Goal: Task Accomplishment & Management: Complete application form

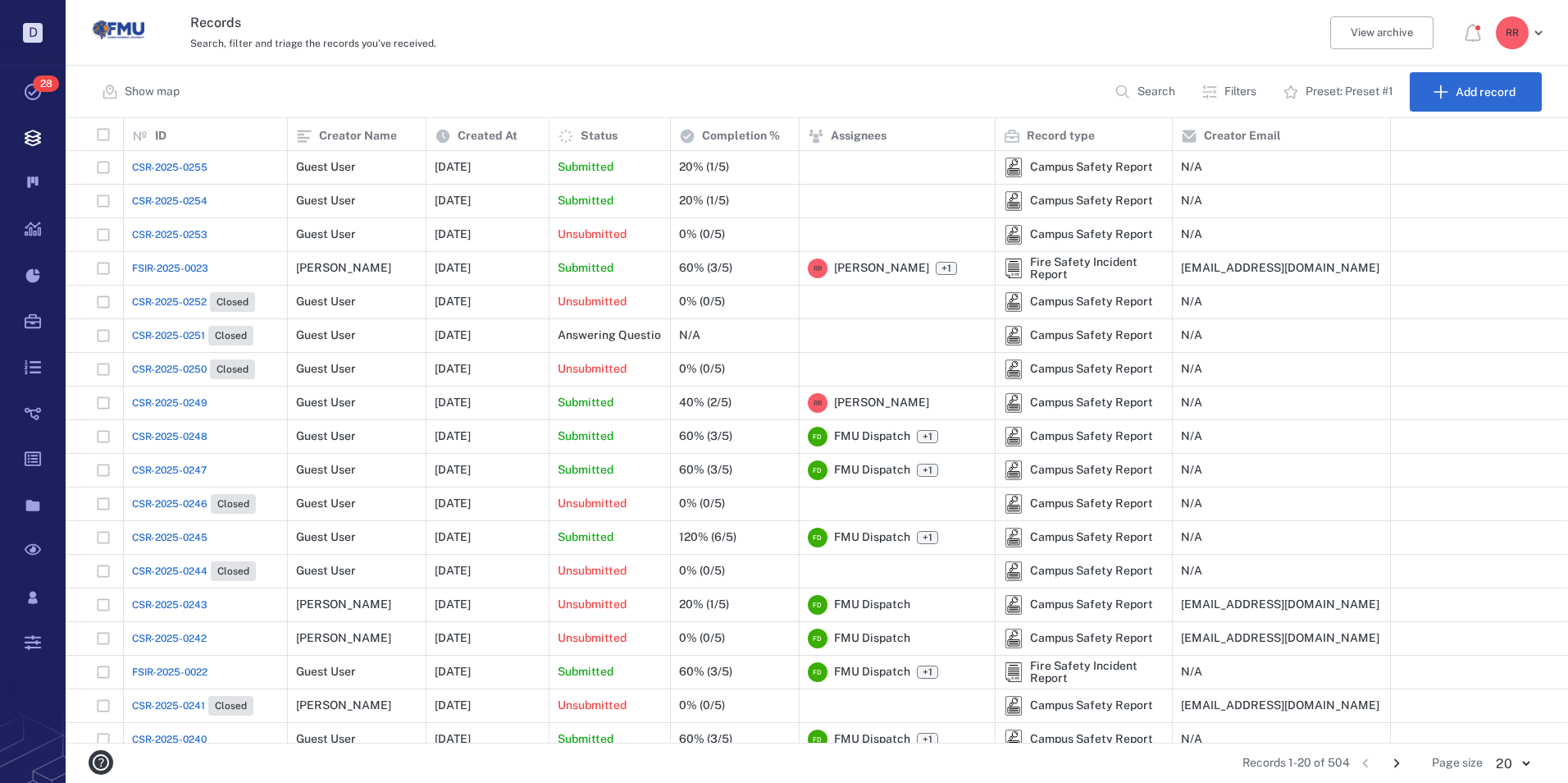
click at [173, 234] on span "CSR-2025-0253" at bounding box center [170, 235] width 76 height 15
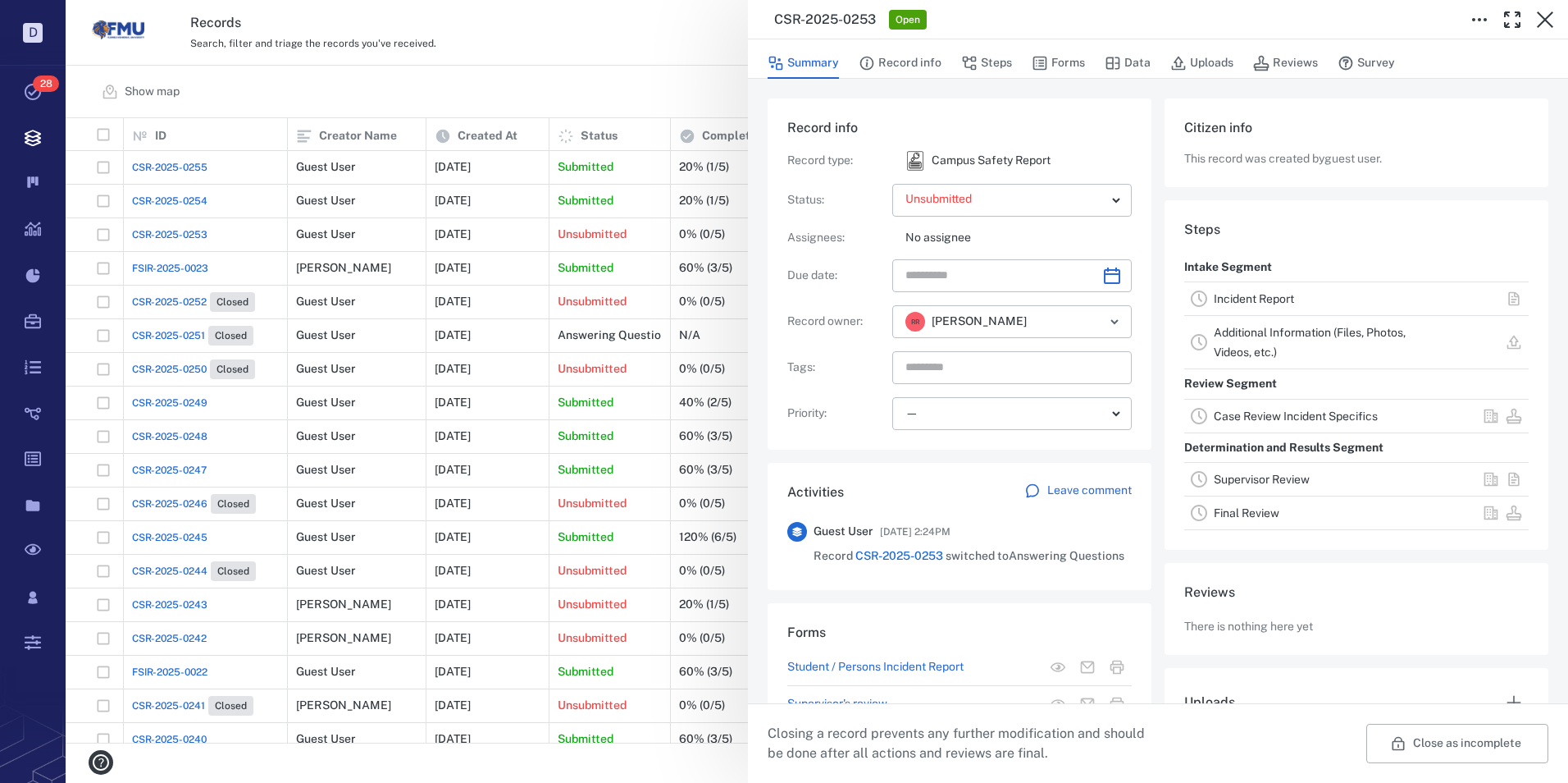
click at [1253, 300] on link "Incident Report" at bounding box center [1254, 298] width 81 height 13
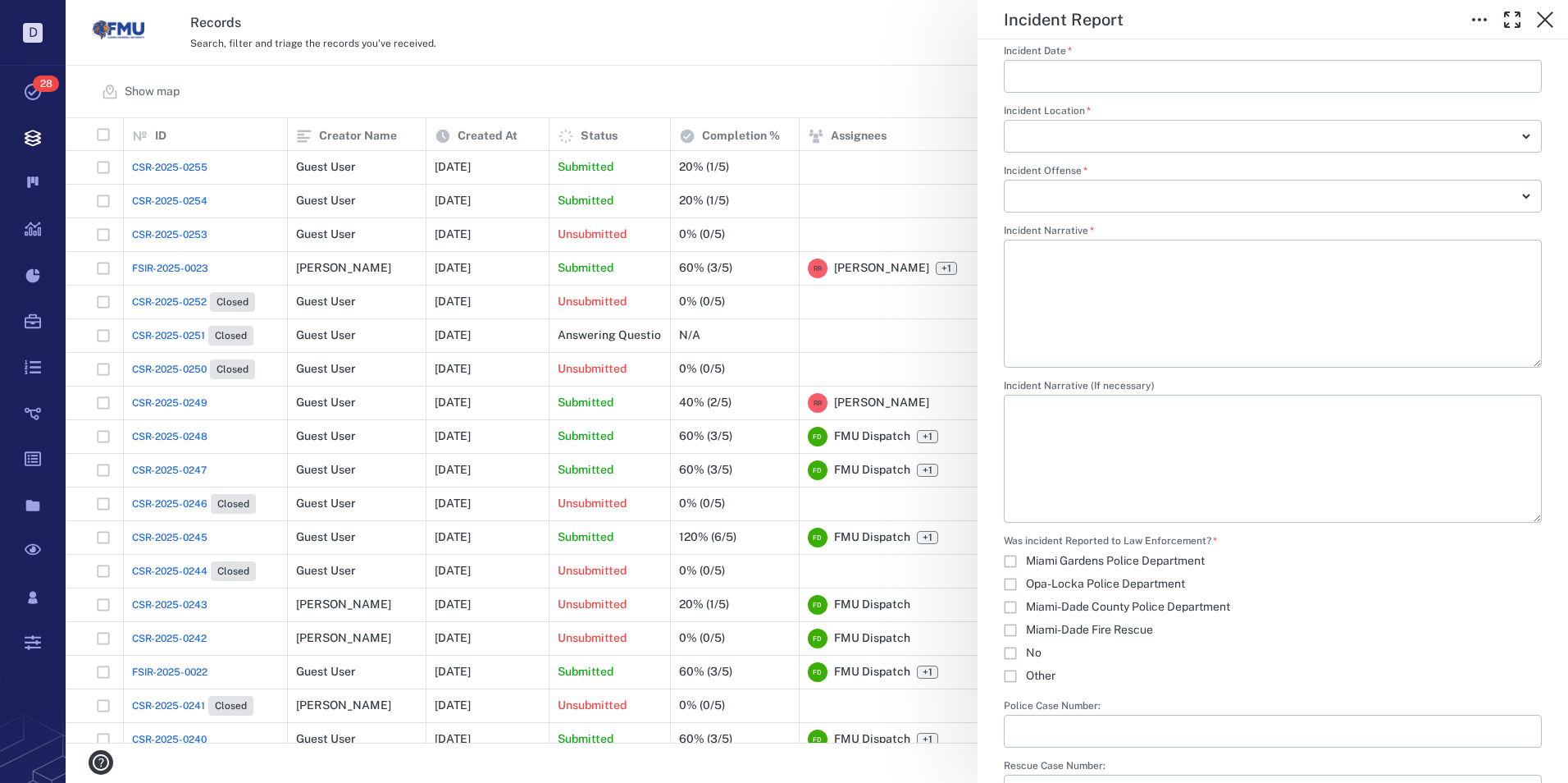
scroll to position [2408, 0]
click at [1544, 18] on icon "button" at bounding box center [1545, 19] width 19 height 19
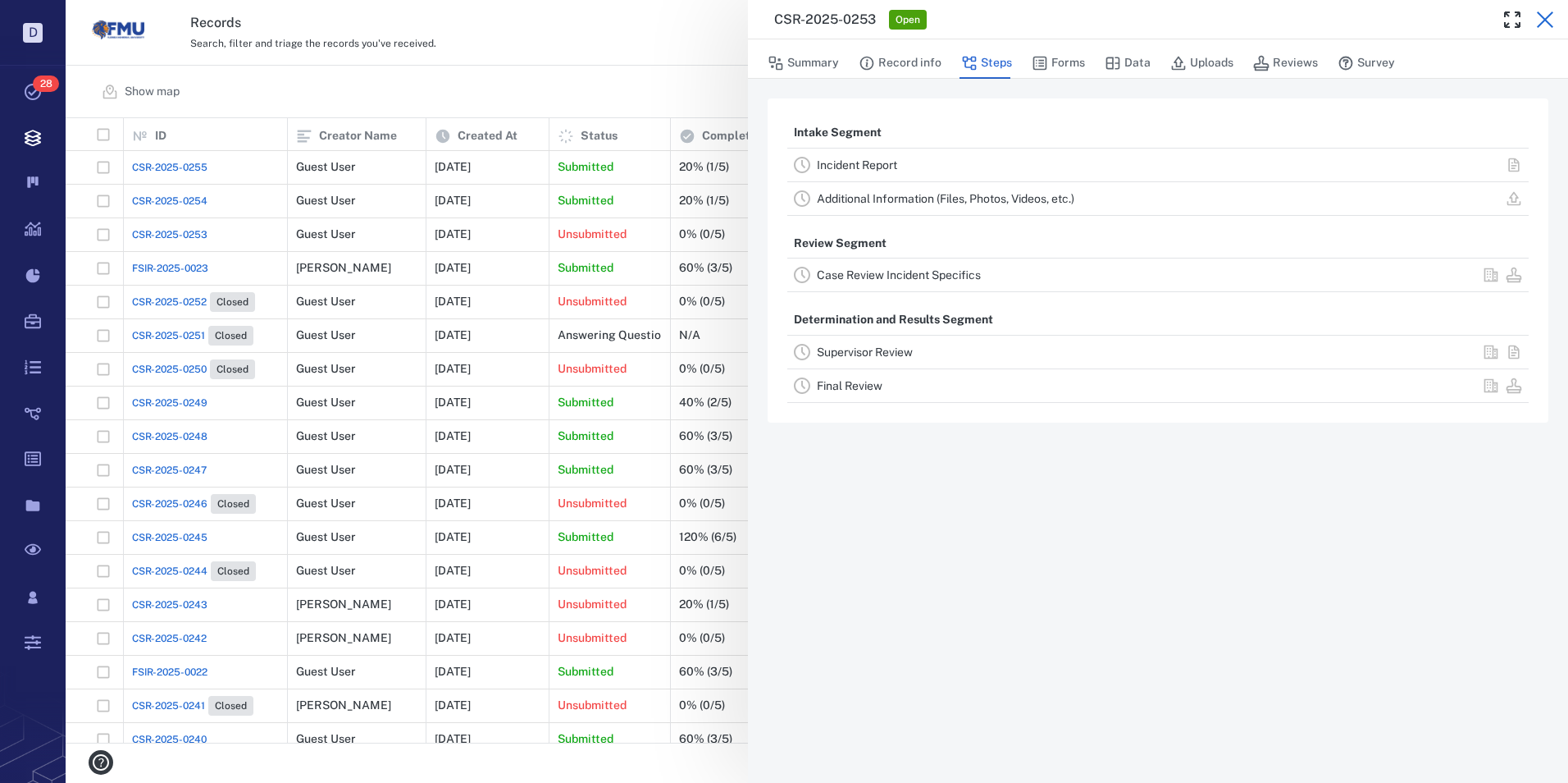
click at [1545, 17] on icon "button" at bounding box center [1545, 19] width 19 height 19
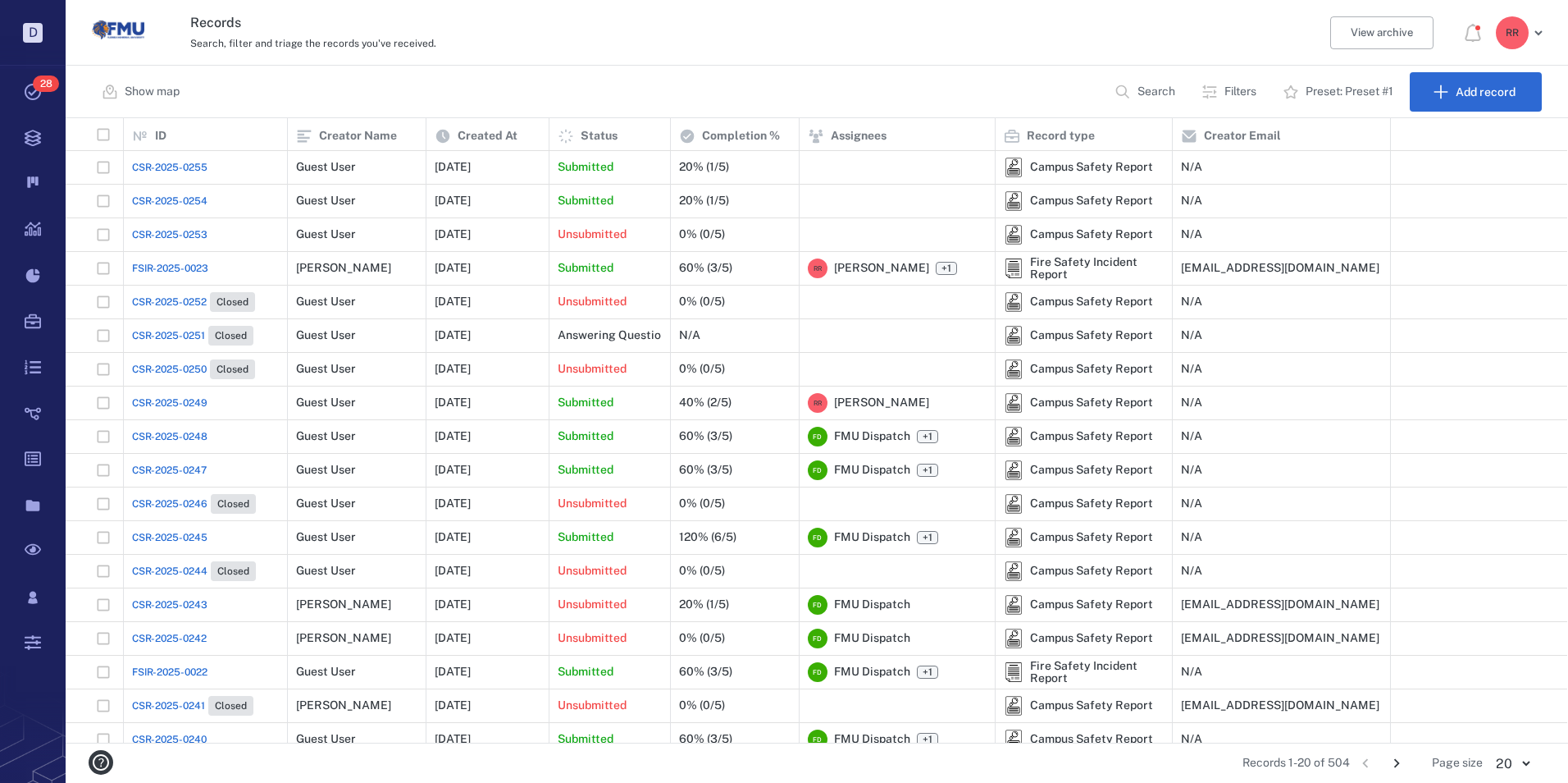
click at [179, 200] on span "CSR-2025-0254" at bounding box center [170, 200] width 76 height 15
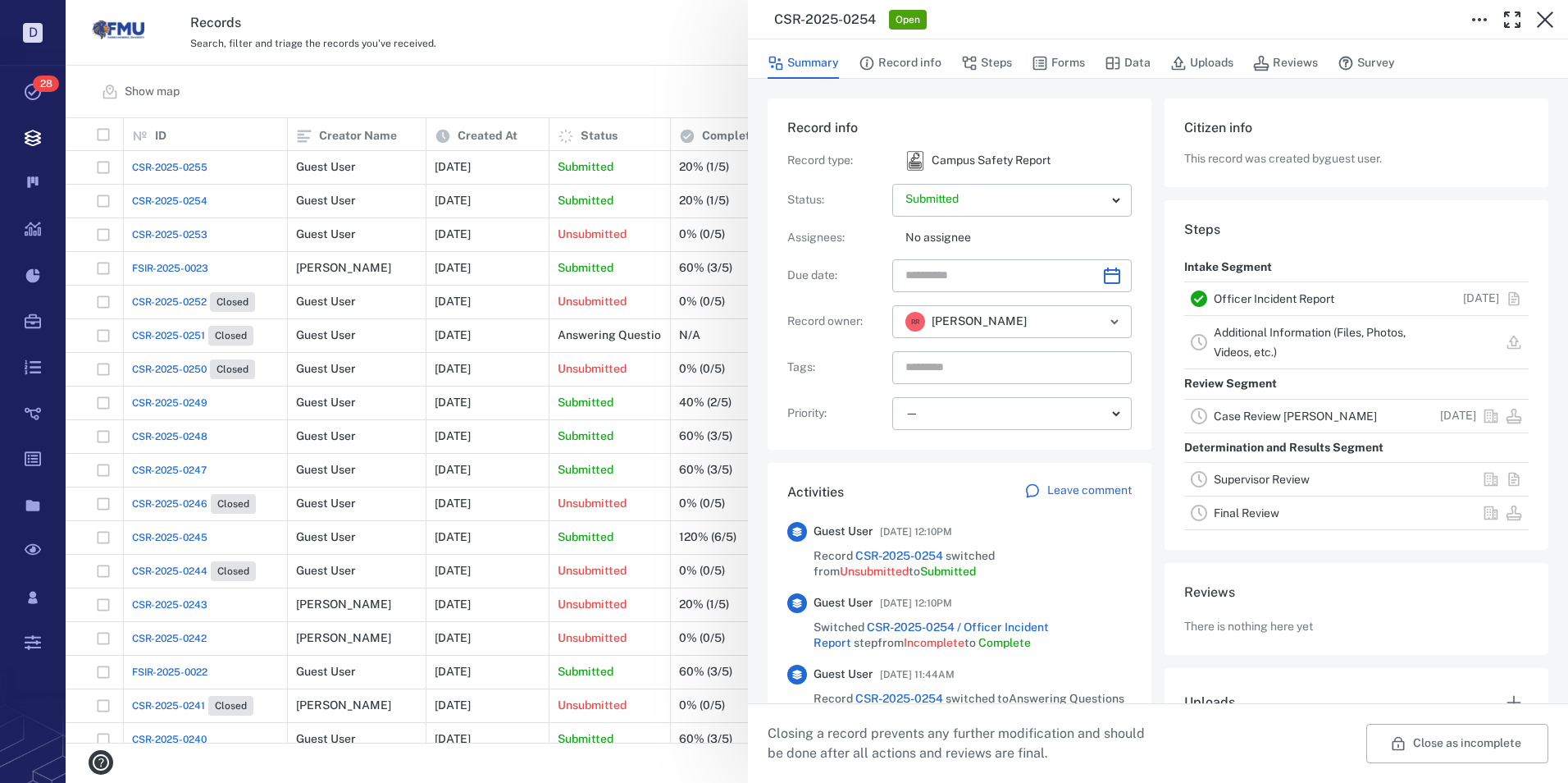
click at [1217, 294] on link "Officer Incident Report" at bounding box center [1274, 298] width 120 height 13
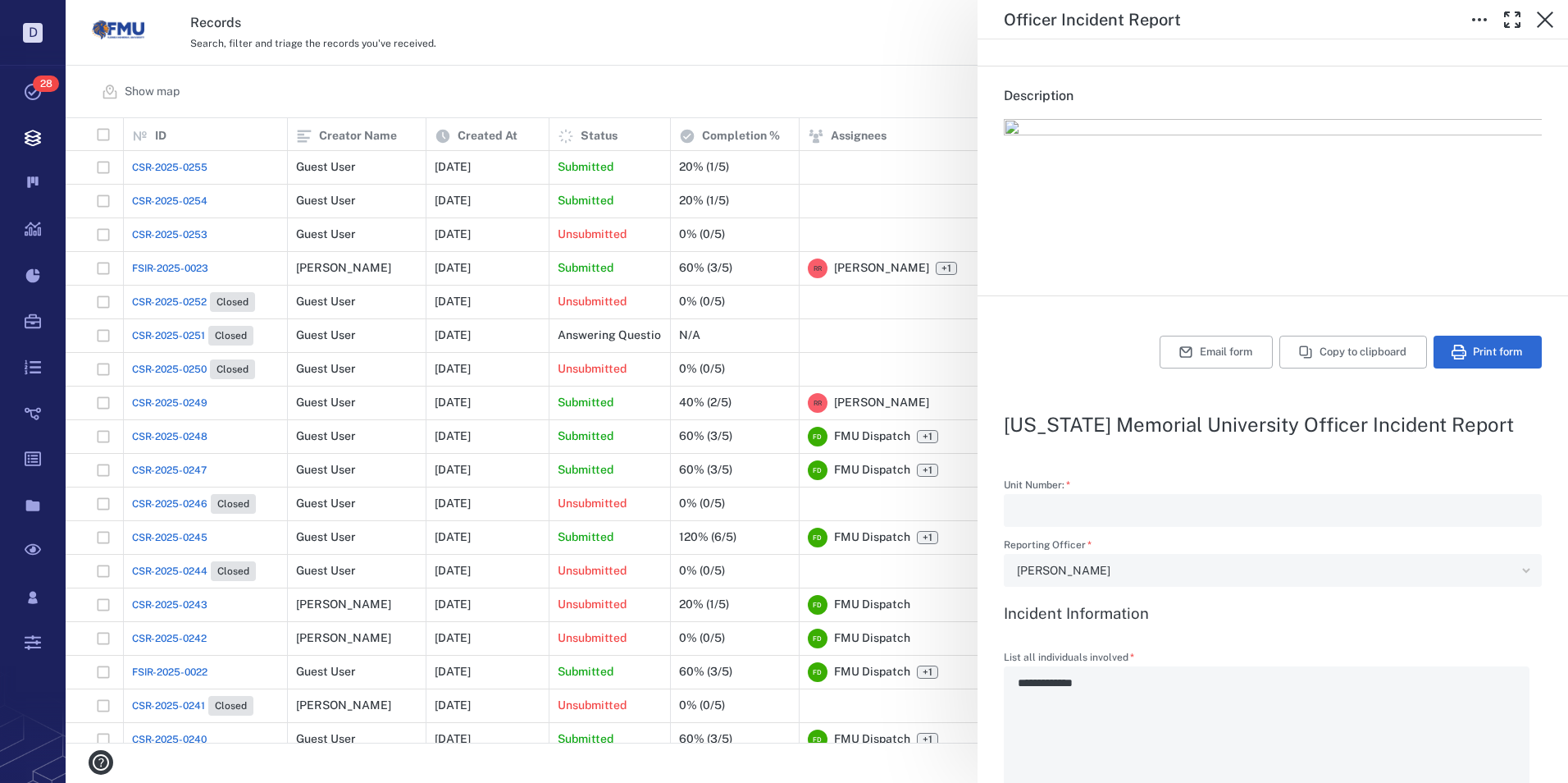
scroll to position [270, 0]
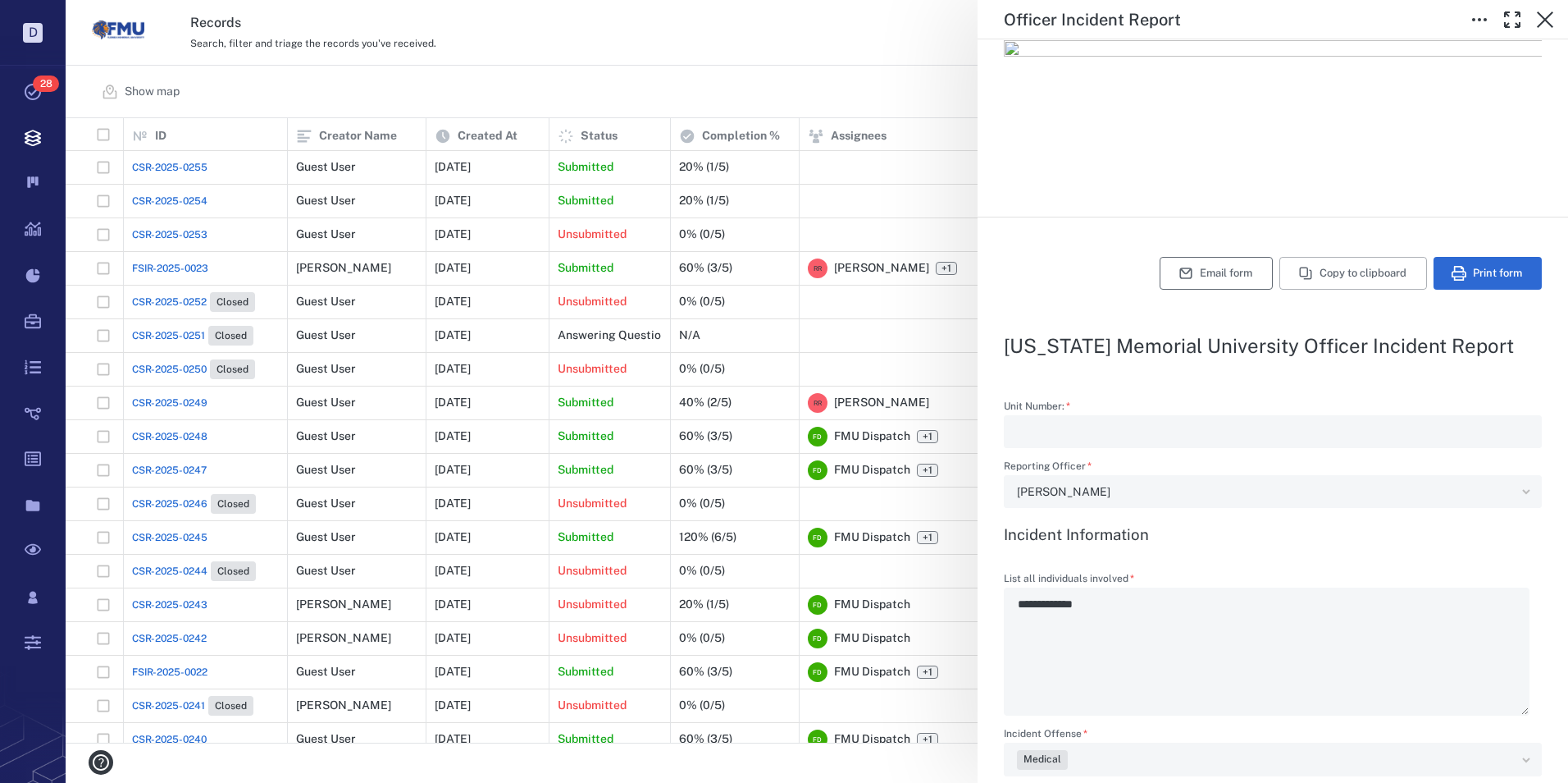
click at [1184, 272] on button "Email form" at bounding box center [1216, 272] width 113 height 33
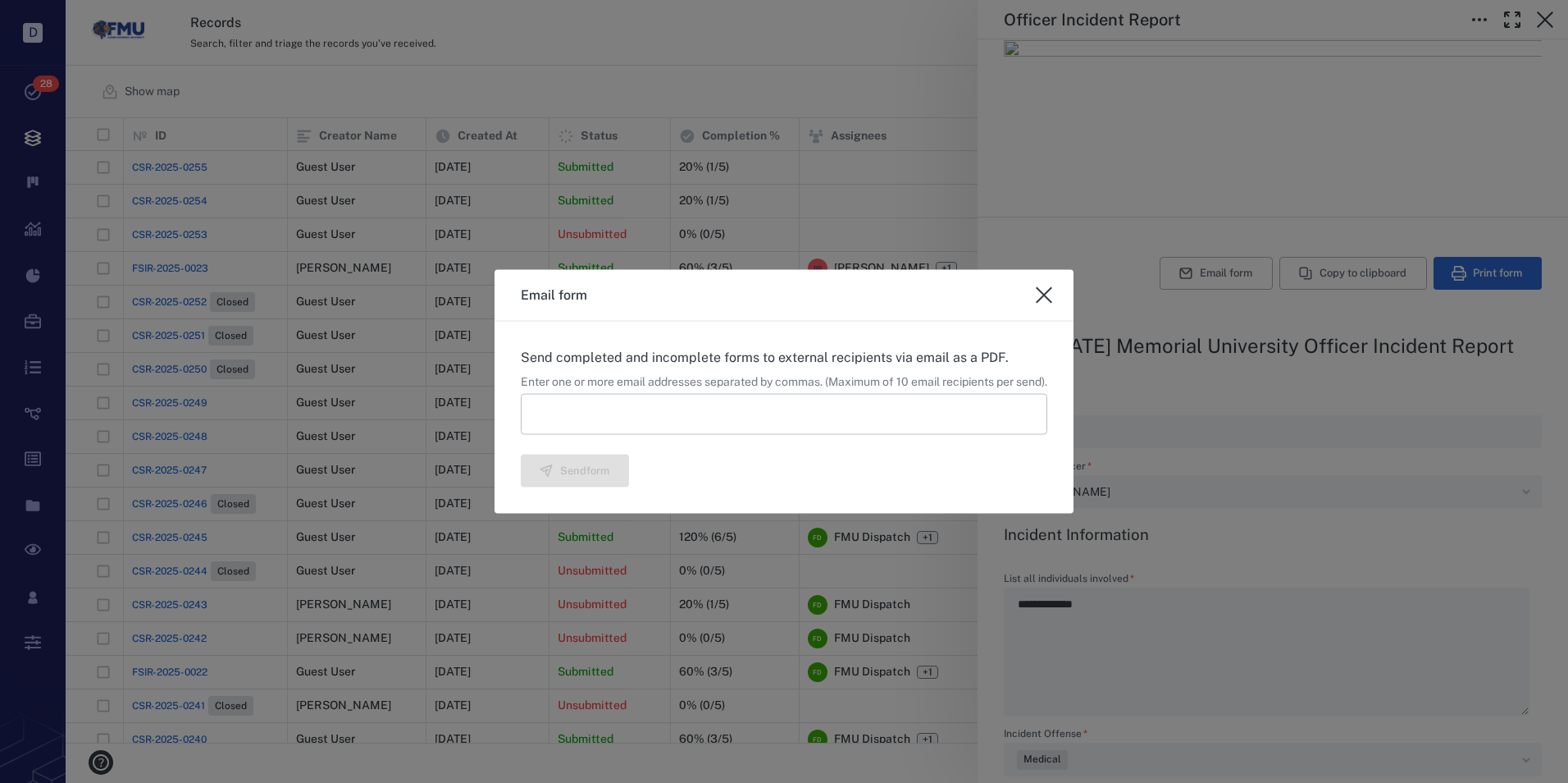
type textarea "*"
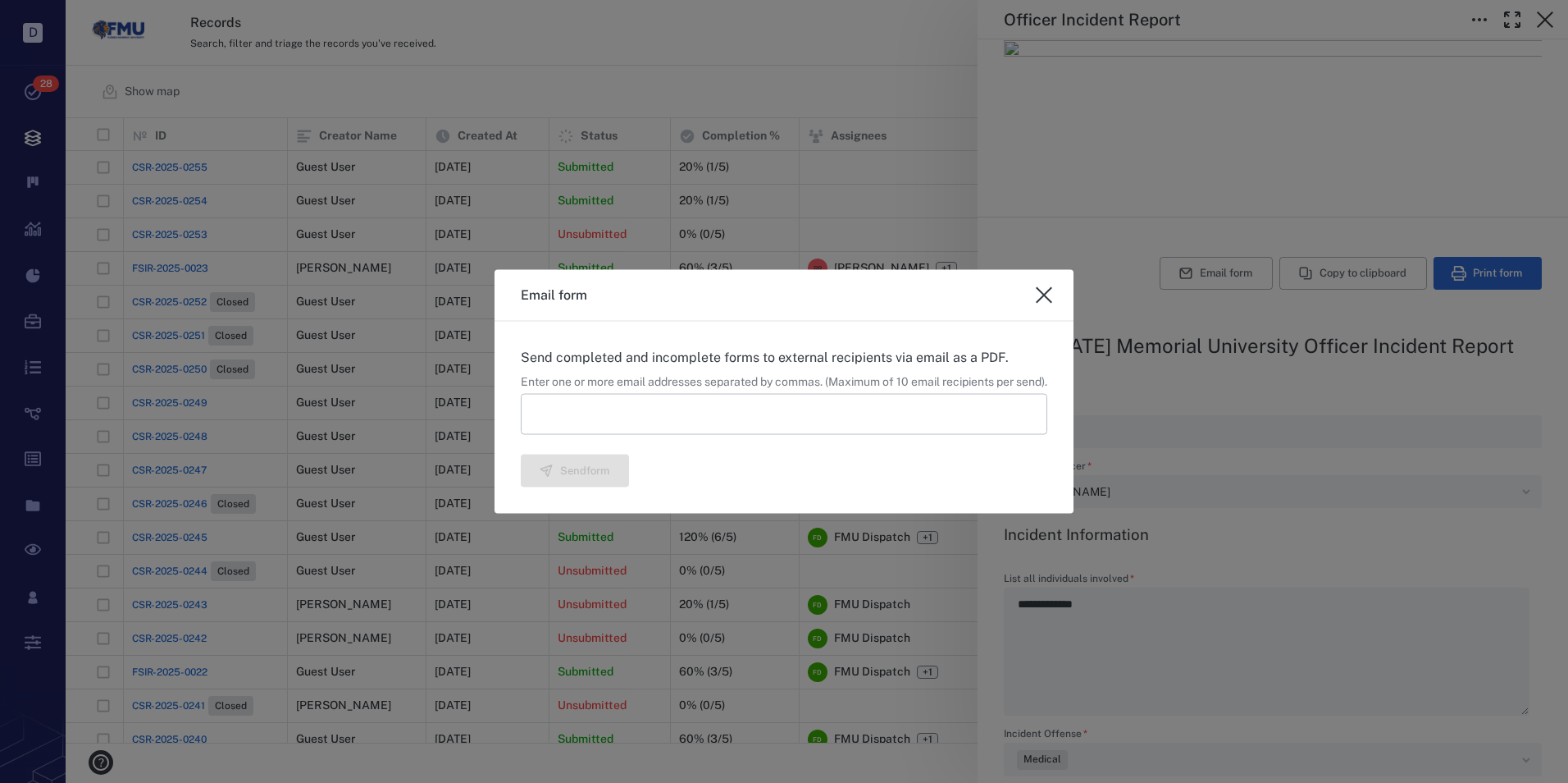
type textarea "*"
click at [591, 415] on input at bounding box center [784, 413] width 526 height 41
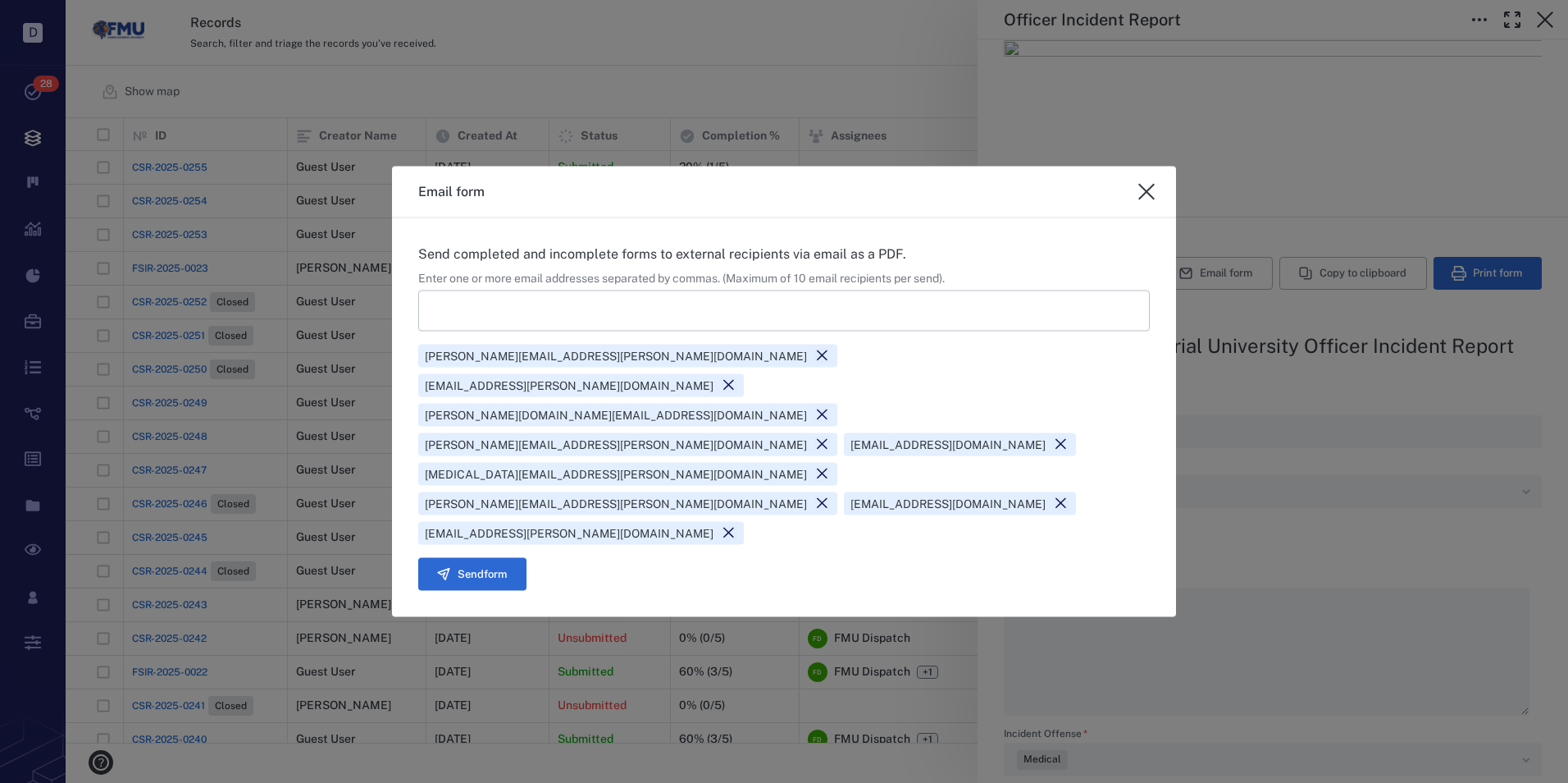
click at [1069, 496] on icon at bounding box center [1061, 504] width 16 height 16
click at [491, 557] on button "Send form" at bounding box center [472, 573] width 108 height 33
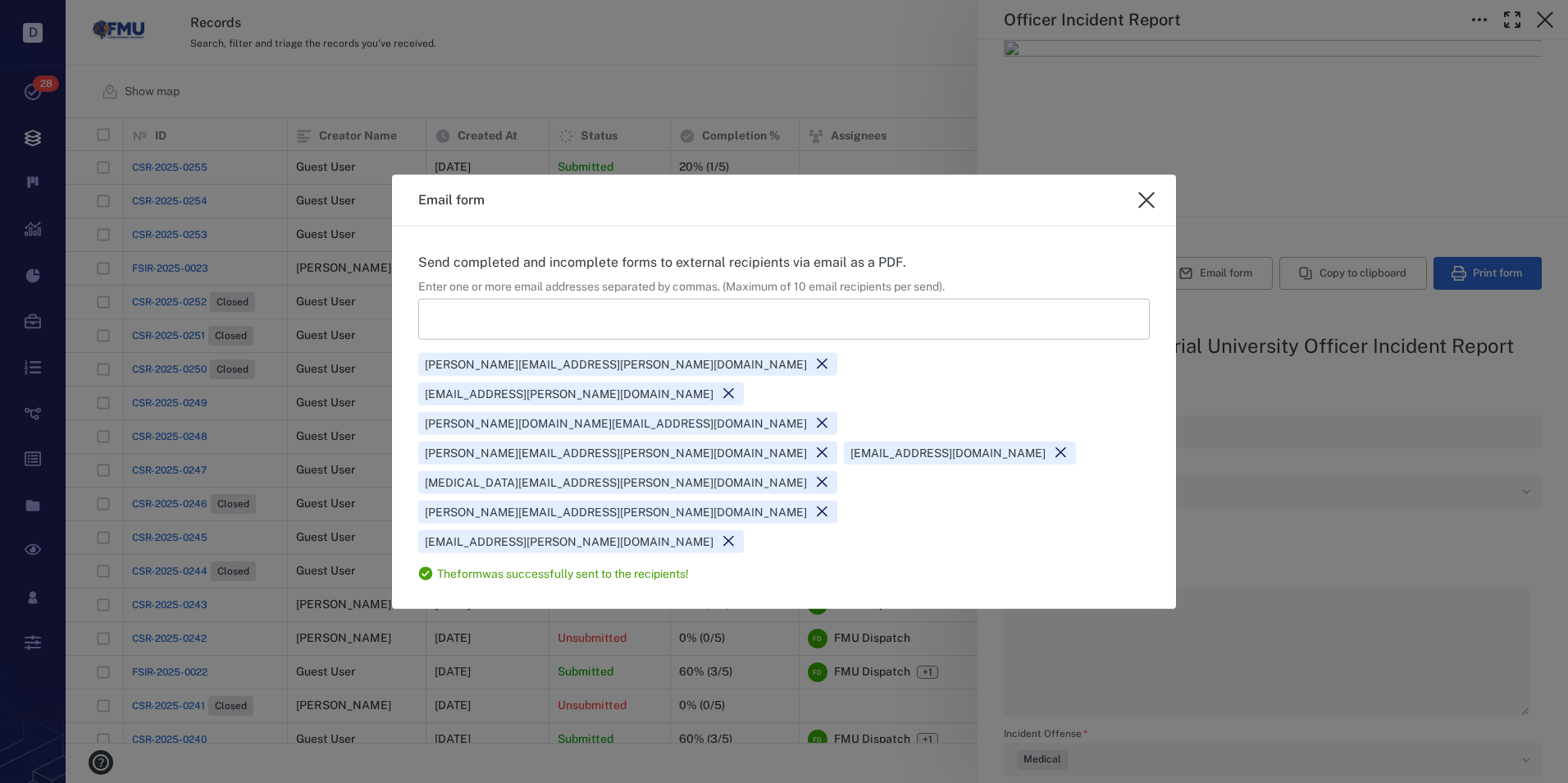
click at [1145, 208] on icon "close" at bounding box center [1146, 199] width 17 height 17
type textarea "*"
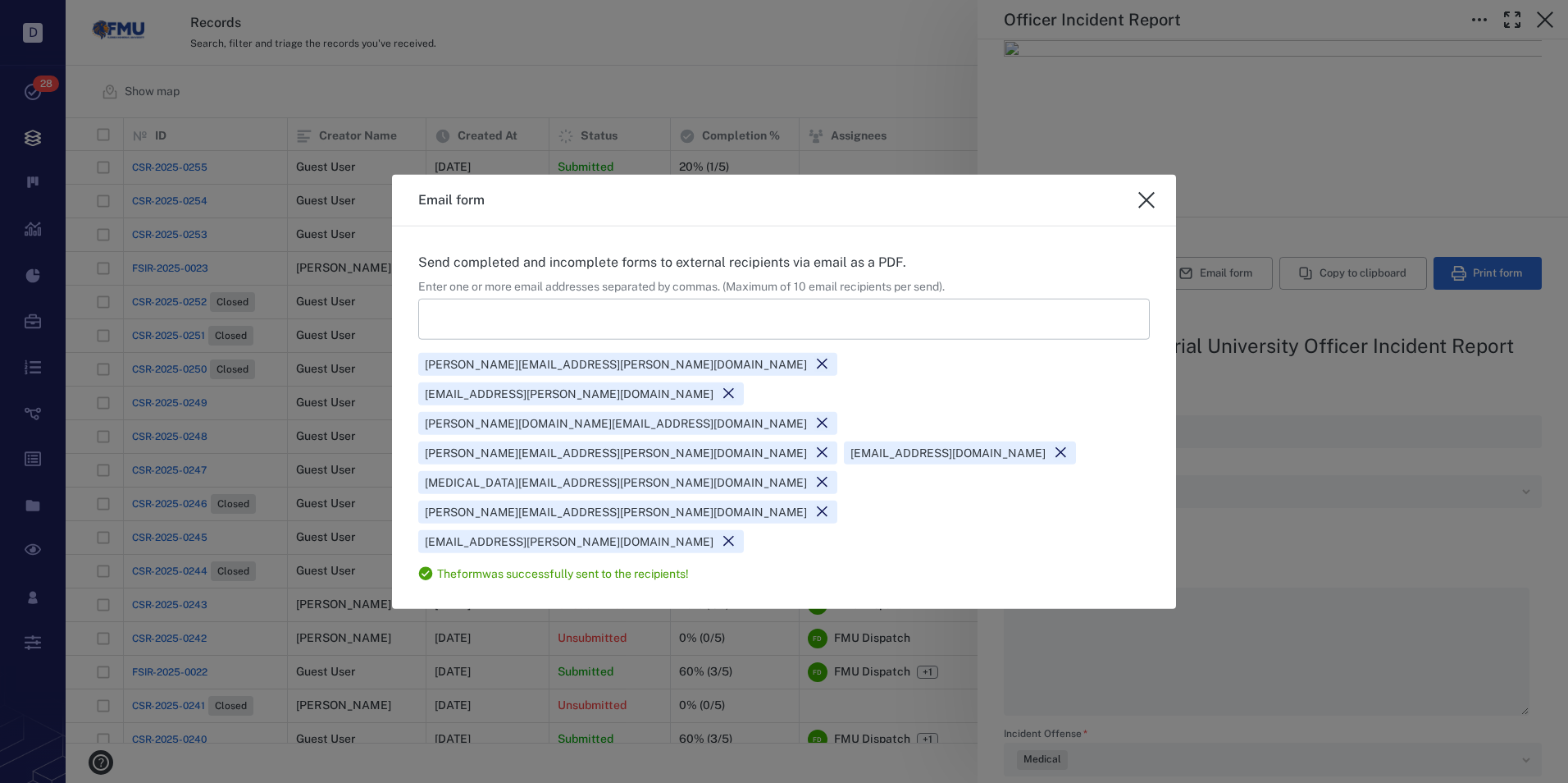
type textarea "*"
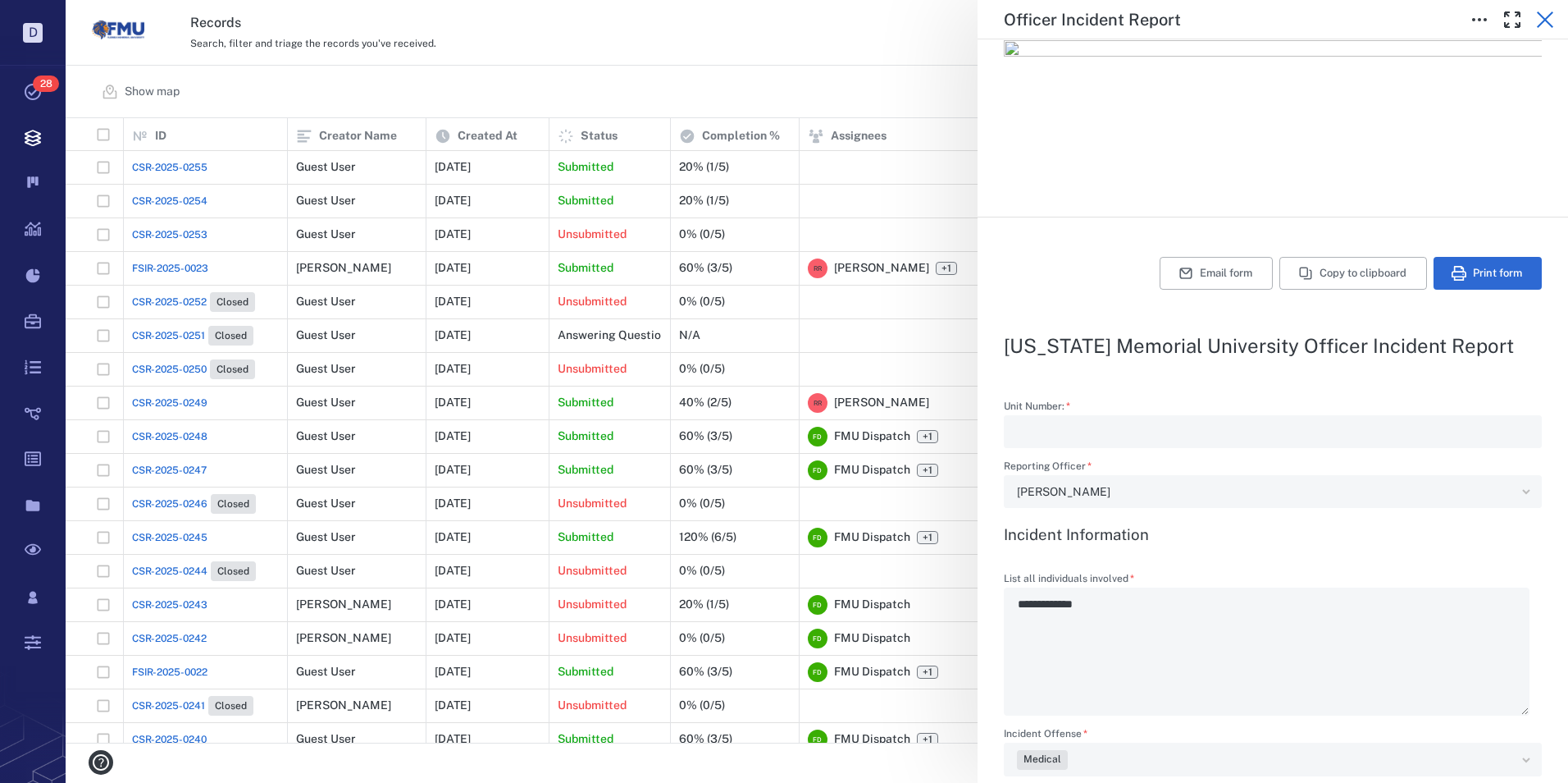
click at [1545, 16] on icon "button" at bounding box center [1545, 19] width 19 height 19
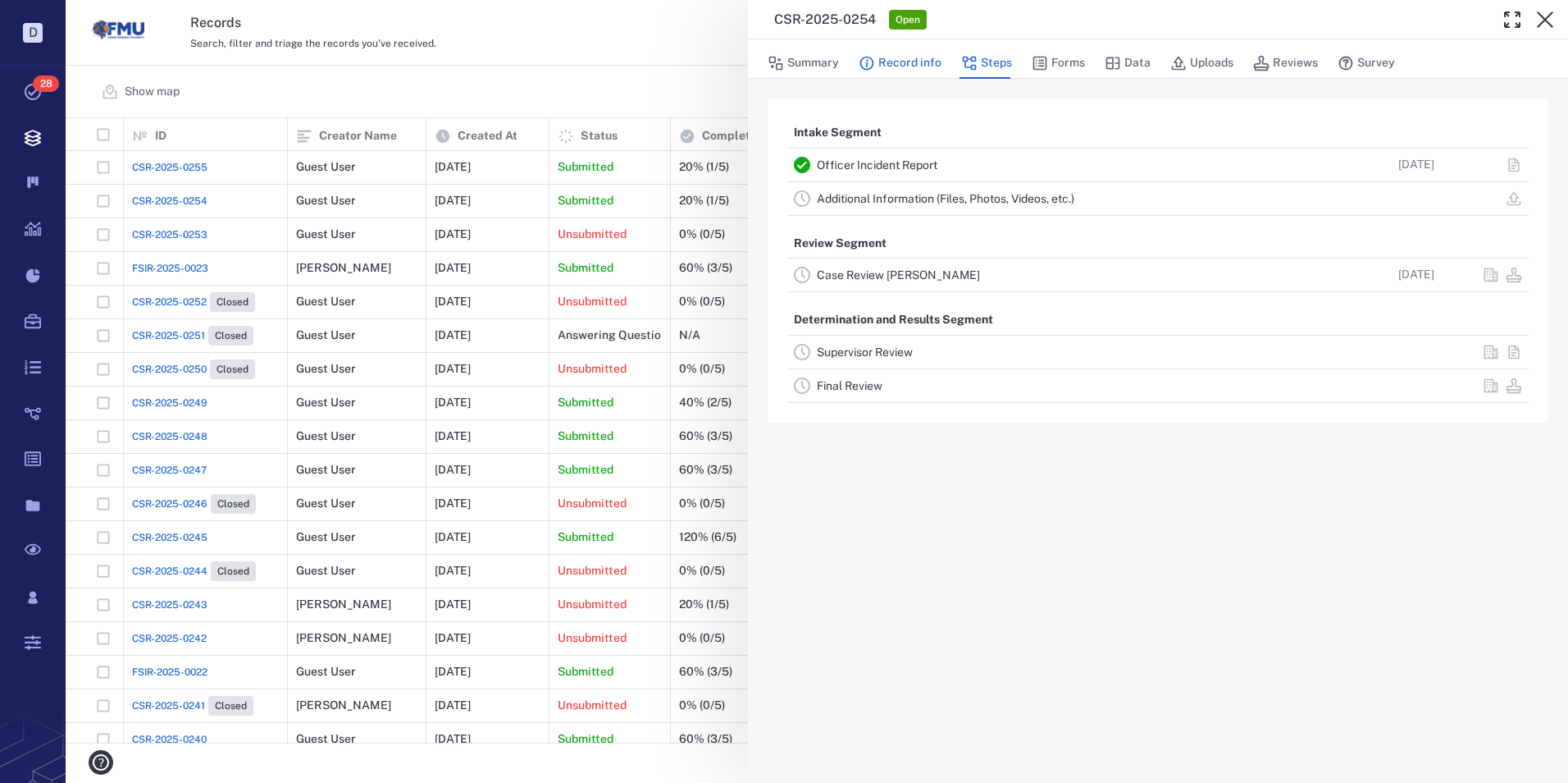
click at [895, 61] on button "Record info" at bounding box center [900, 62] width 83 height 31
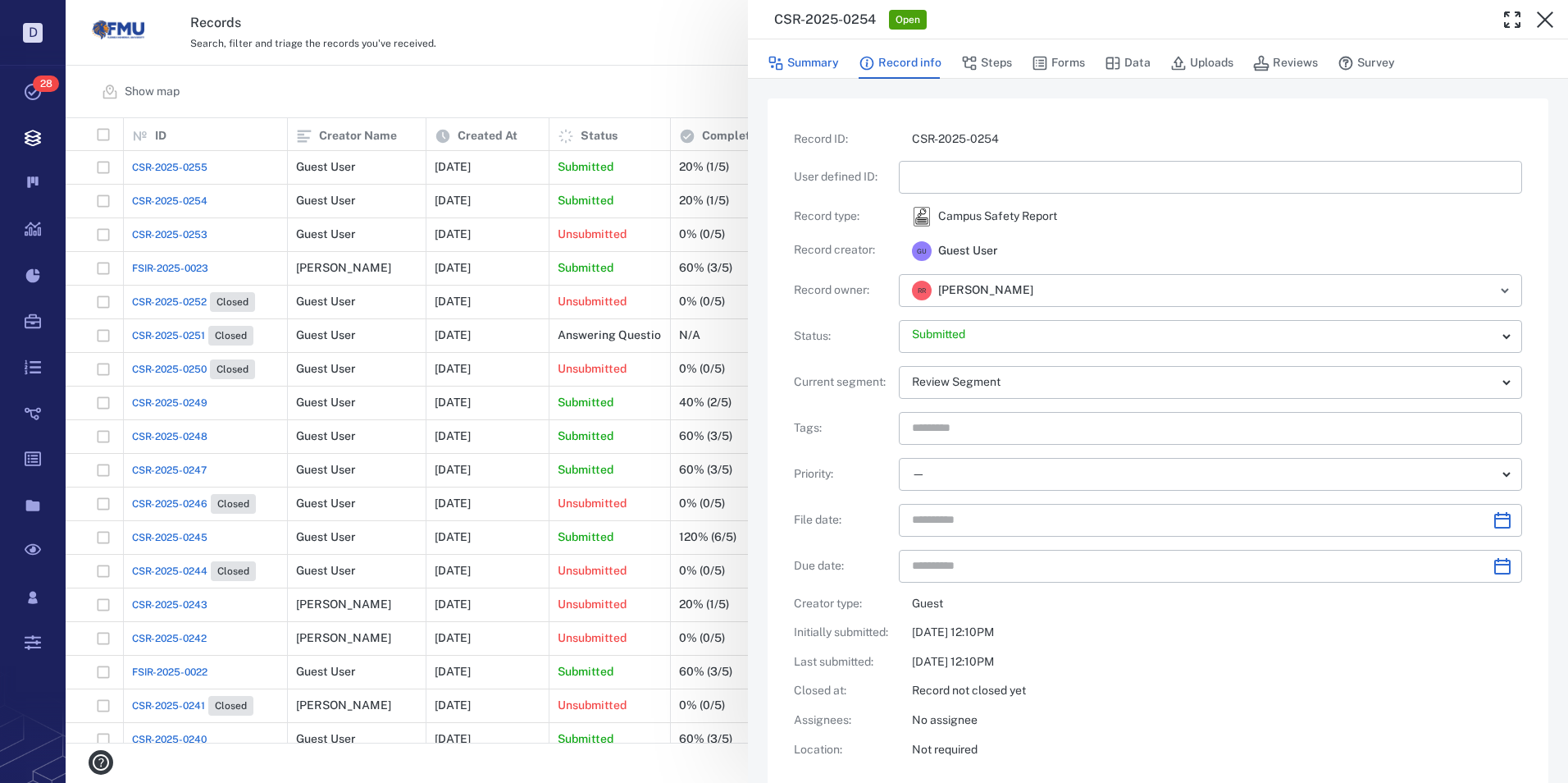
click at [818, 64] on button "Summary" at bounding box center [803, 62] width 71 height 31
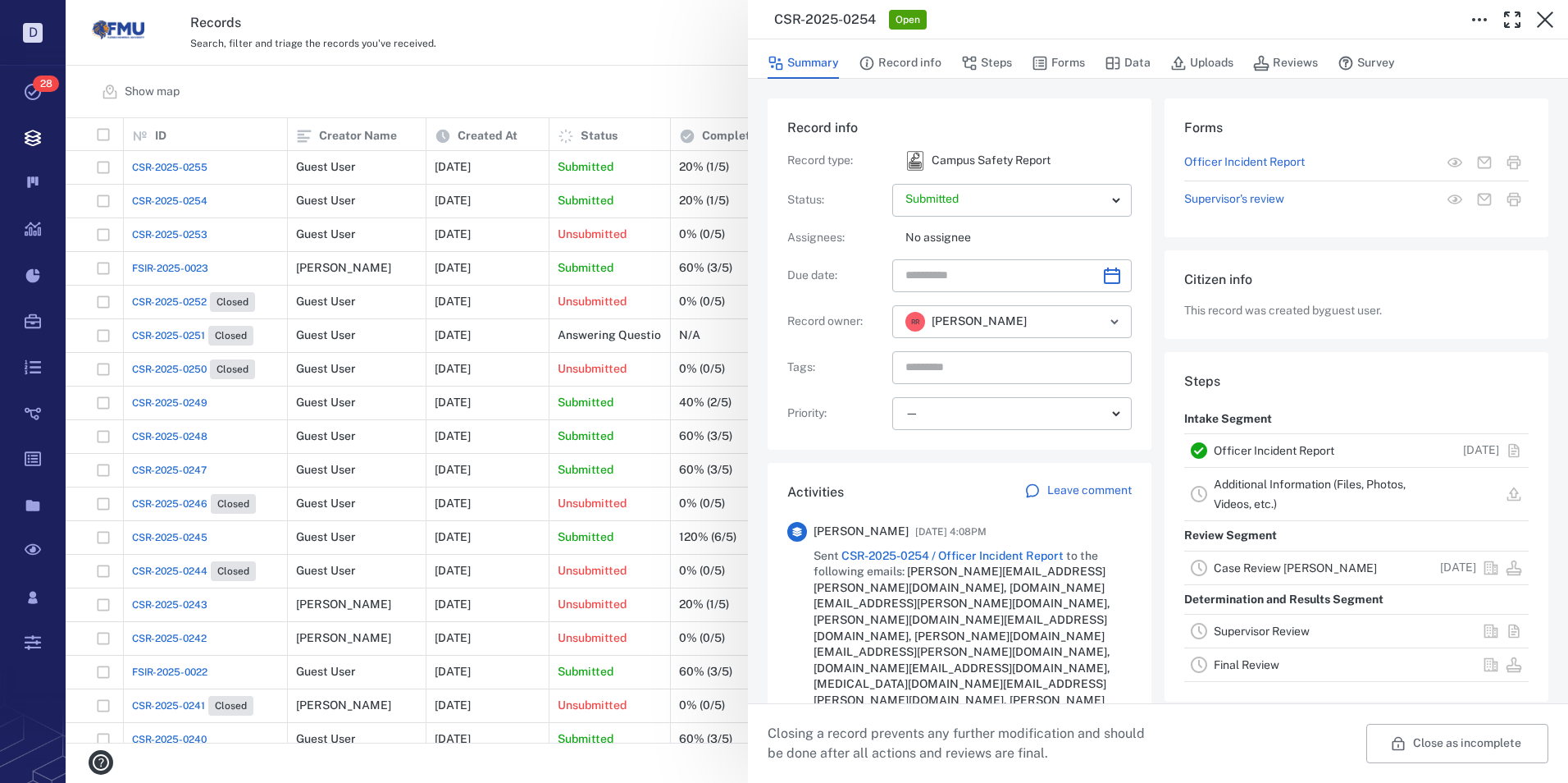
click at [1248, 565] on link "Case Review [PERSON_NAME]" at bounding box center [1296, 568] width 163 height 13
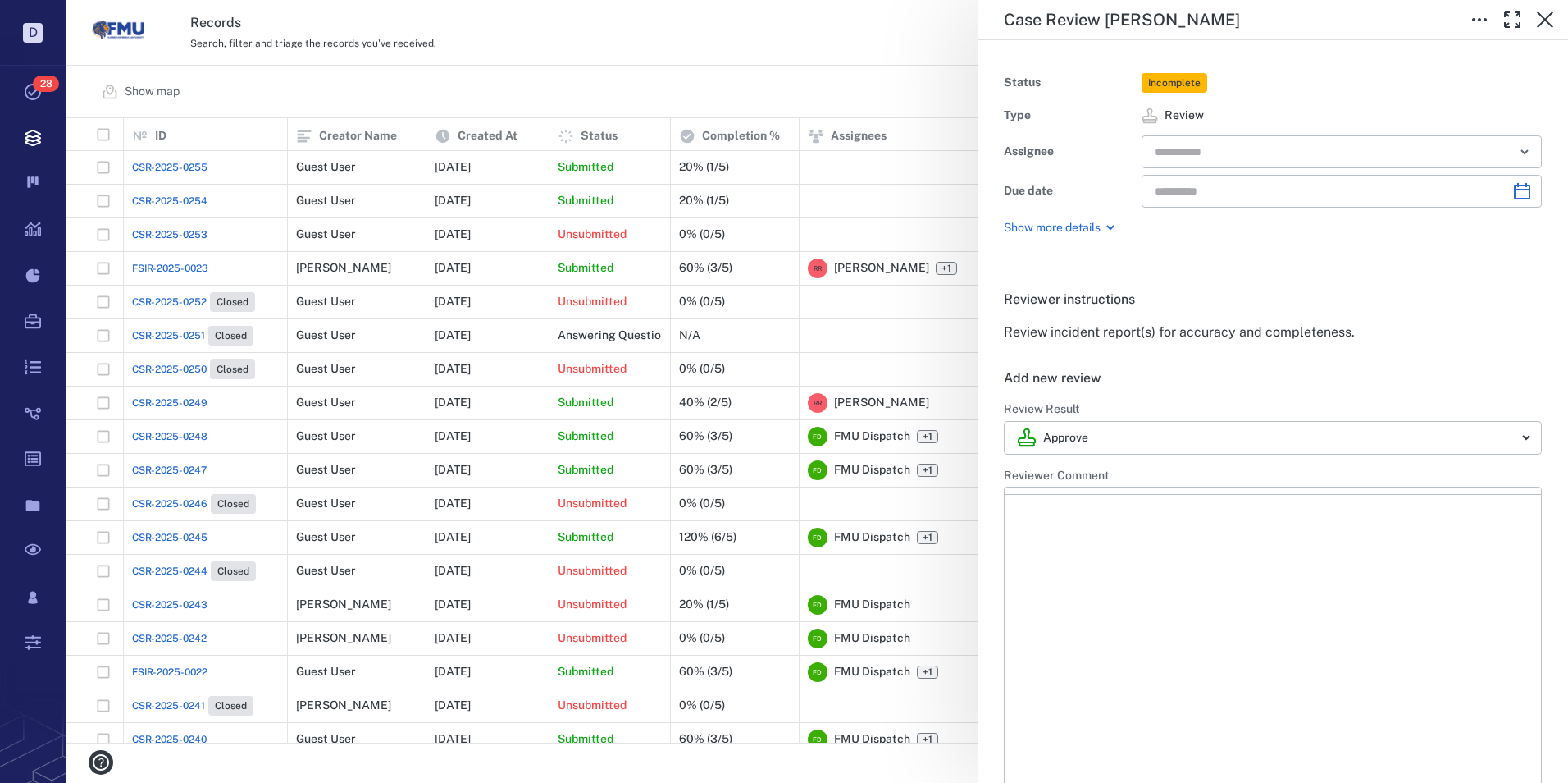
type input "**********"
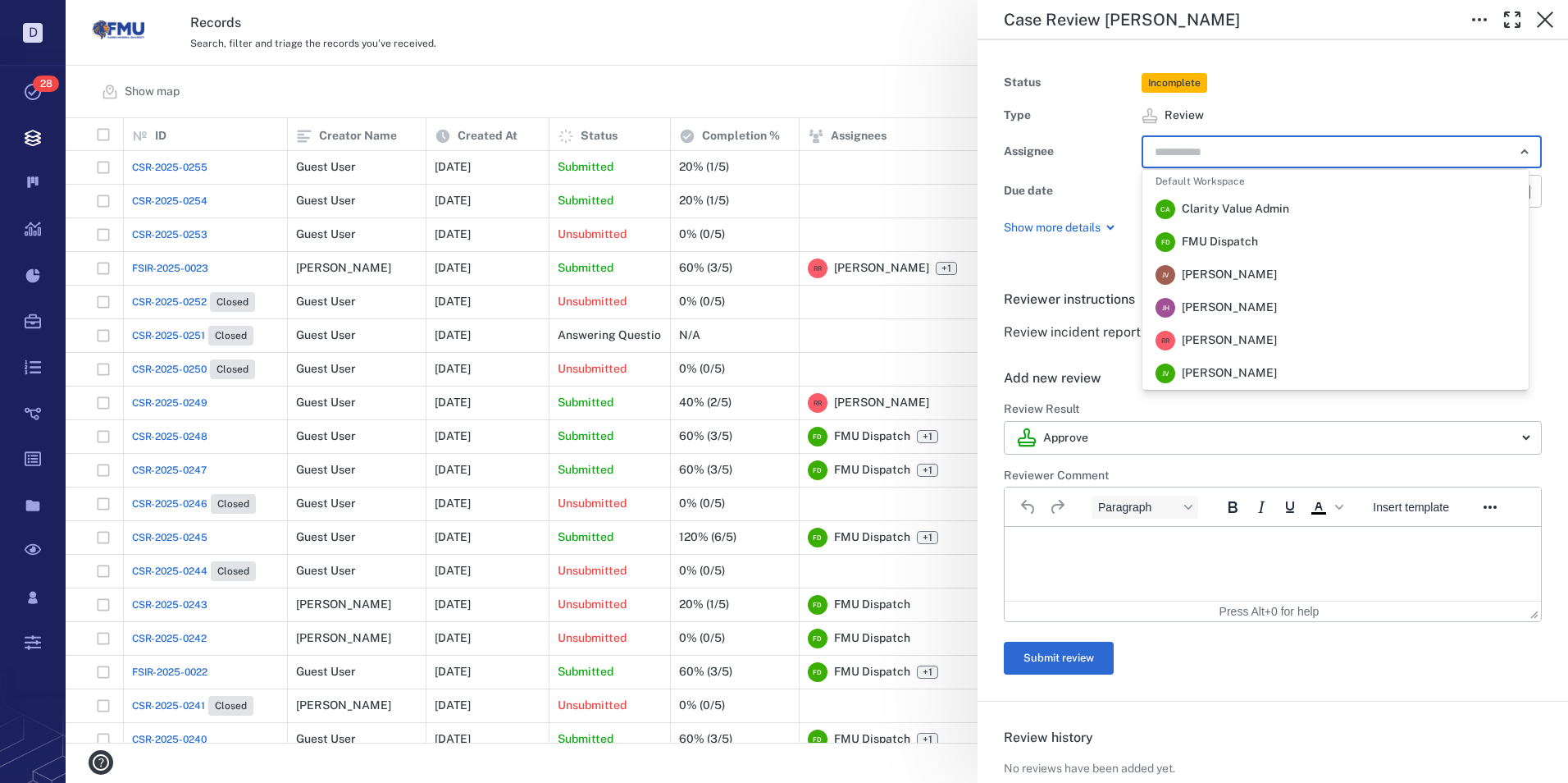
click at [1195, 149] on input "text" at bounding box center [1323, 152] width 340 height 23
click at [1219, 335] on span "[PERSON_NAME]" at bounding box center [1229, 340] width 95 height 17
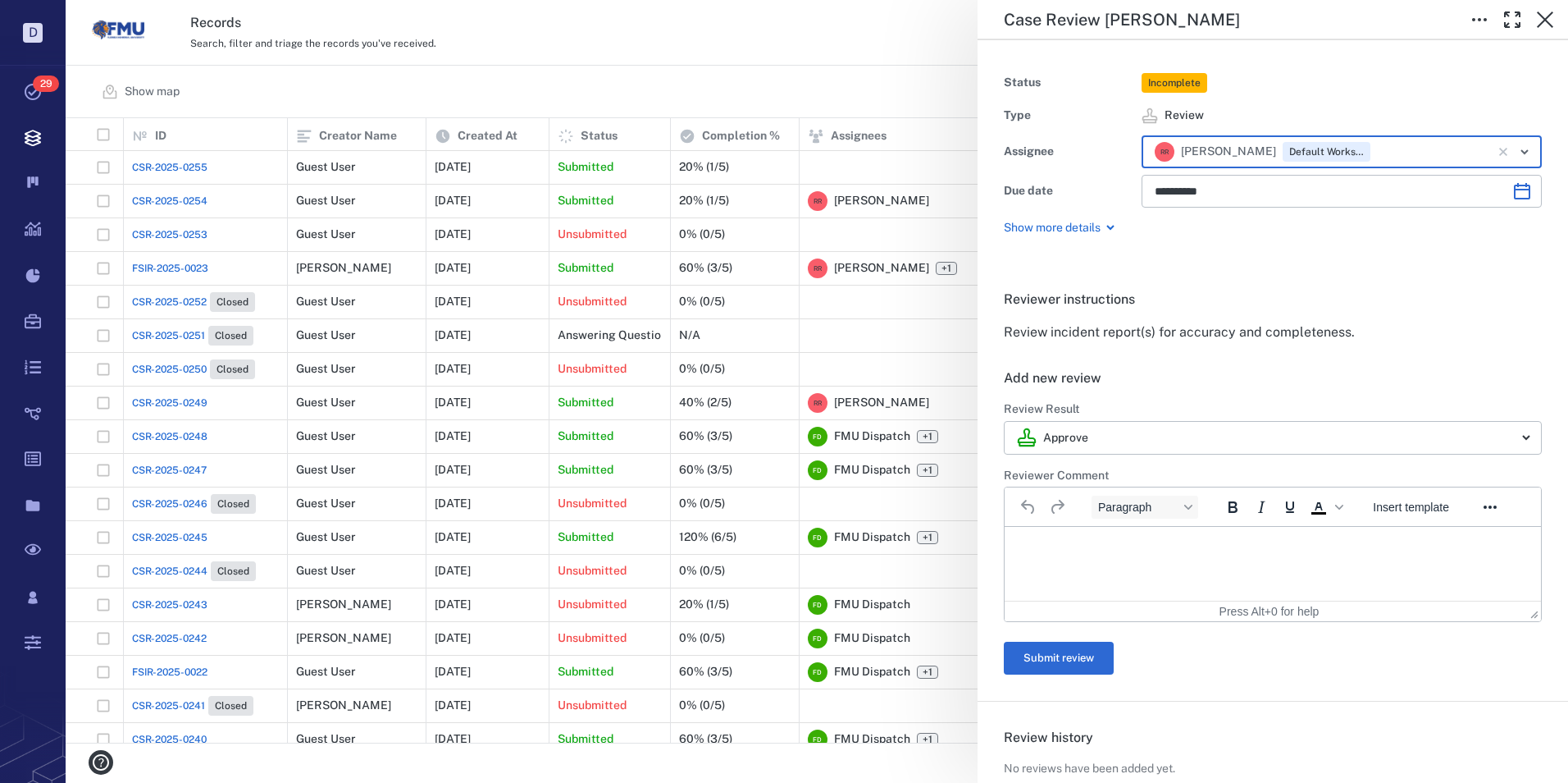
click at [1059, 547] on p "Rich Text Area. Press ALT-0 for help." at bounding box center [1273, 547] width 509 height 15
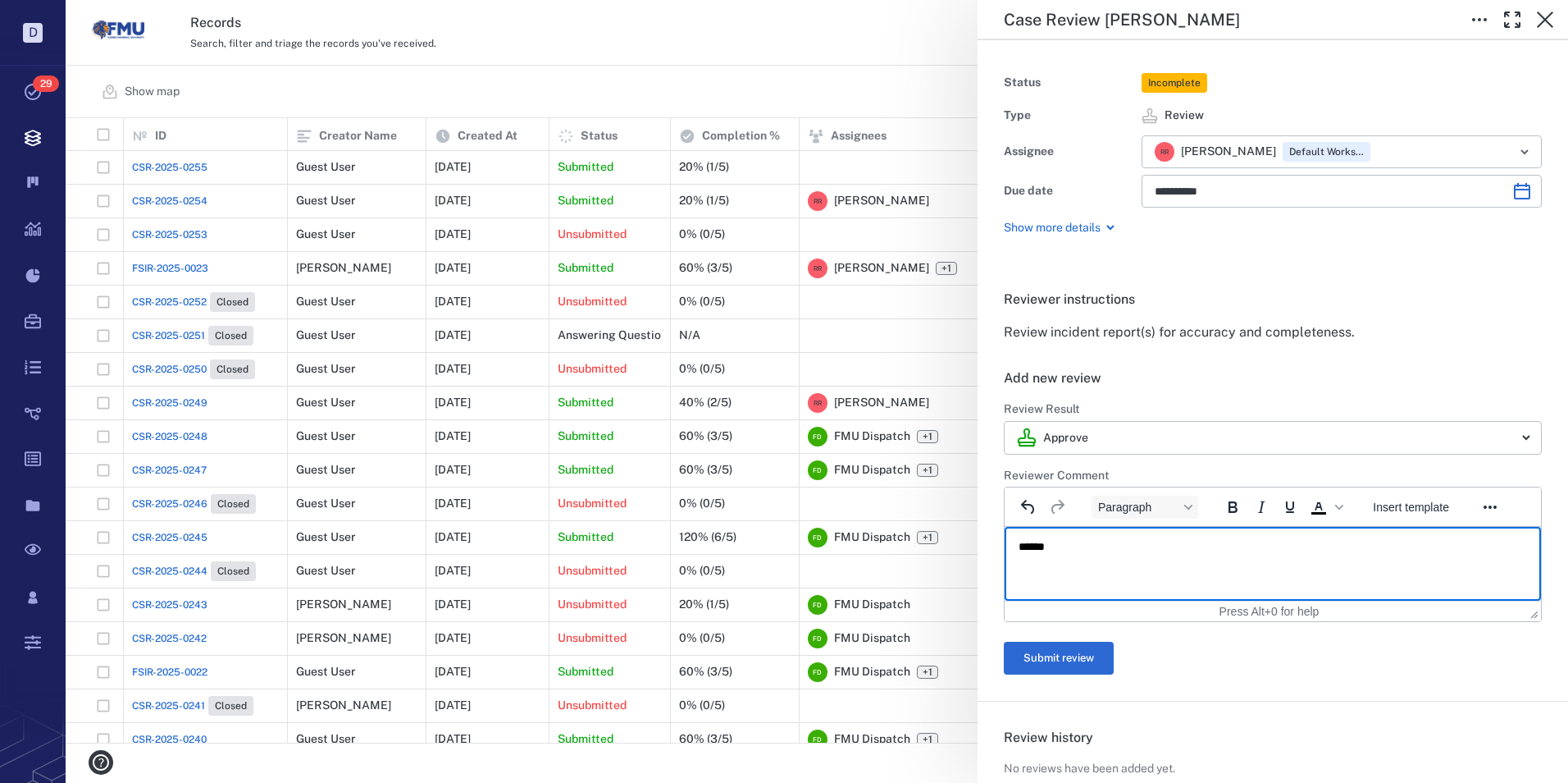
click at [1051, 545] on p "******" at bounding box center [1267, 547] width 496 height 15
click at [1124, 551] on p "********" at bounding box center [1267, 547] width 496 height 15
click at [1059, 663] on button "Submit review" at bounding box center [1059, 657] width 110 height 33
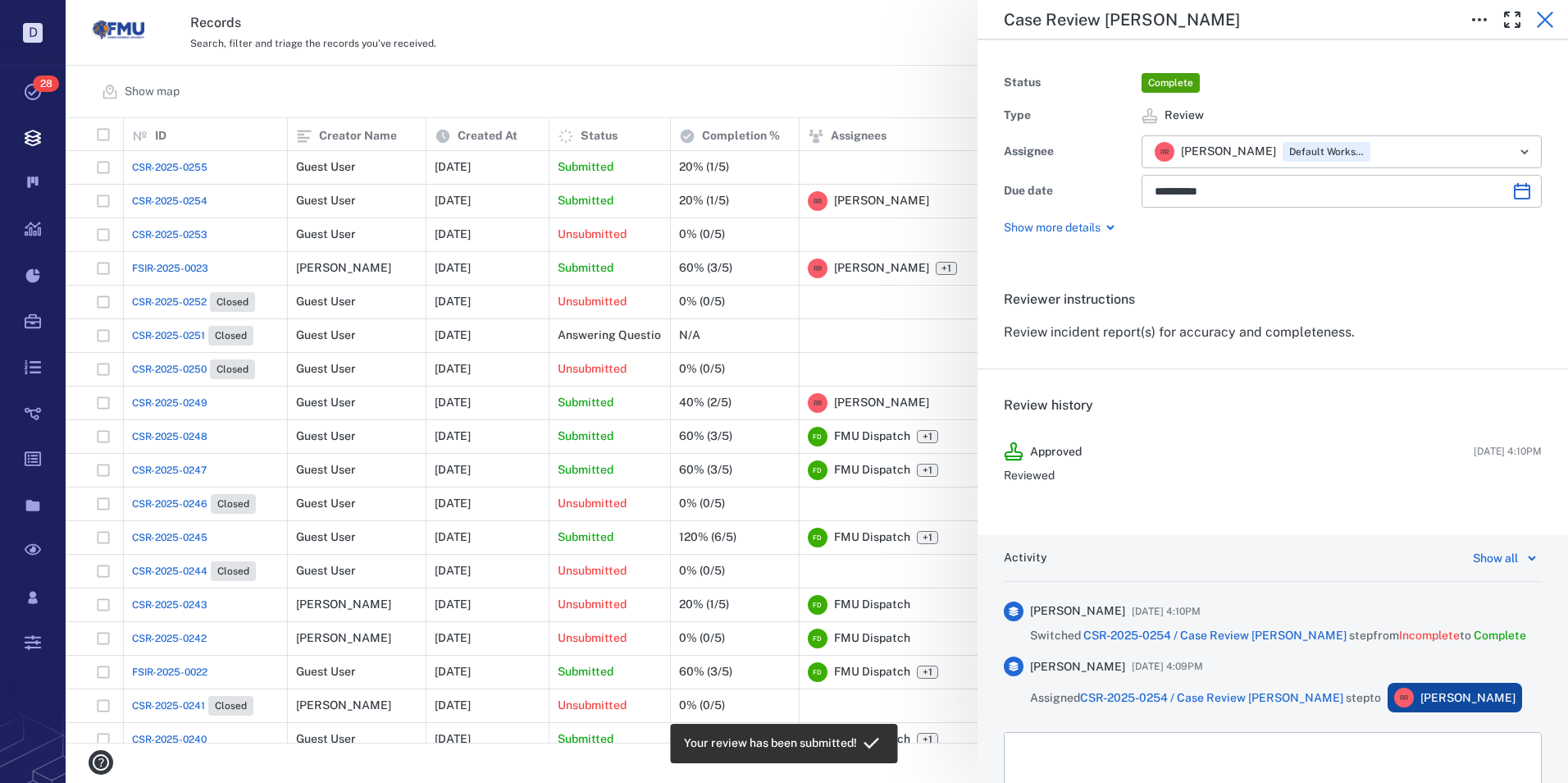
click at [1550, 24] on icon "button" at bounding box center [1545, 19] width 17 height 17
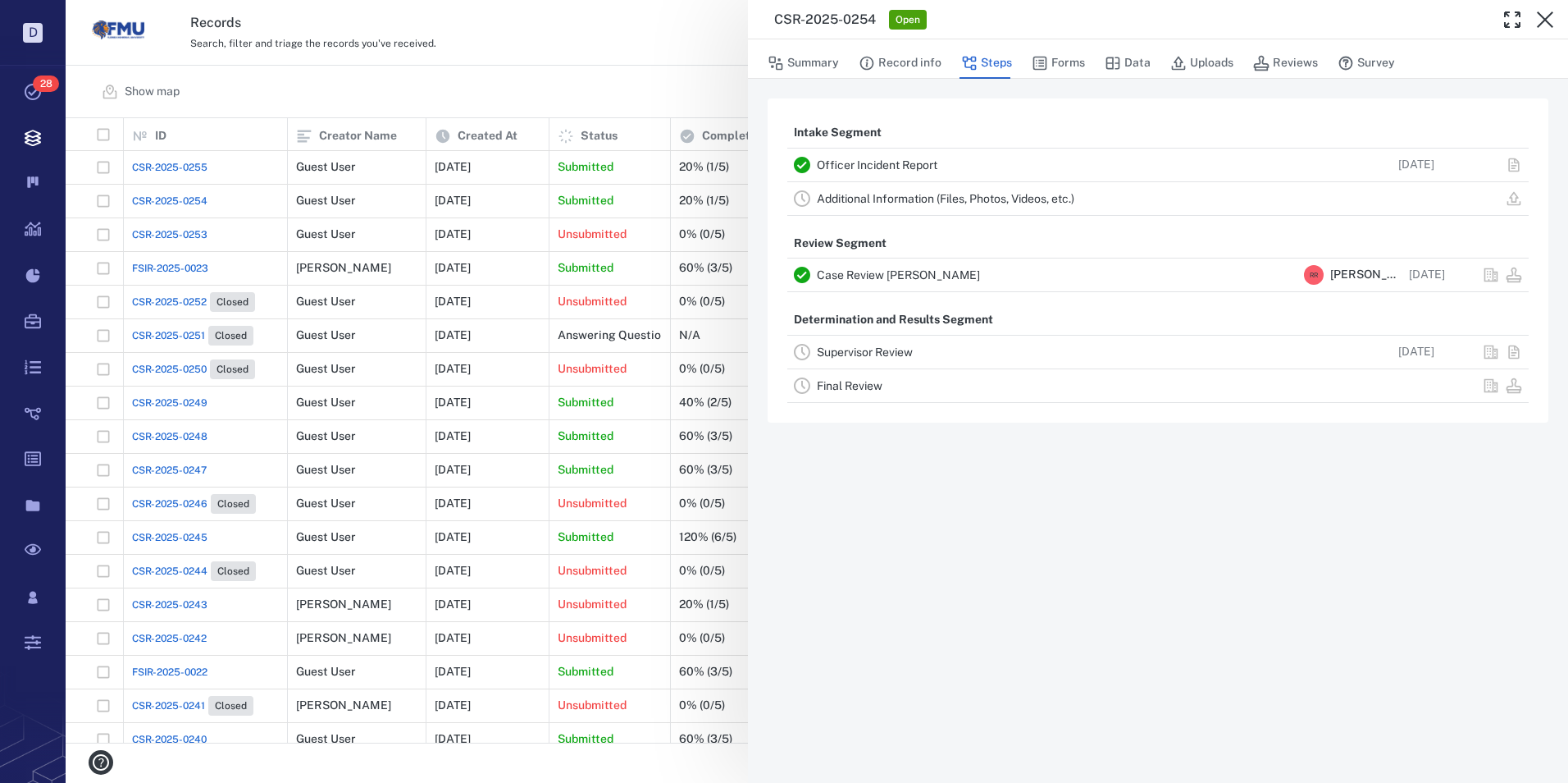
click at [847, 349] on link "Supervisor Review" at bounding box center [864, 352] width 96 height 13
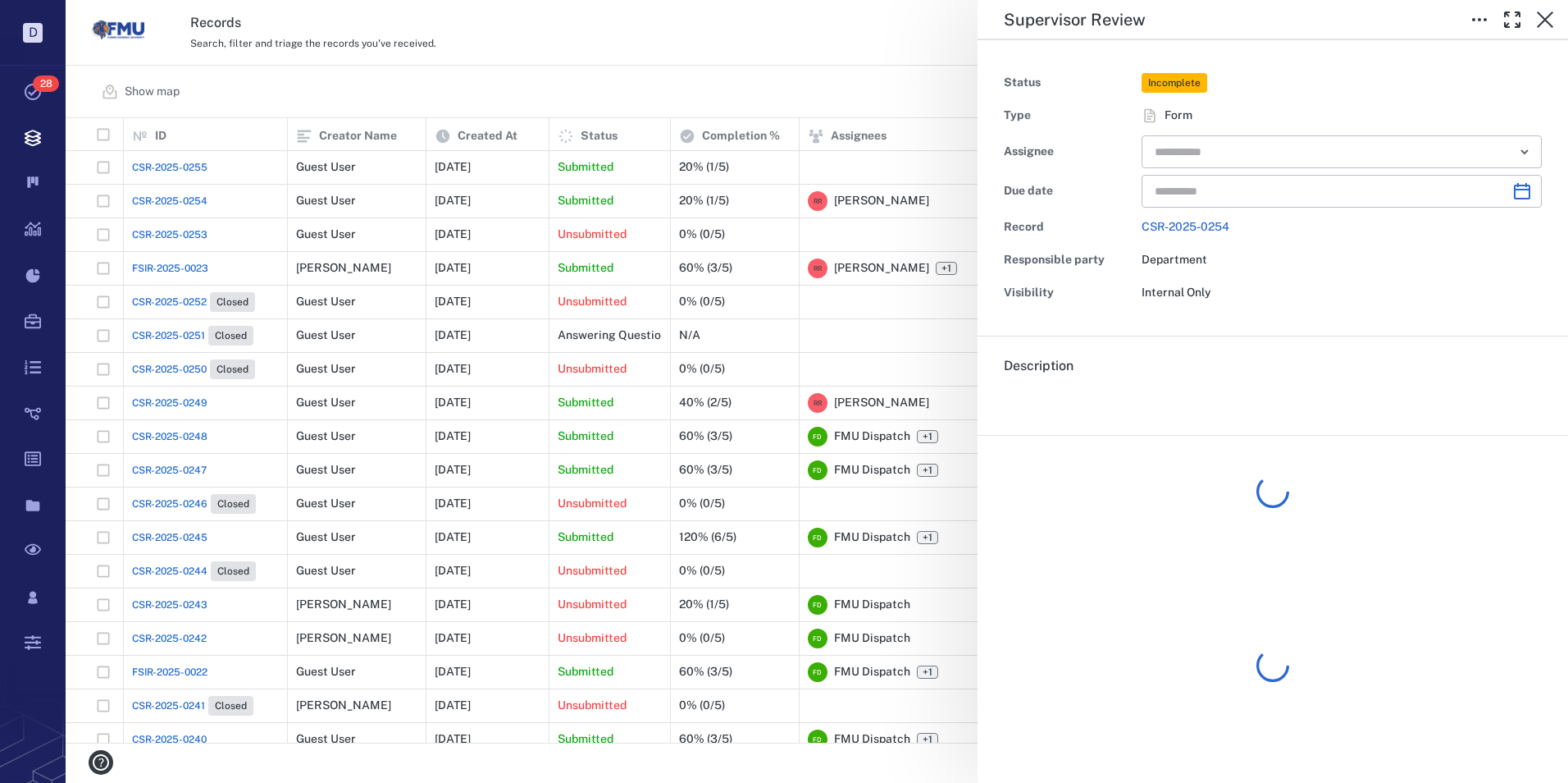
type input "**********"
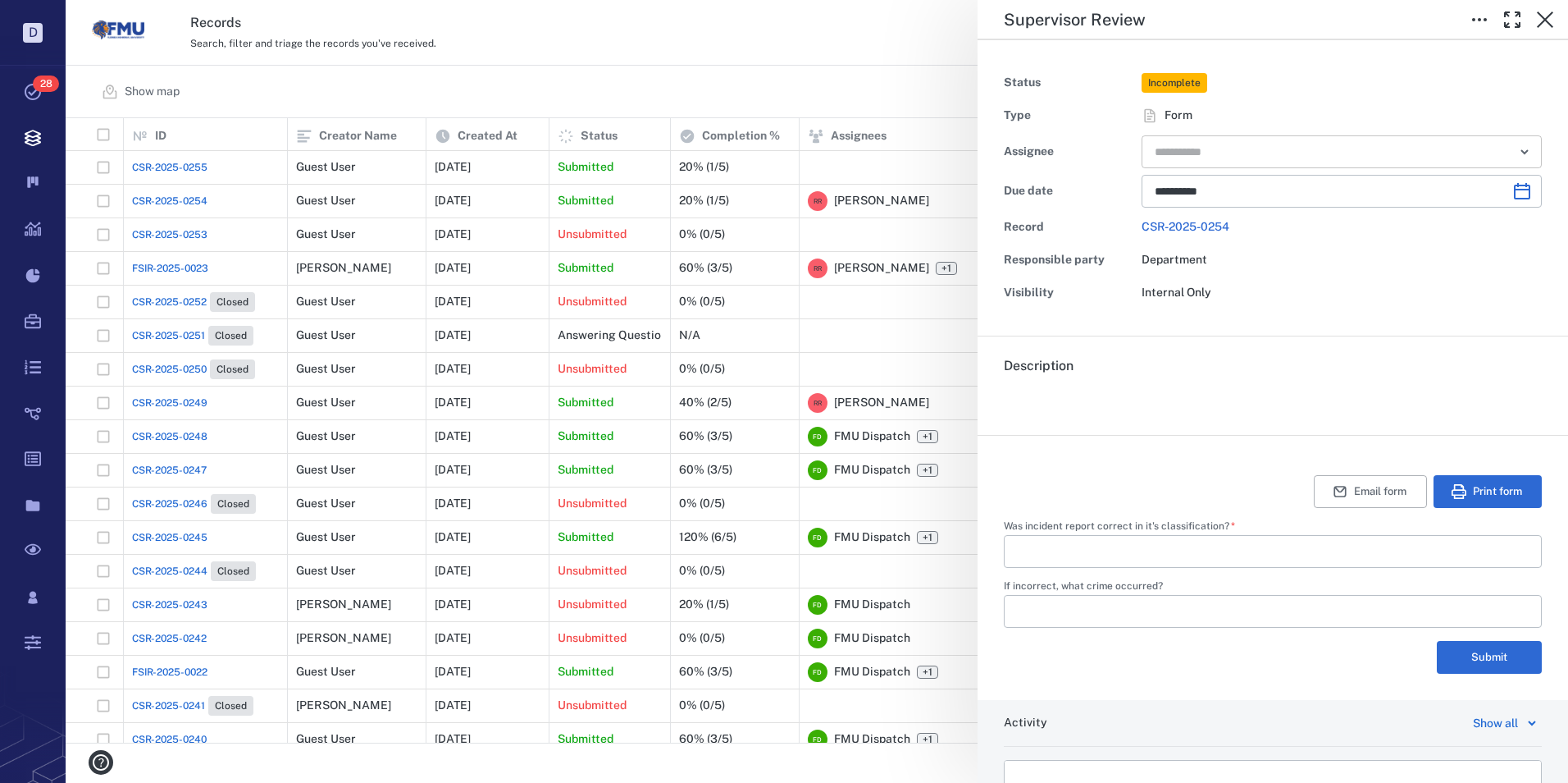
click at [1259, 147] on input "text" at bounding box center [1323, 152] width 340 height 23
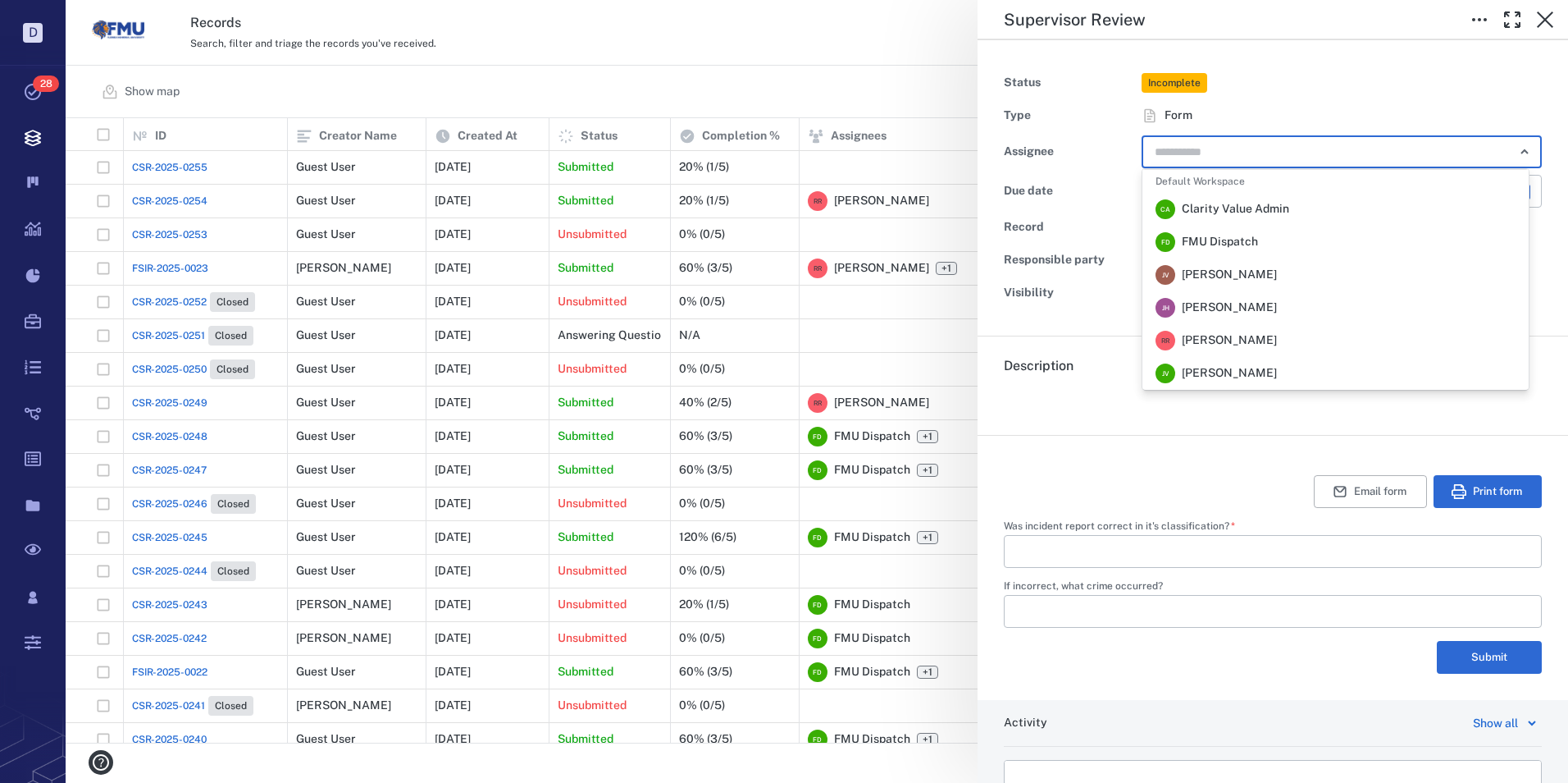
click at [1193, 337] on span "[PERSON_NAME]" at bounding box center [1229, 340] width 95 height 17
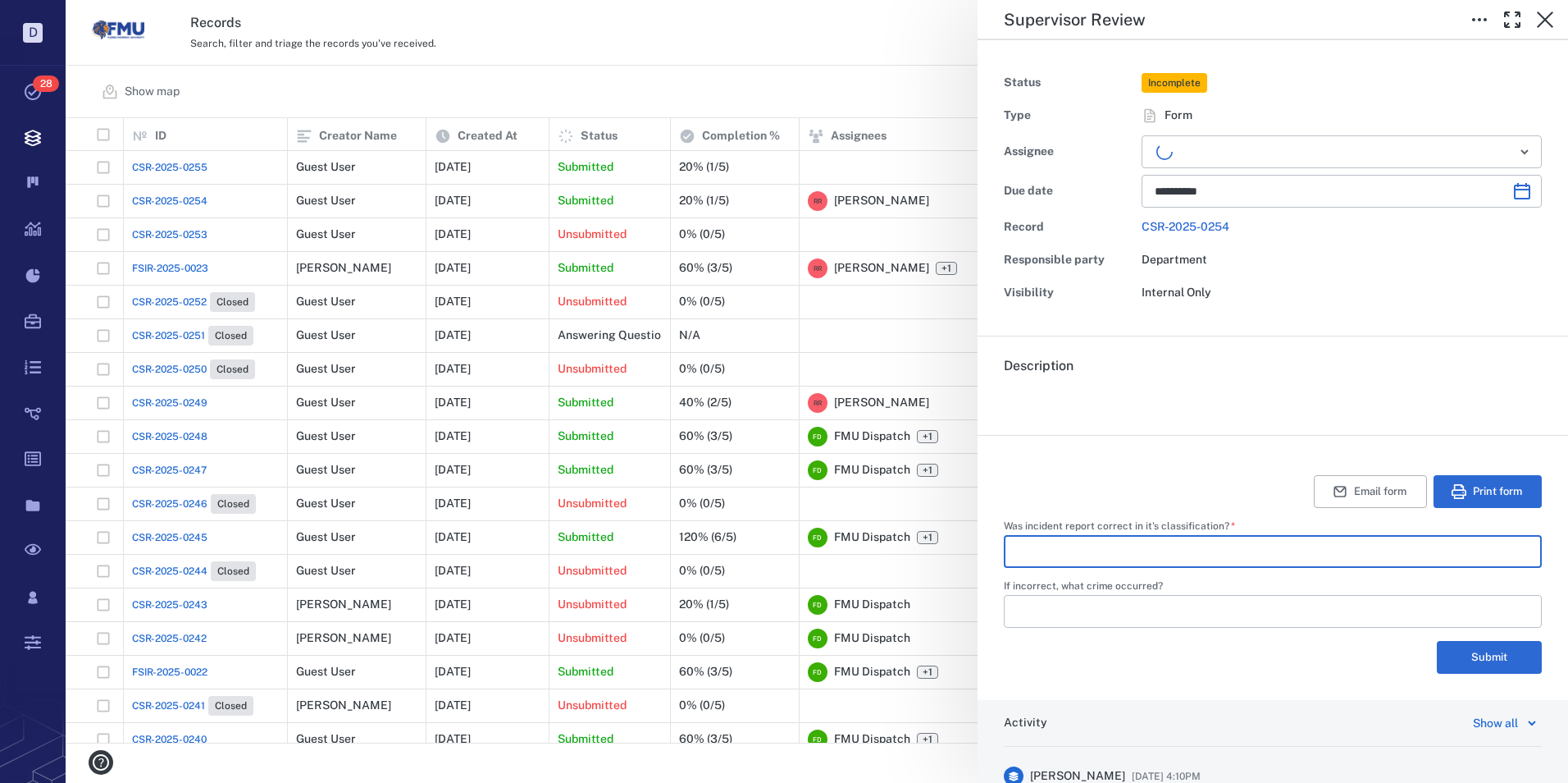
click at [1115, 558] on input "Was incident report correct in it's classification?   *" at bounding box center [1273, 551] width 512 height 33
type input "***"
click at [1483, 661] on button "Submit" at bounding box center [1490, 656] width 105 height 33
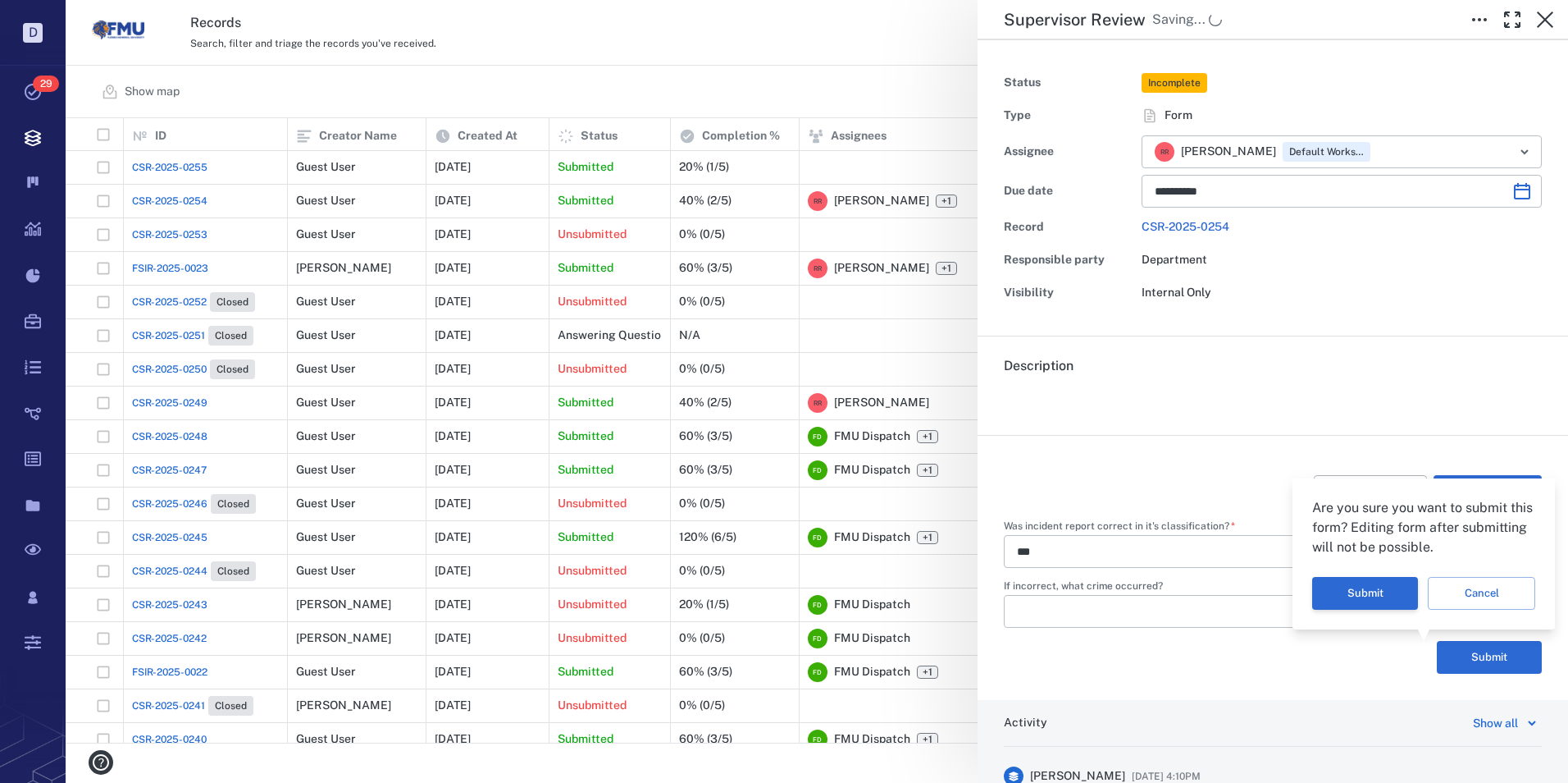
click at [1366, 584] on button "Submit" at bounding box center [1365, 592] width 105 height 33
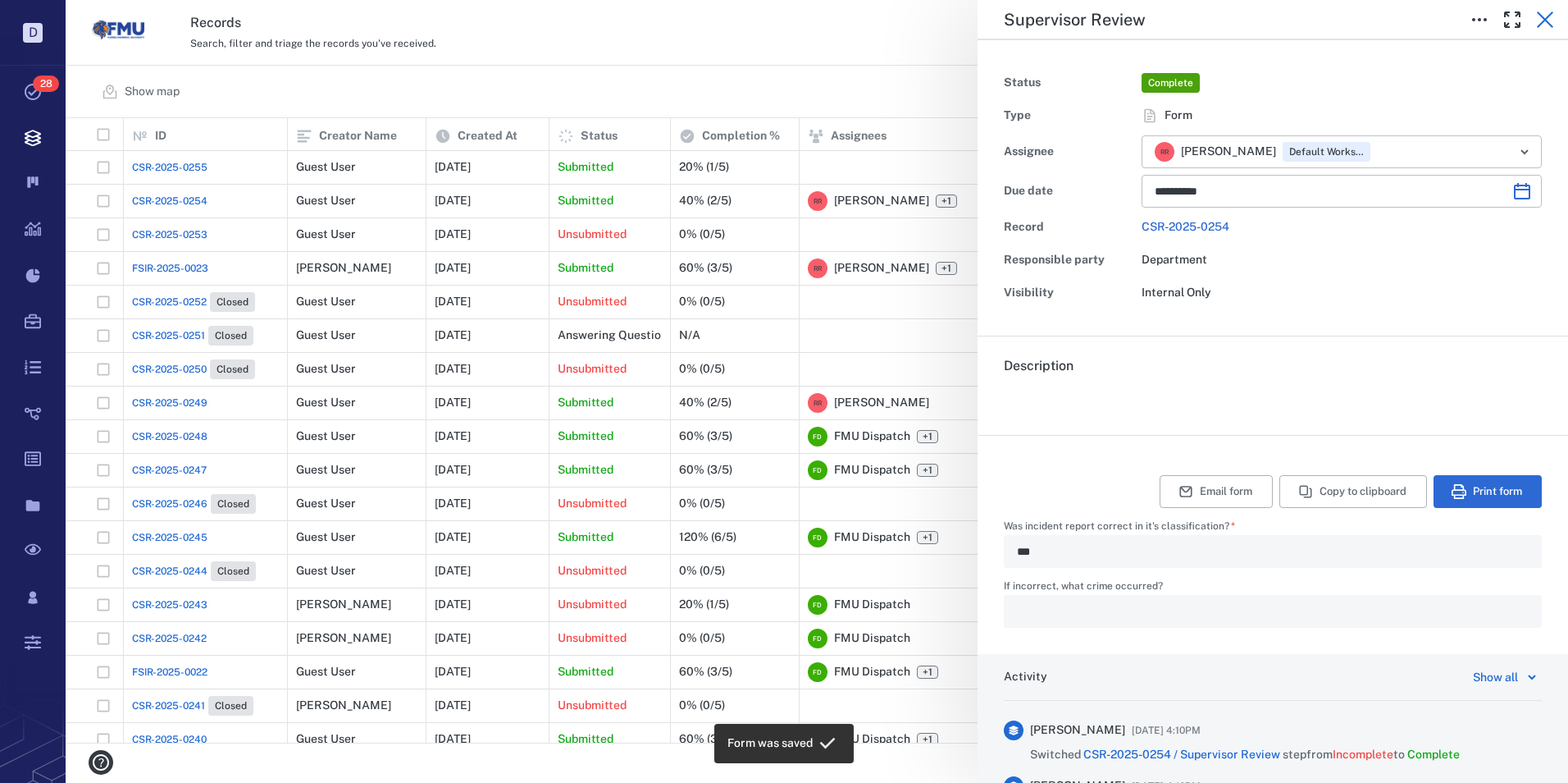
click at [1541, 20] on icon "button" at bounding box center [1545, 19] width 19 height 19
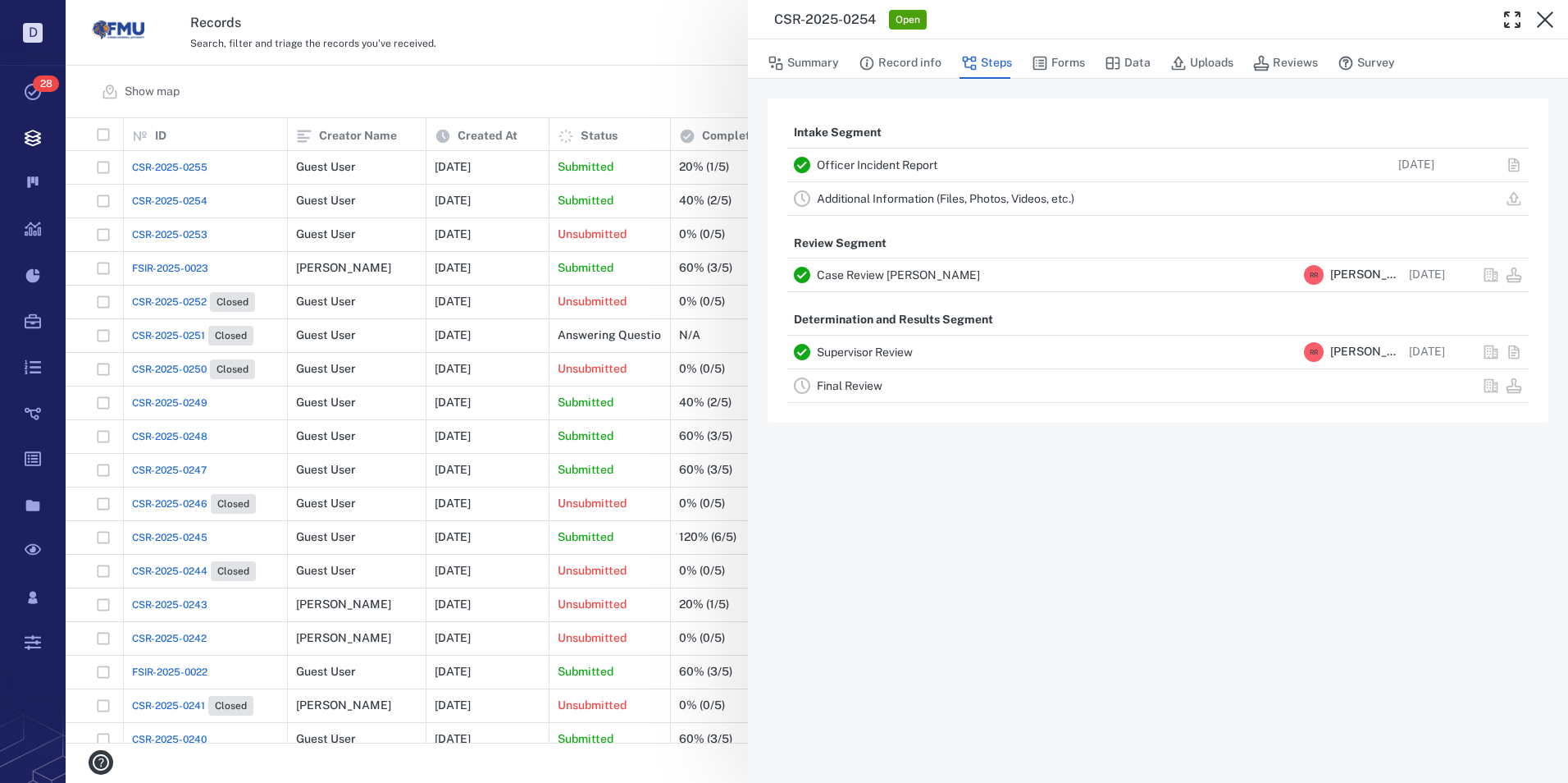
click at [155, 167] on div "CSR-2025-0254 Open Summary Record info Steps Forms Data Uploads Reviews Survey …" at bounding box center [817, 391] width 1503 height 783
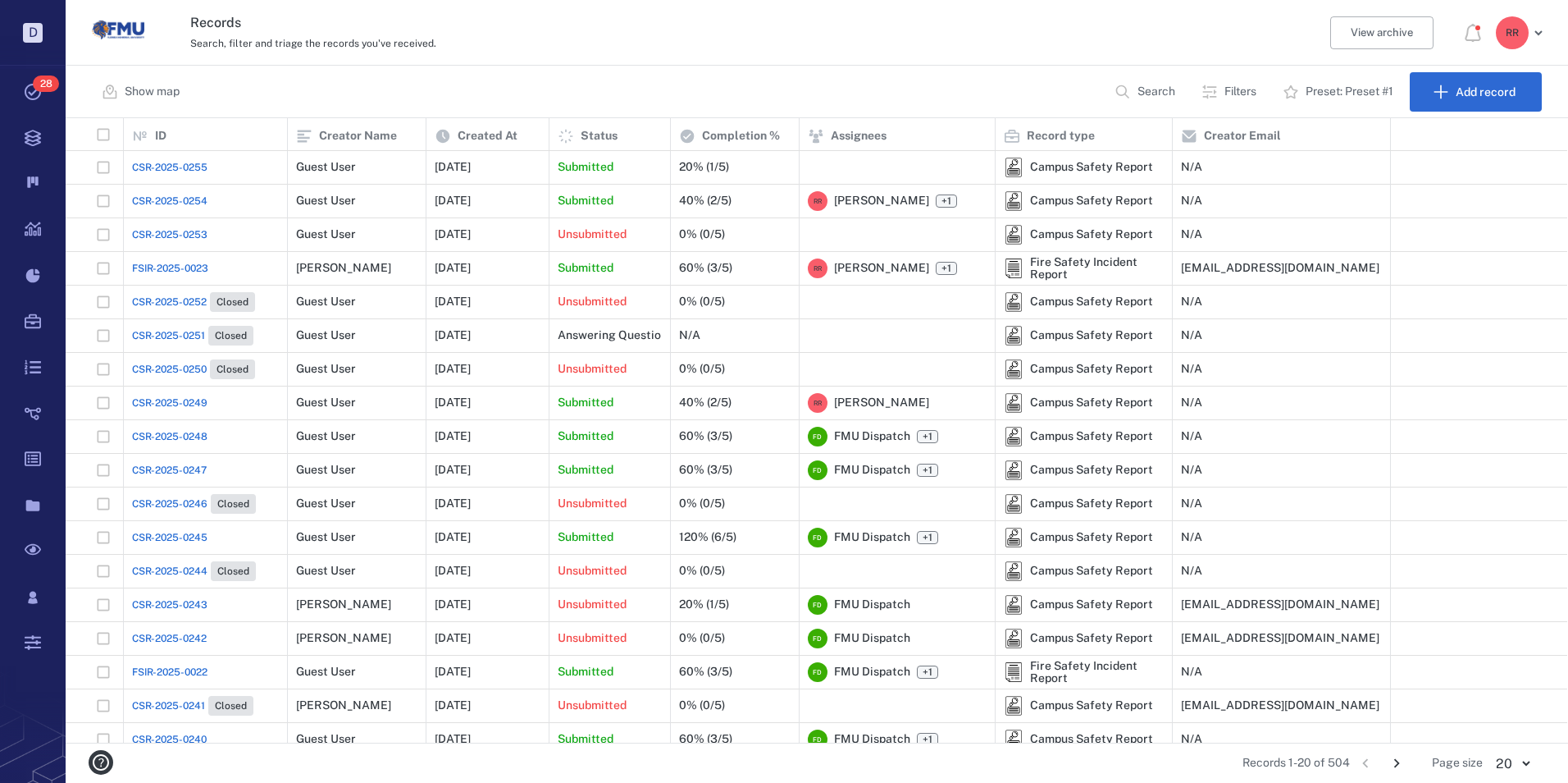
click at [155, 167] on span "CSR-2025-0255" at bounding box center [170, 167] width 76 height 15
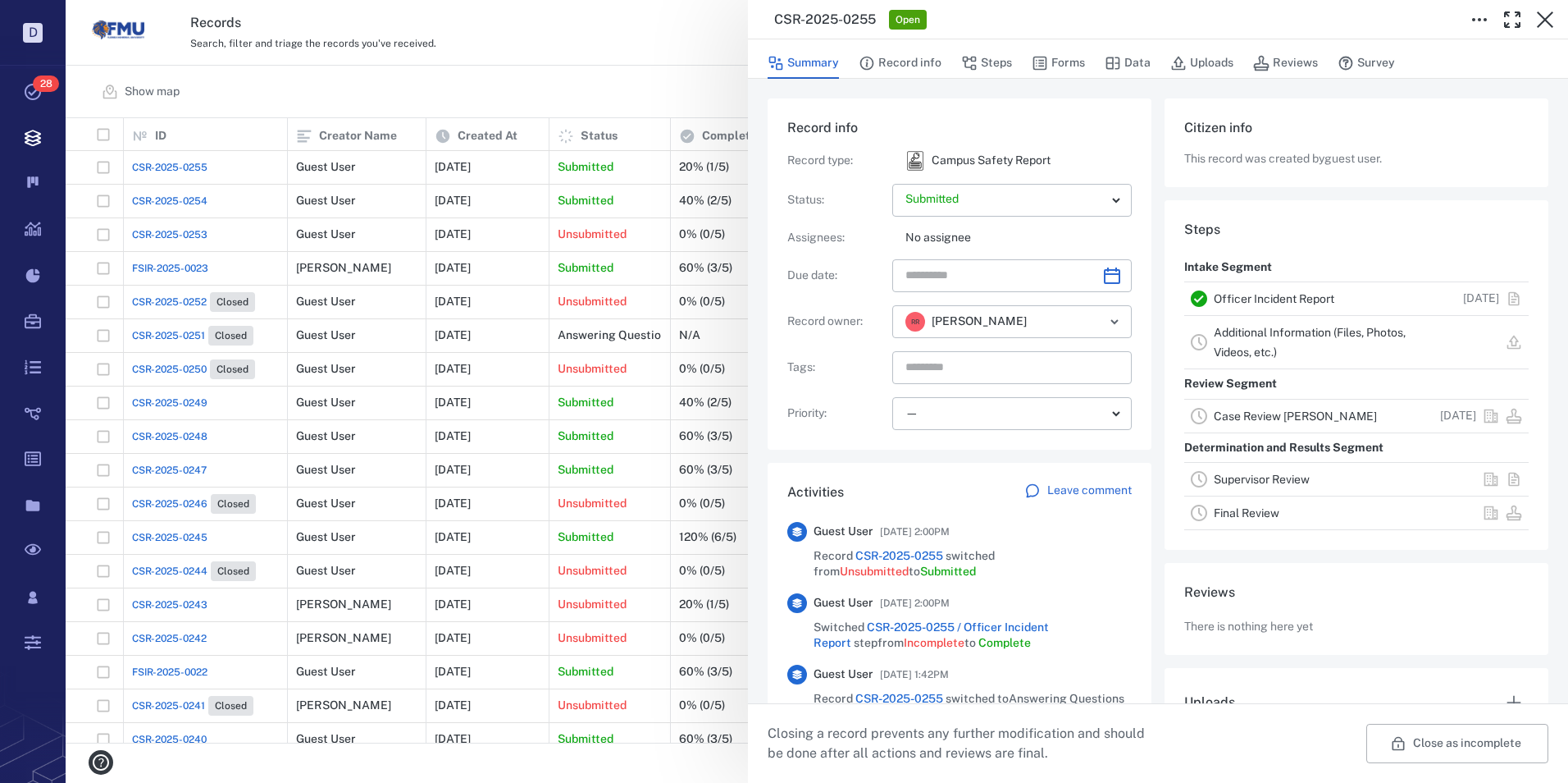
click at [1243, 297] on link "Officer Incident Report" at bounding box center [1274, 298] width 120 height 13
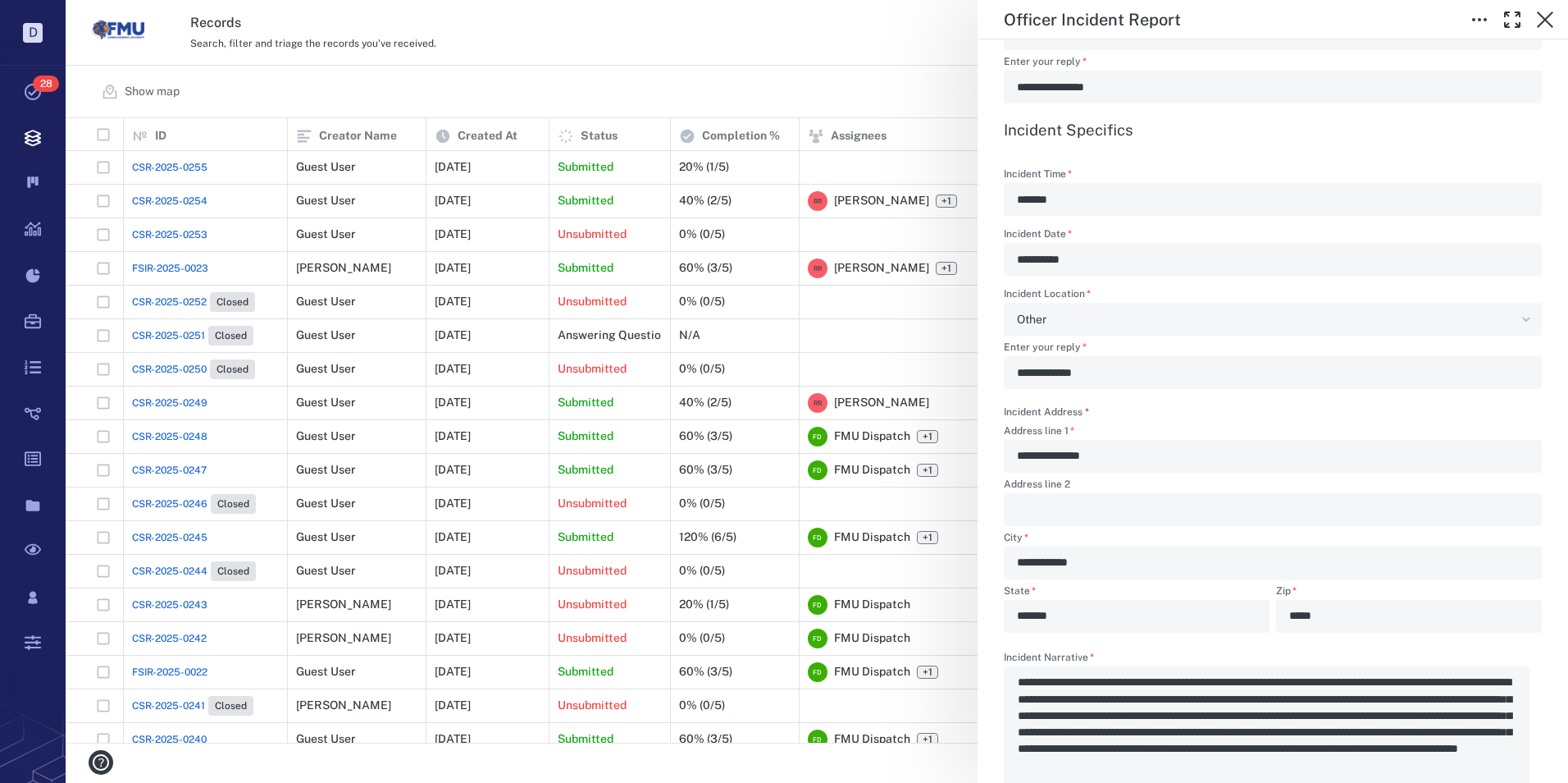
scroll to position [1313, 0]
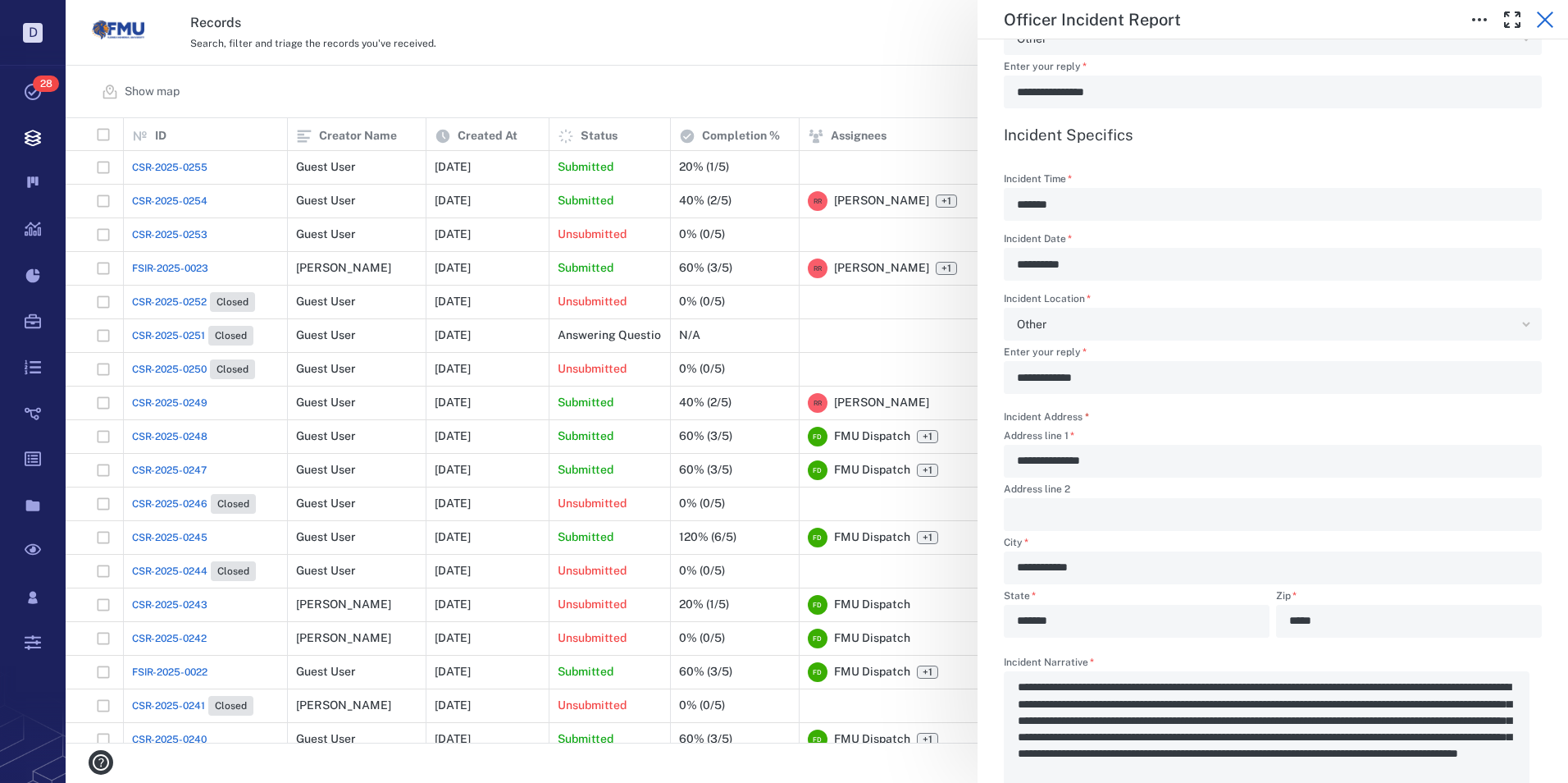
click at [1547, 11] on icon "button" at bounding box center [1545, 19] width 19 height 19
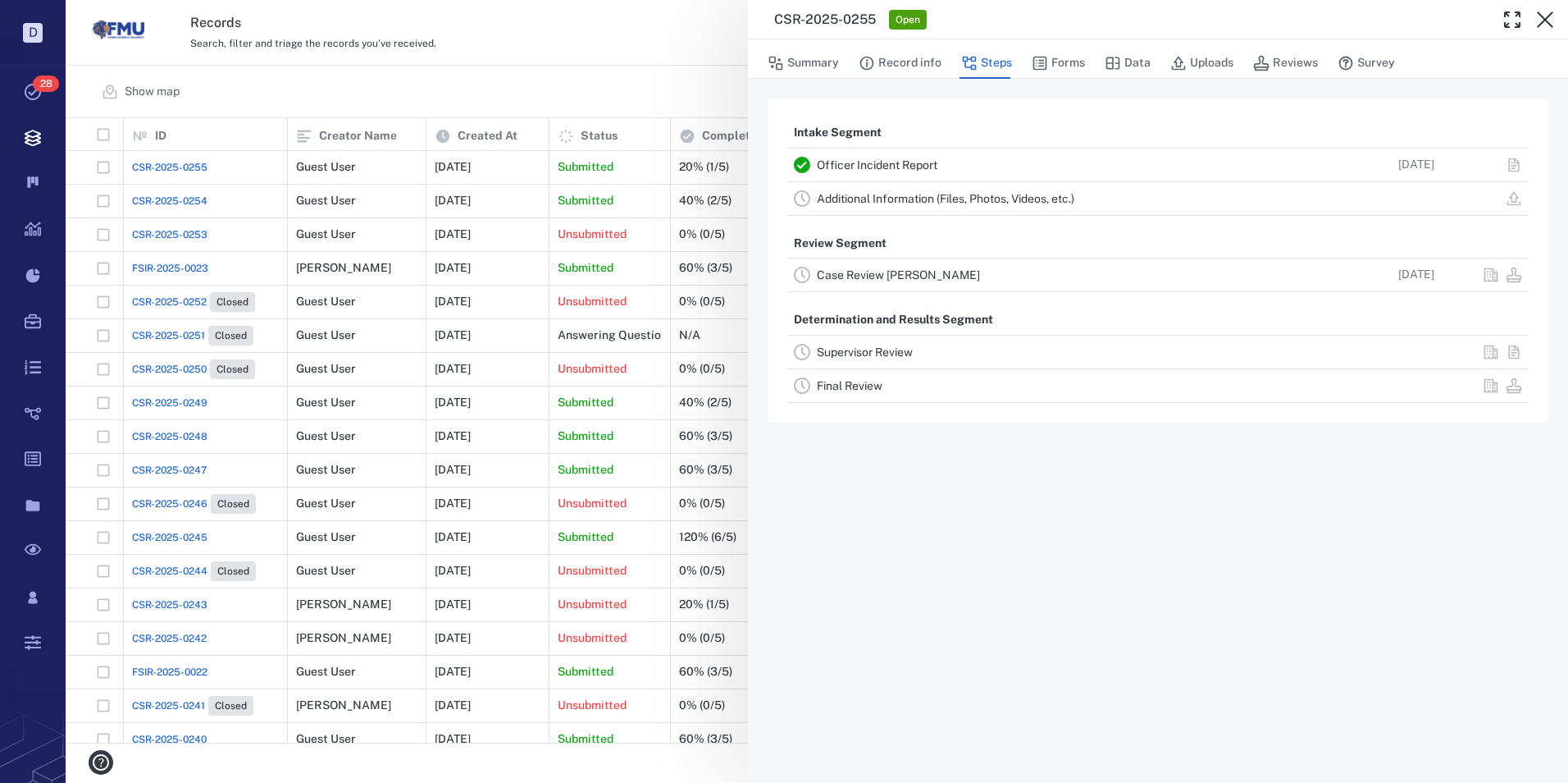
click at [170, 196] on div "CSR-2025-0255 Open Summary Record info Steps Forms Data Uploads Reviews Survey …" at bounding box center [817, 391] width 1503 height 783
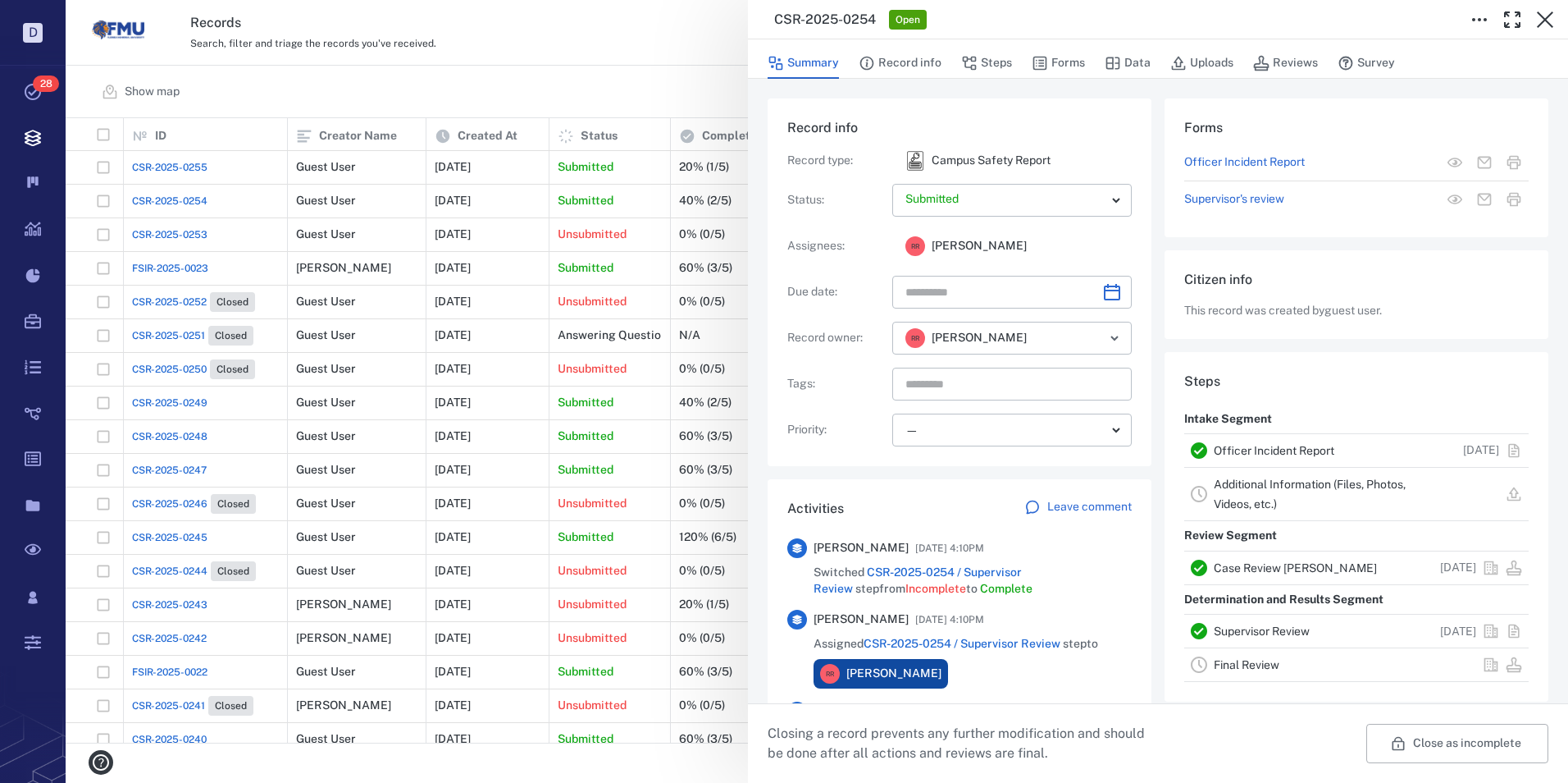
click at [1232, 453] on link "Officer Incident Report" at bounding box center [1274, 450] width 120 height 13
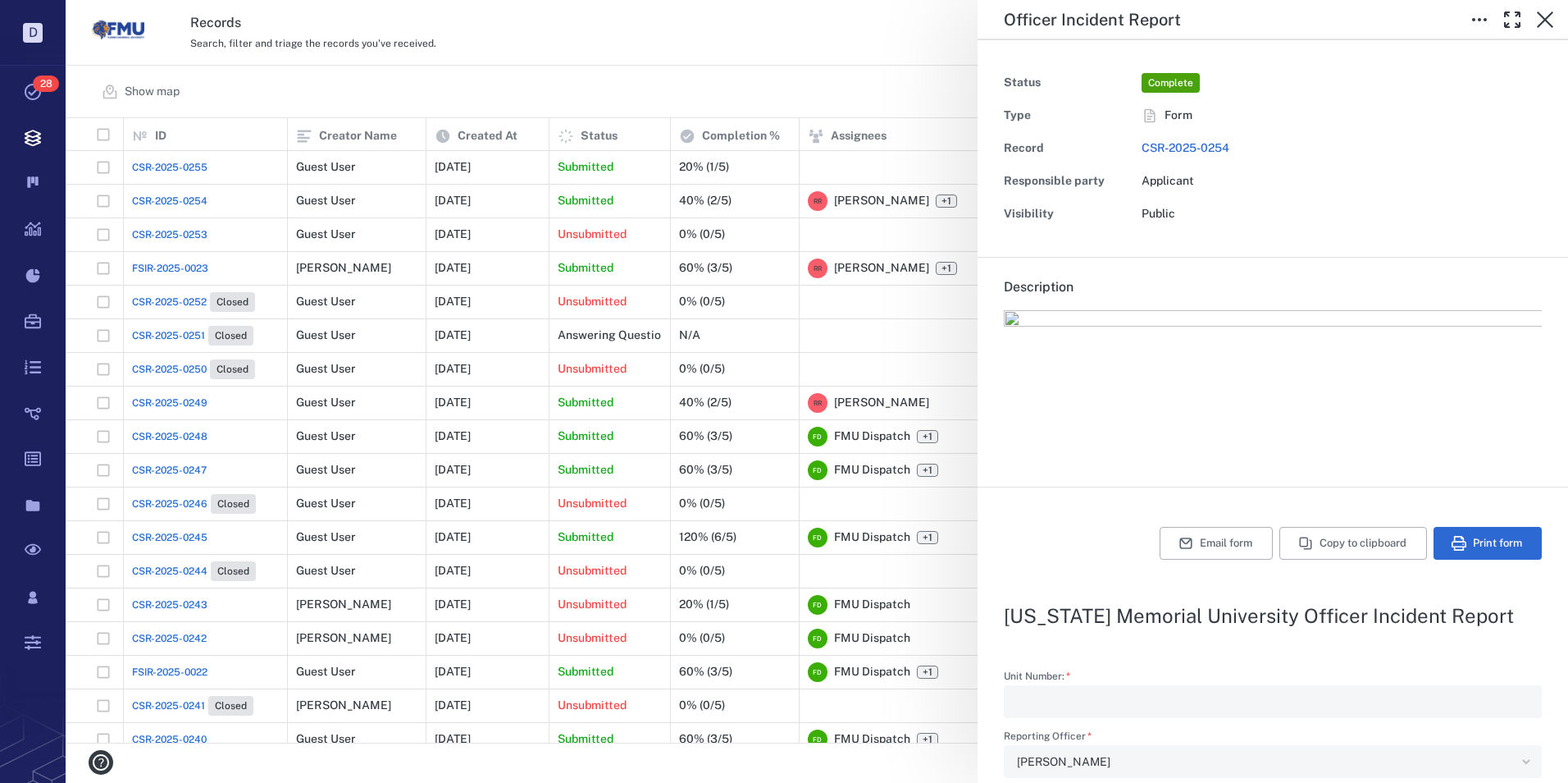
type textarea "*"
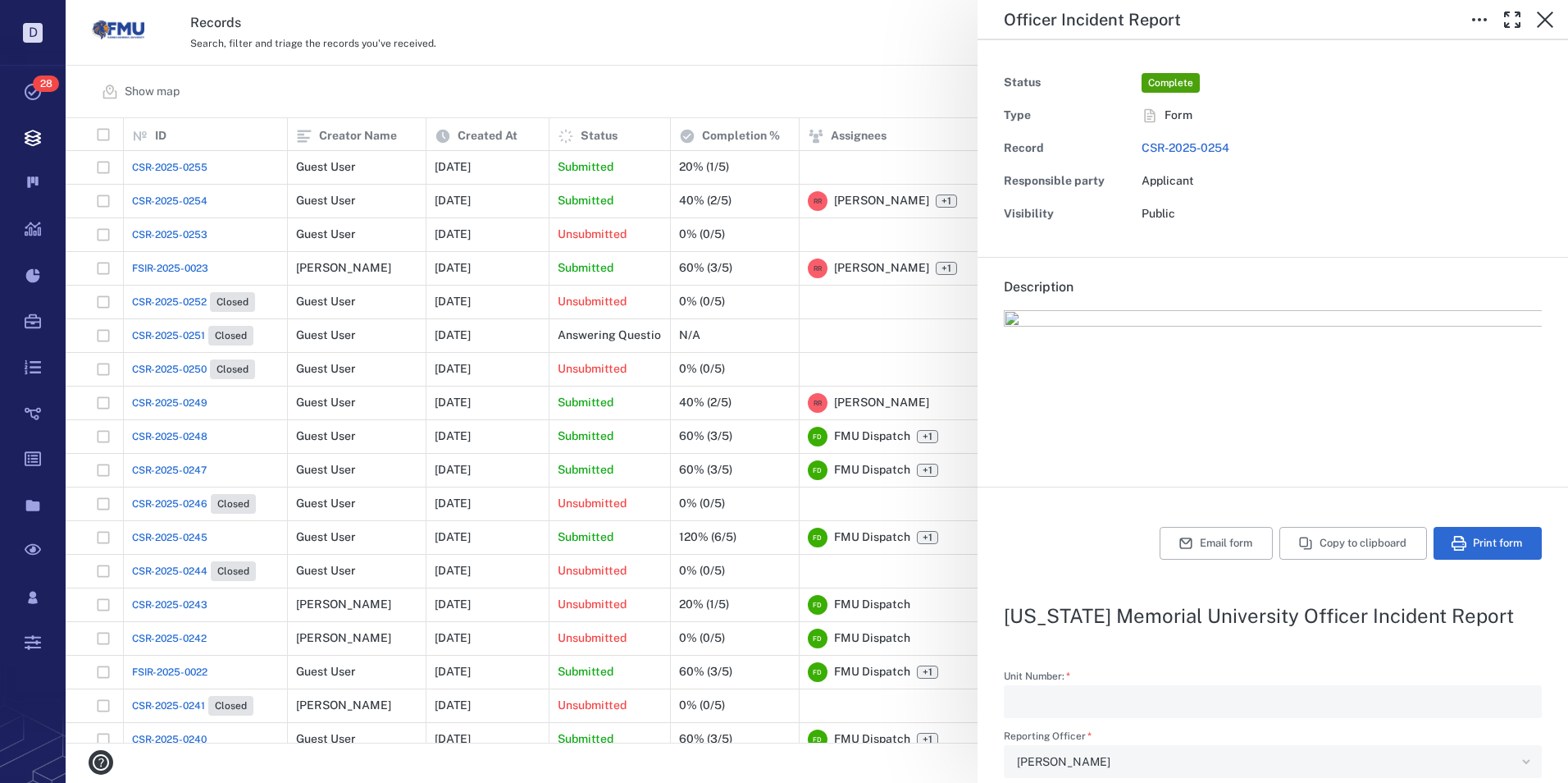
type textarea "*"
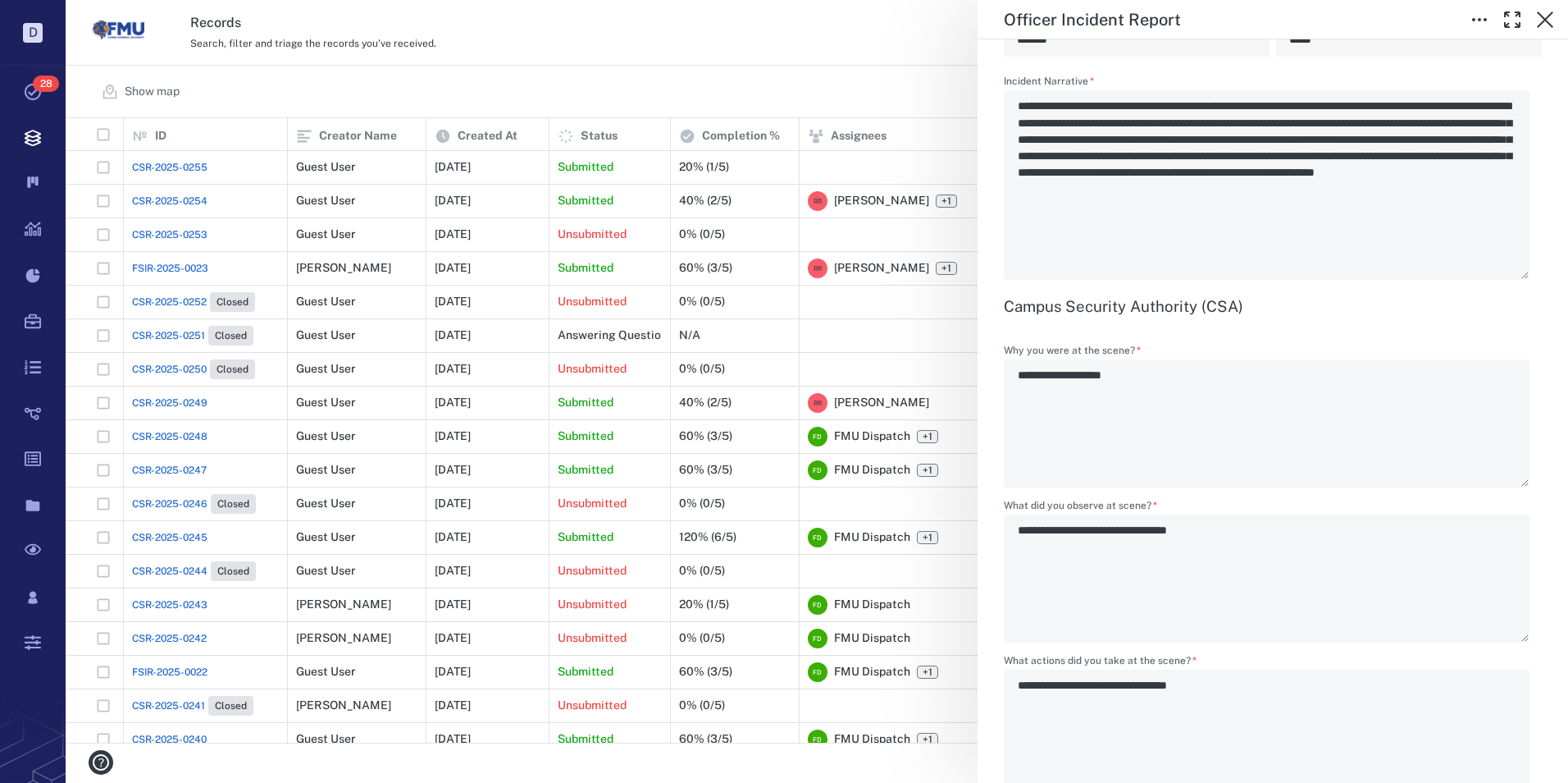
scroll to position [1888, 0]
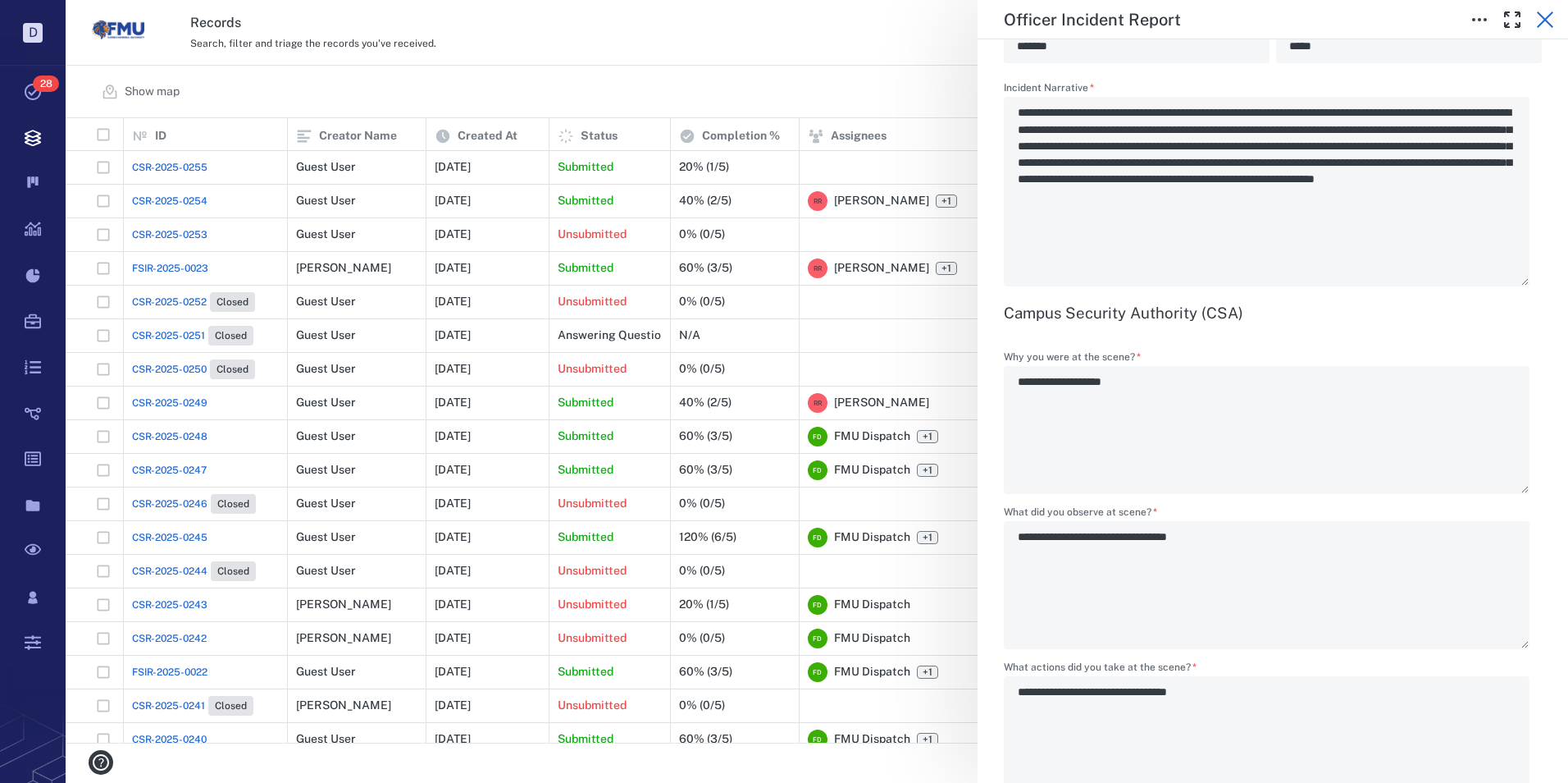
click at [1544, 14] on icon "button" at bounding box center [1545, 19] width 19 height 19
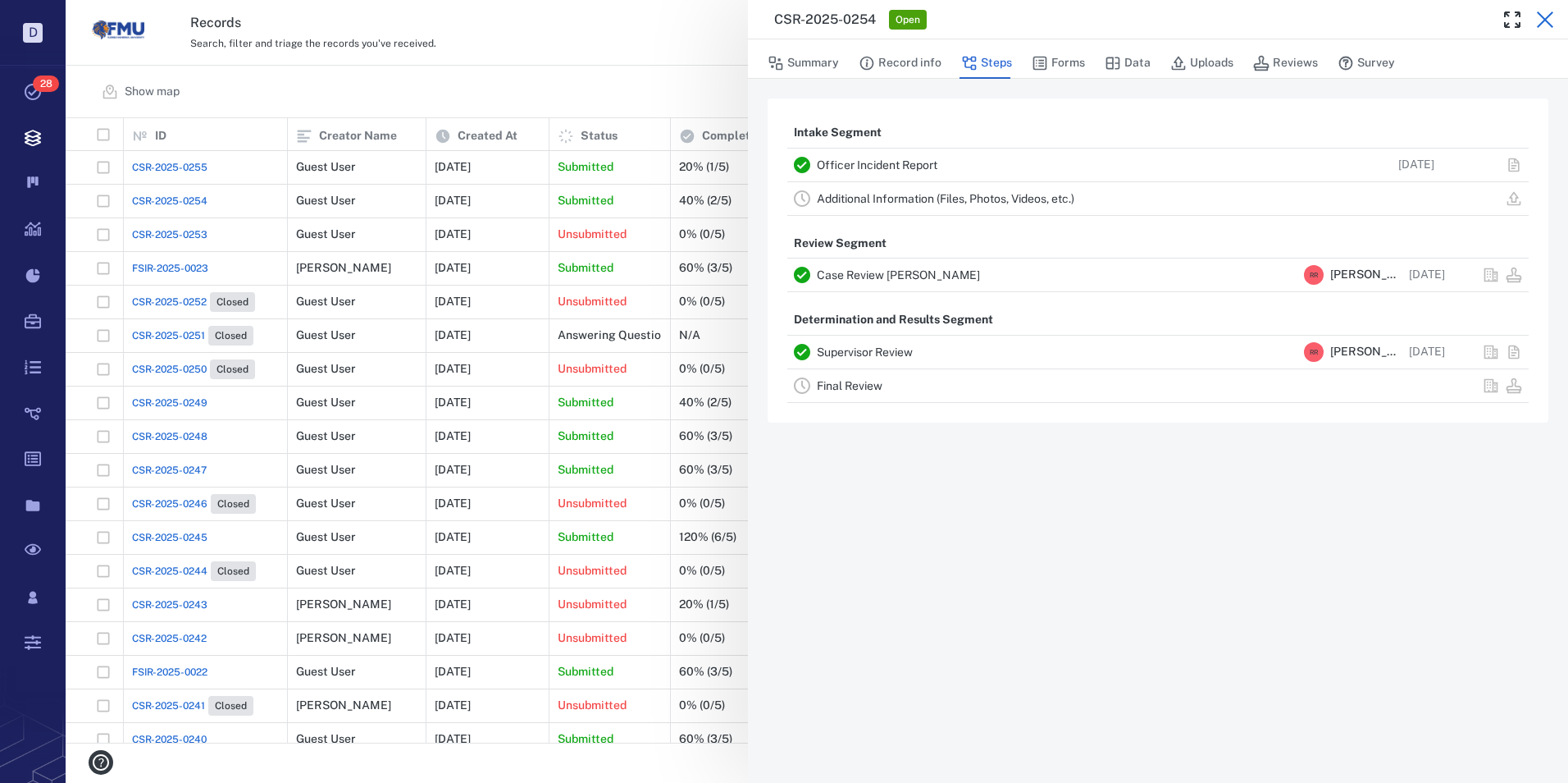
click at [1541, 16] on icon "button" at bounding box center [1545, 19] width 17 height 17
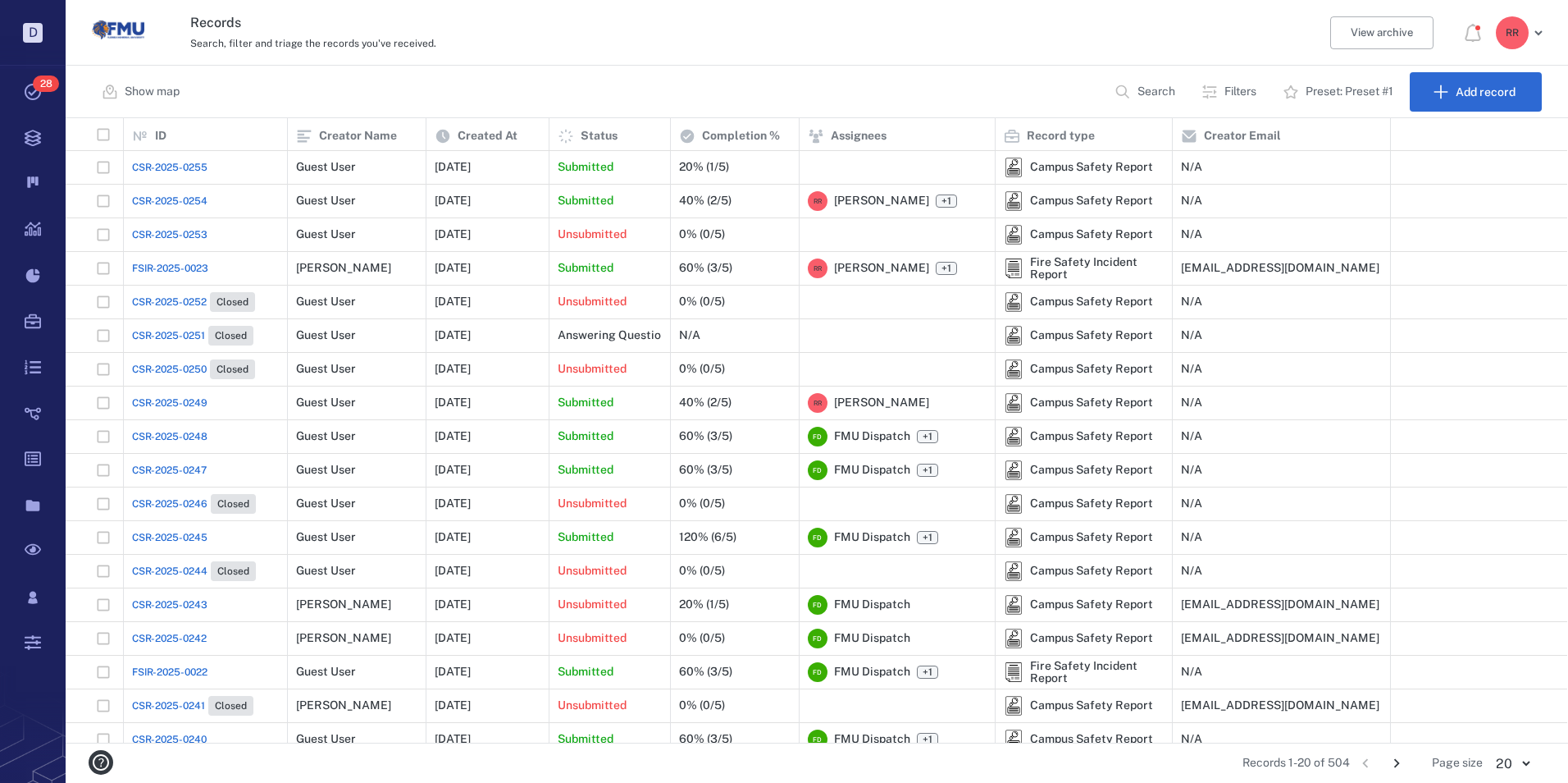
click at [186, 167] on span "CSR-2025-0255" at bounding box center [170, 167] width 76 height 15
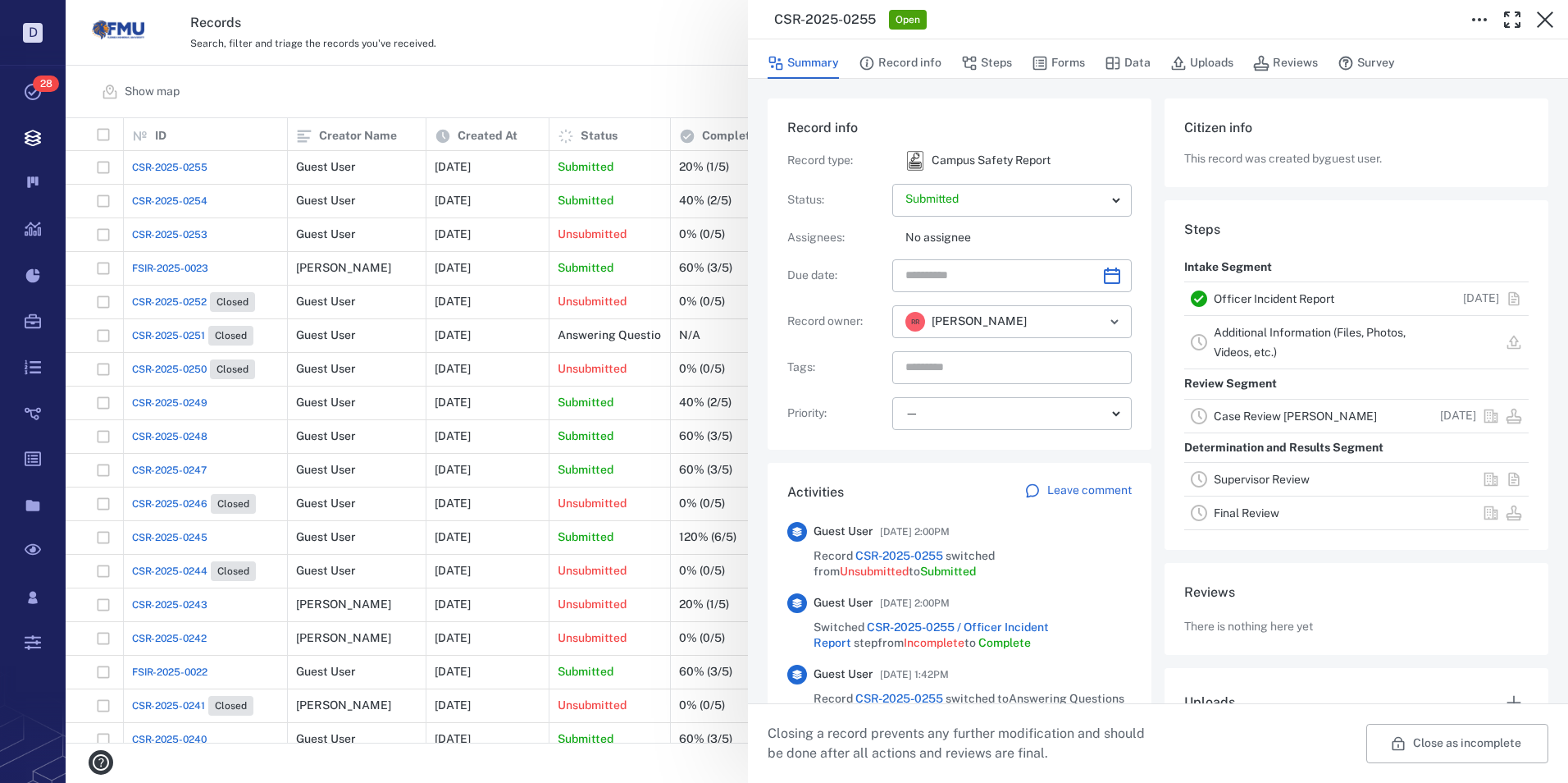
click at [1263, 297] on link "Officer Incident Report" at bounding box center [1274, 298] width 120 height 13
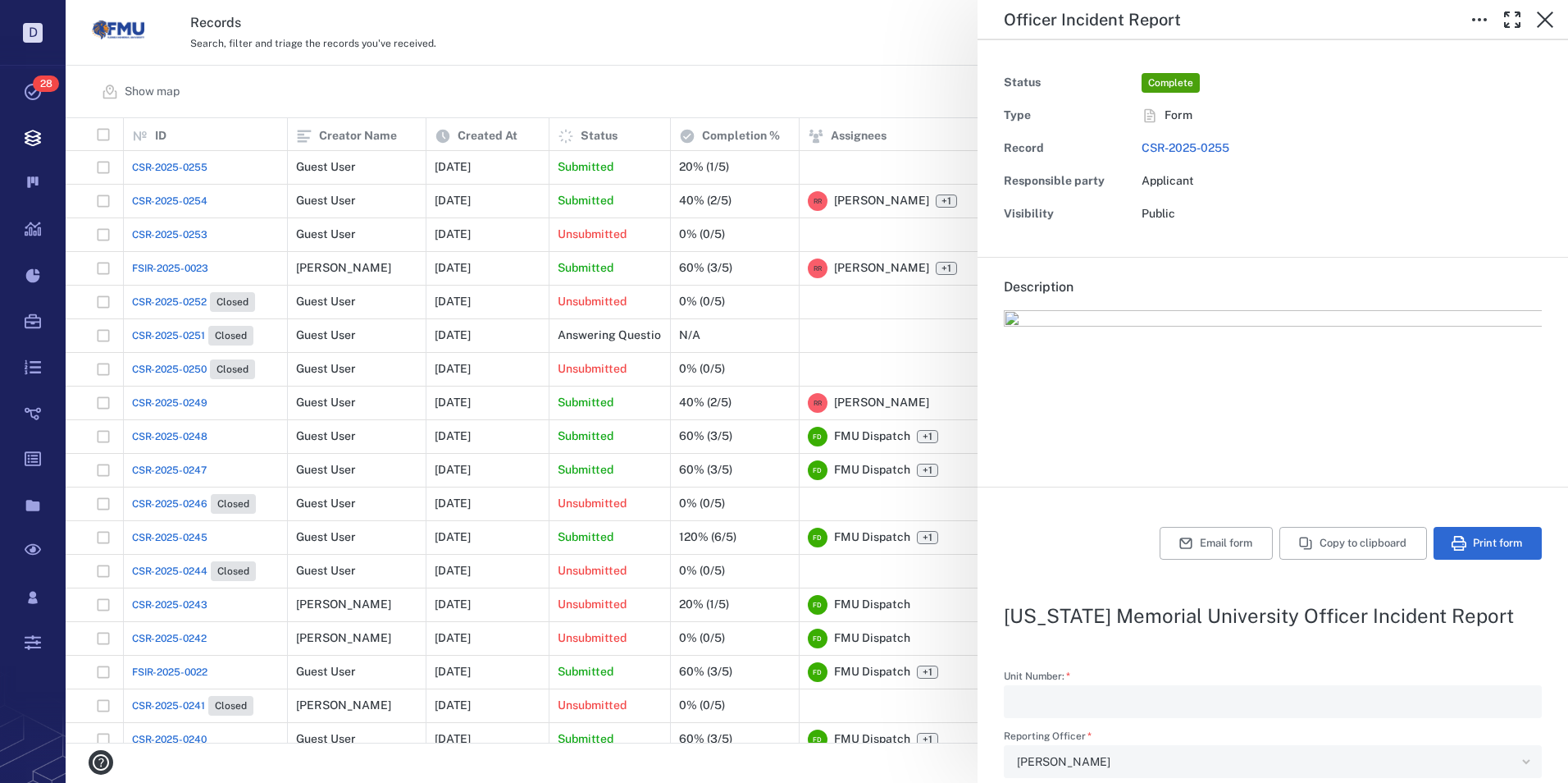
type textarea "*"
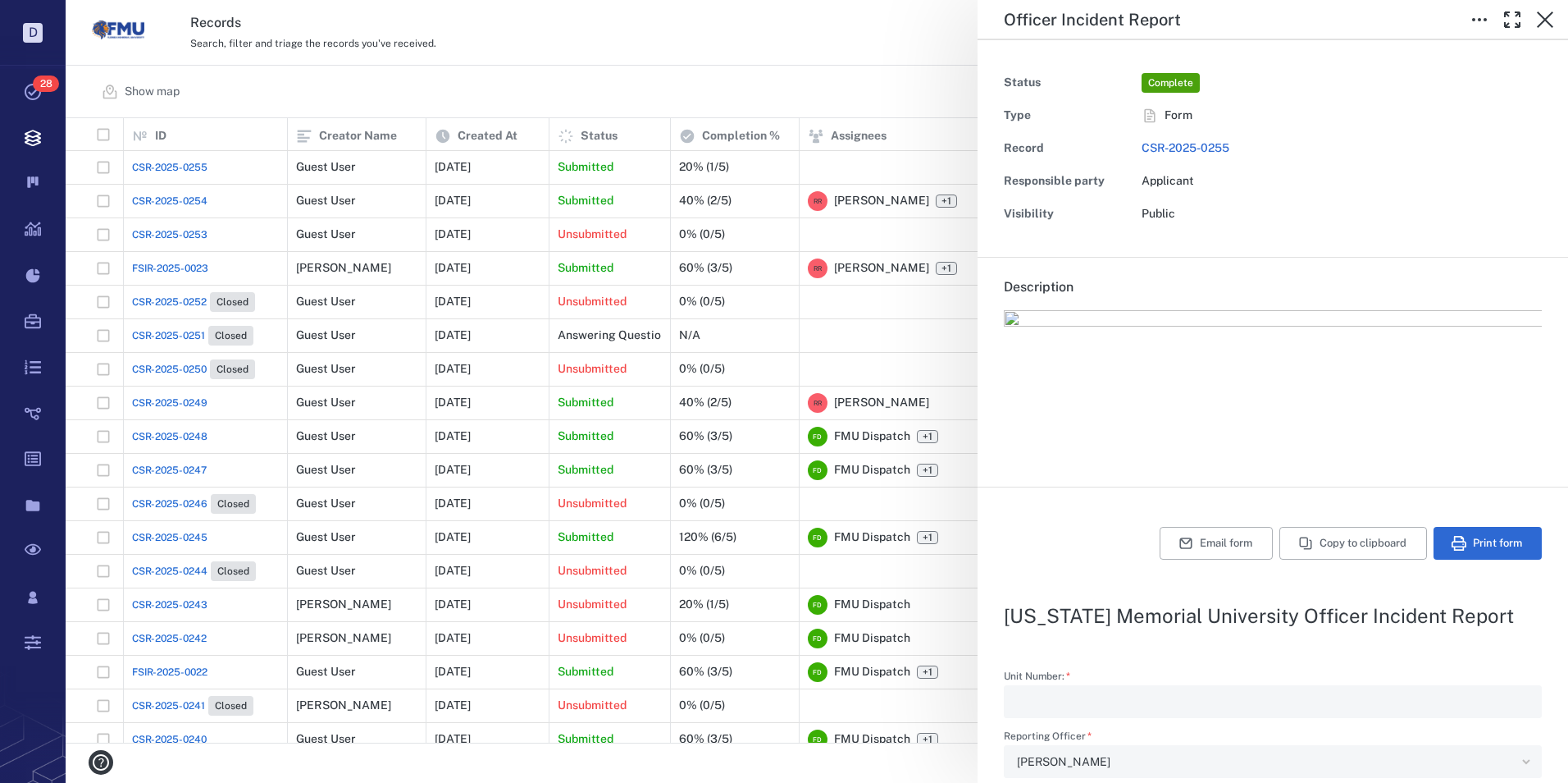
type textarea "*"
click at [1185, 544] on button "Email form" at bounding box center [1216, 542] width 113 height 33
type textarea "*"
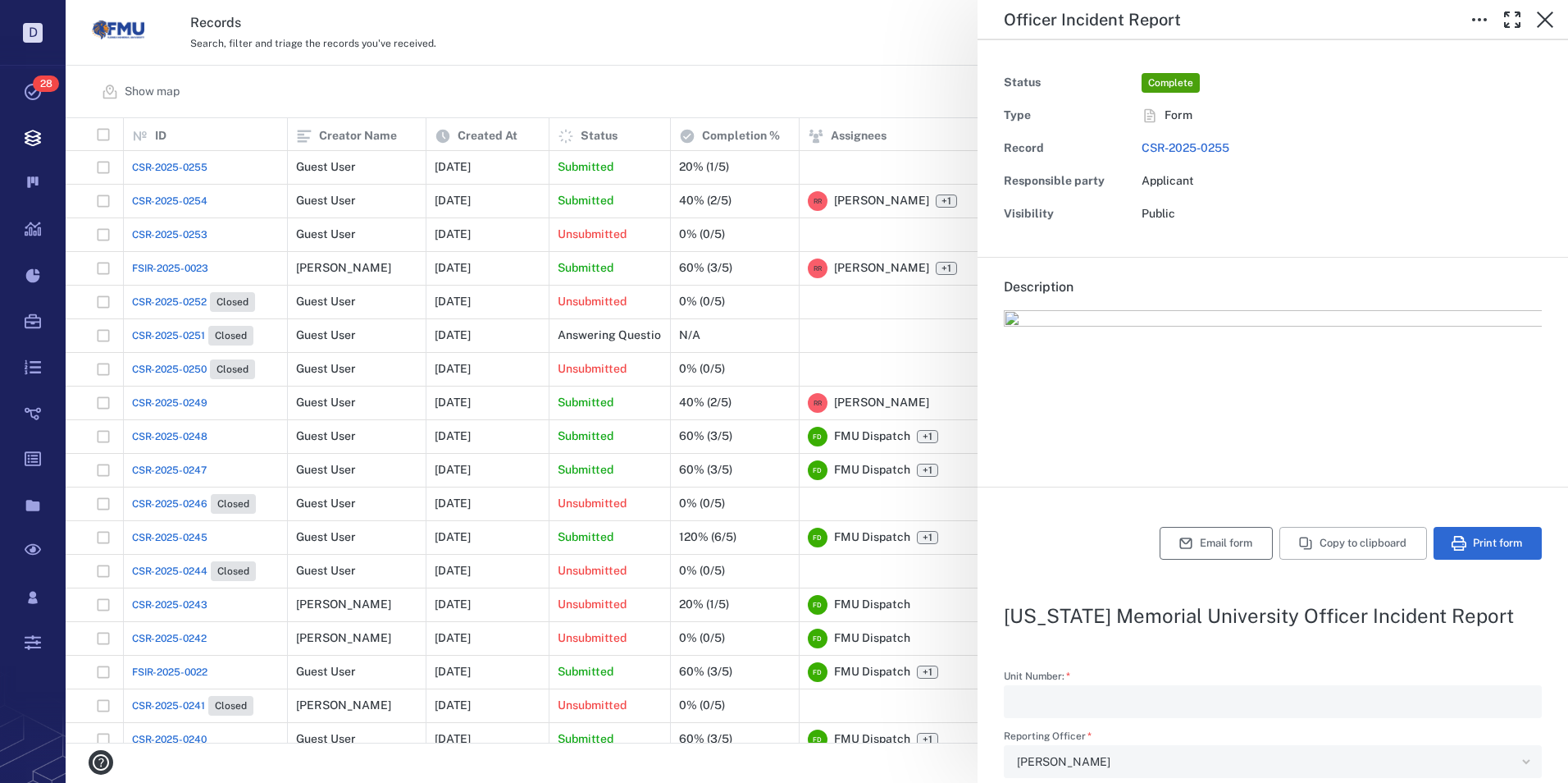
type textarea "*"
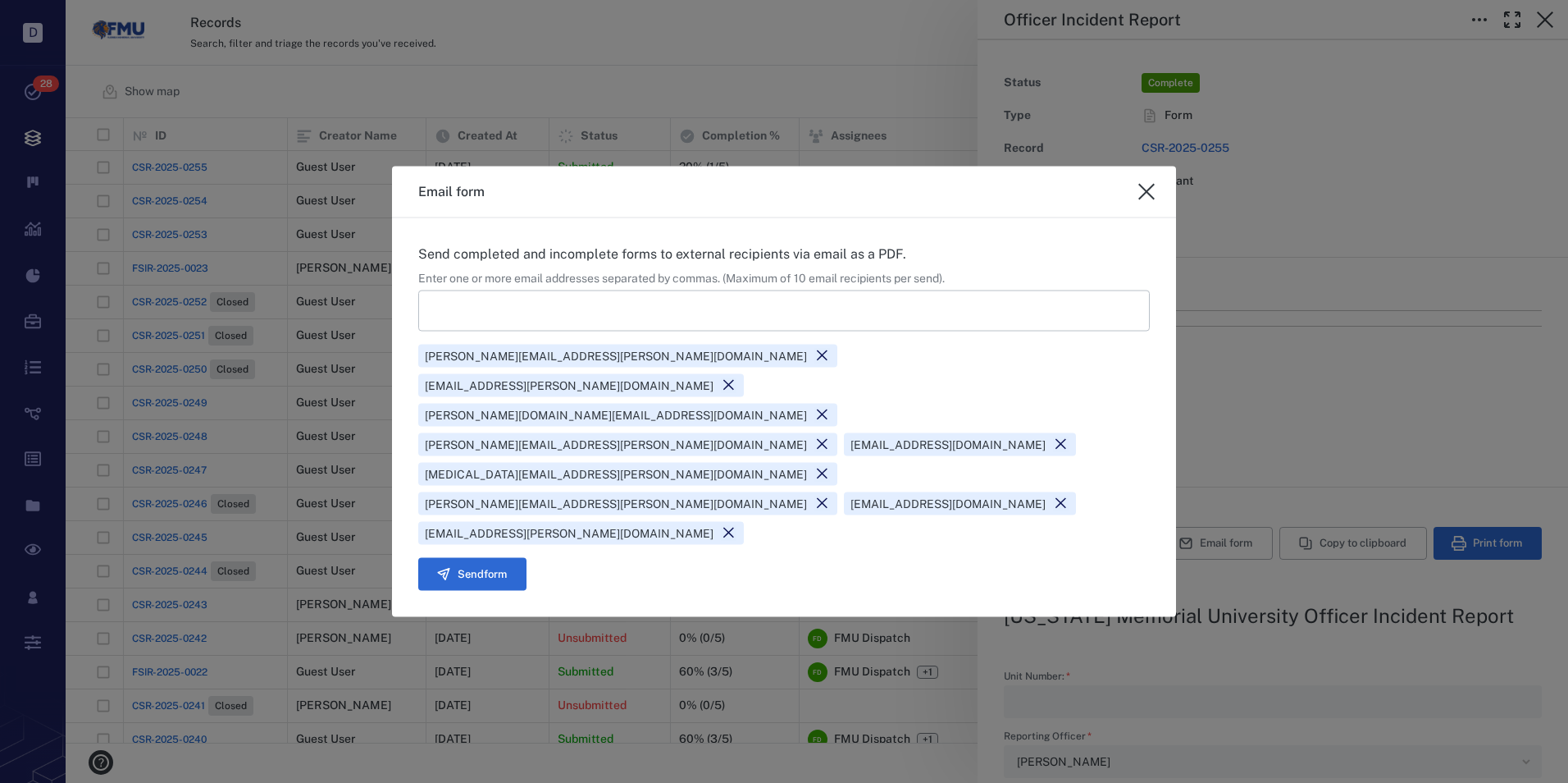
click at [1069, 496] on icon at bounding box center [1061, 504] width 16 height 16
click at [488, 557] on button "Send form" at bounding box center [472, 573] width 108 height 33
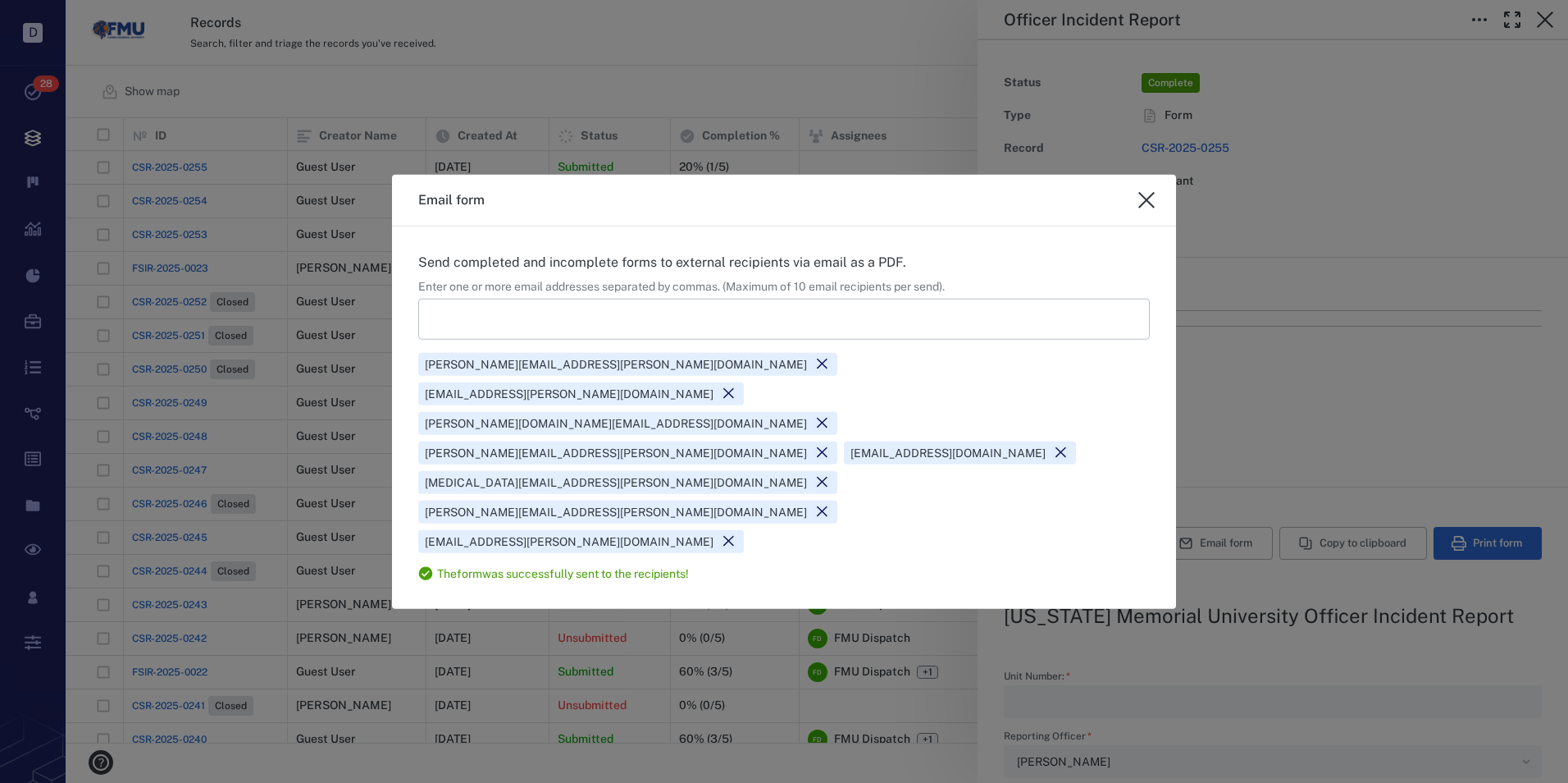
click at [1147, 208] on icon "close" at bounding box center [1146, 199] width 17 height 17
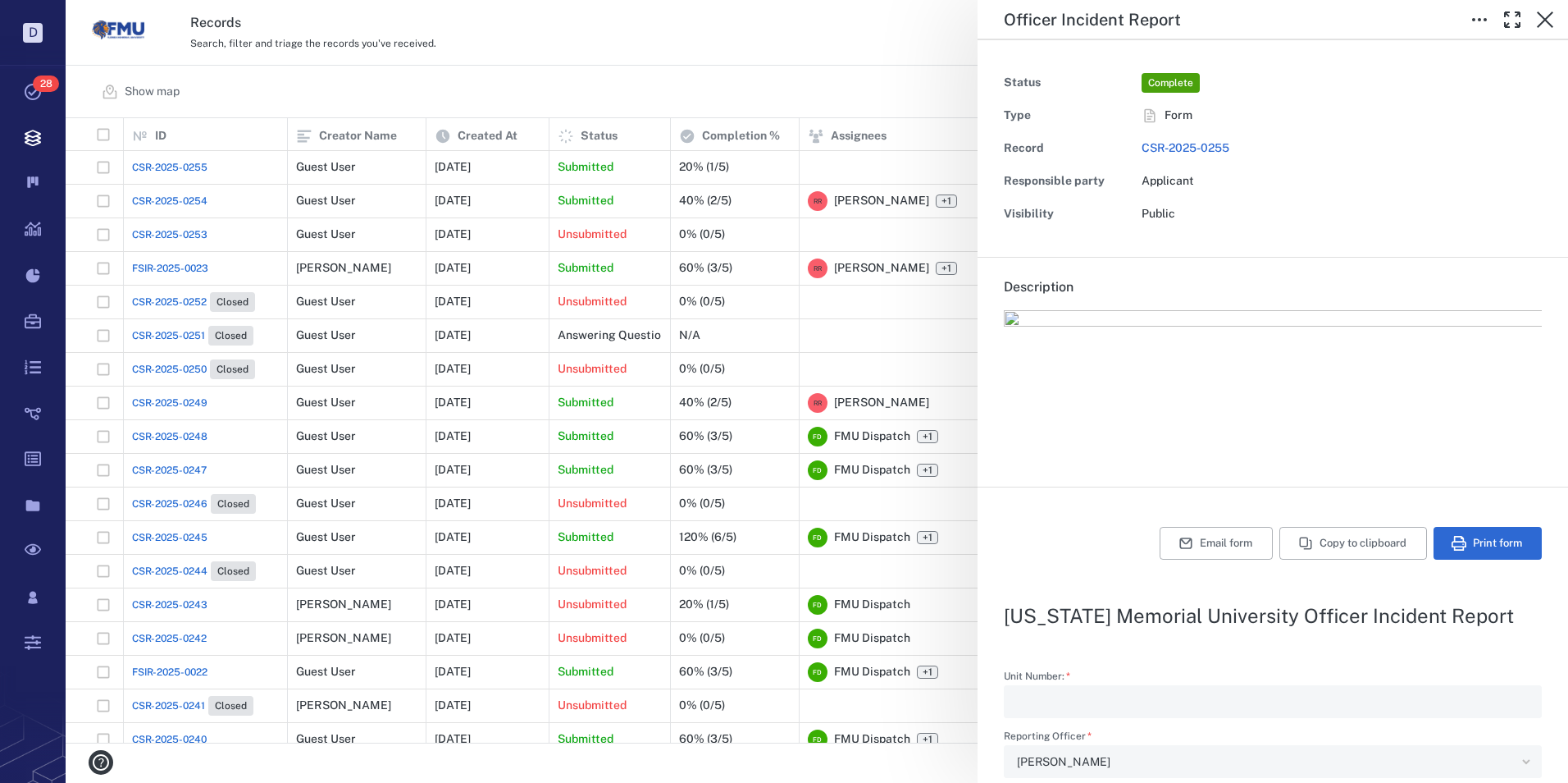
type textarea "*"
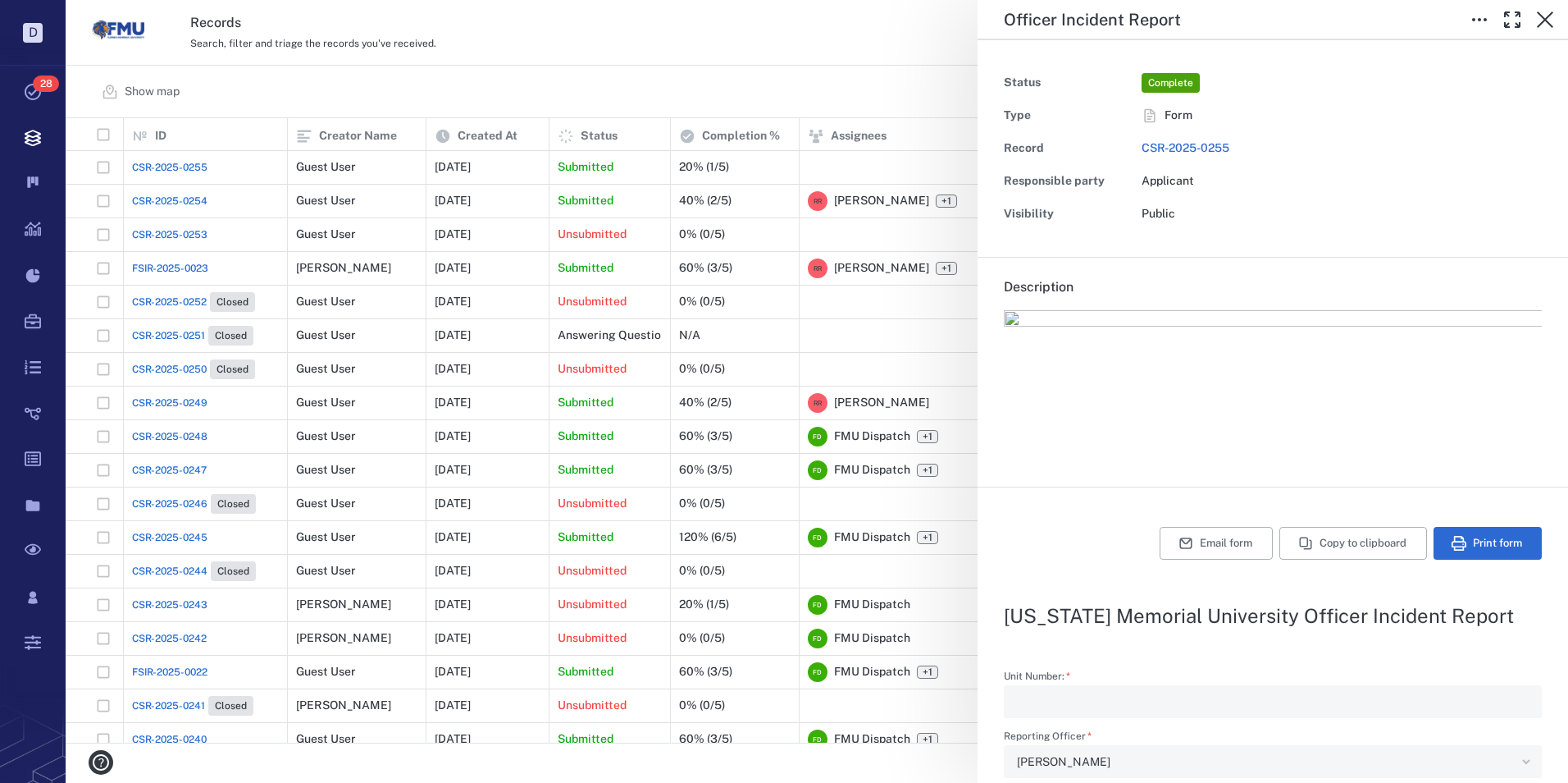
type textarea "*"
click at [1543, 19] on icon "button" at bounding box center [1545, 19] width 19 height 19
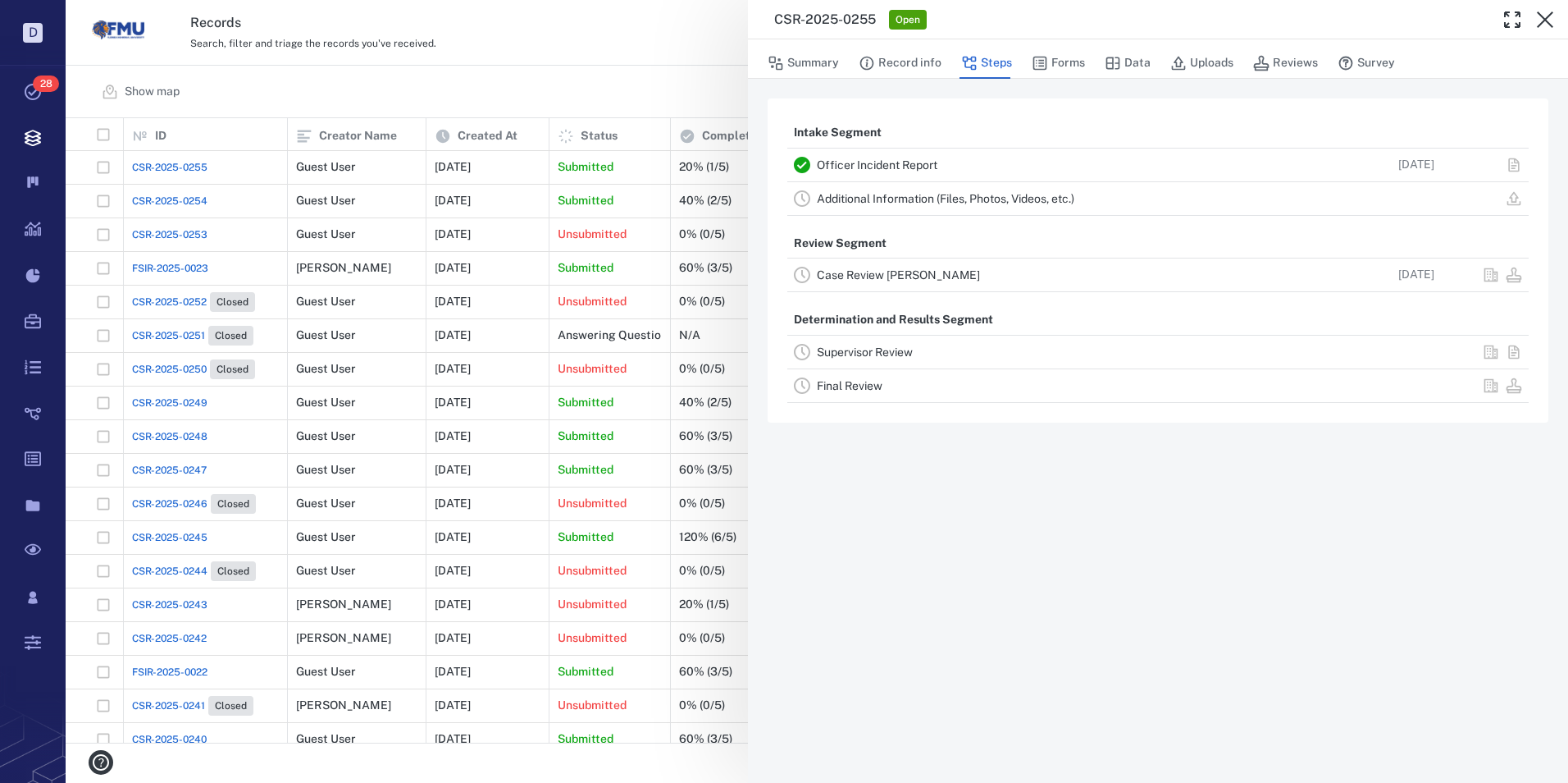
click at [848, 276] on link "Case Review [PERSON_NAME]" at bounding box center [899, 274] width 163 height 13
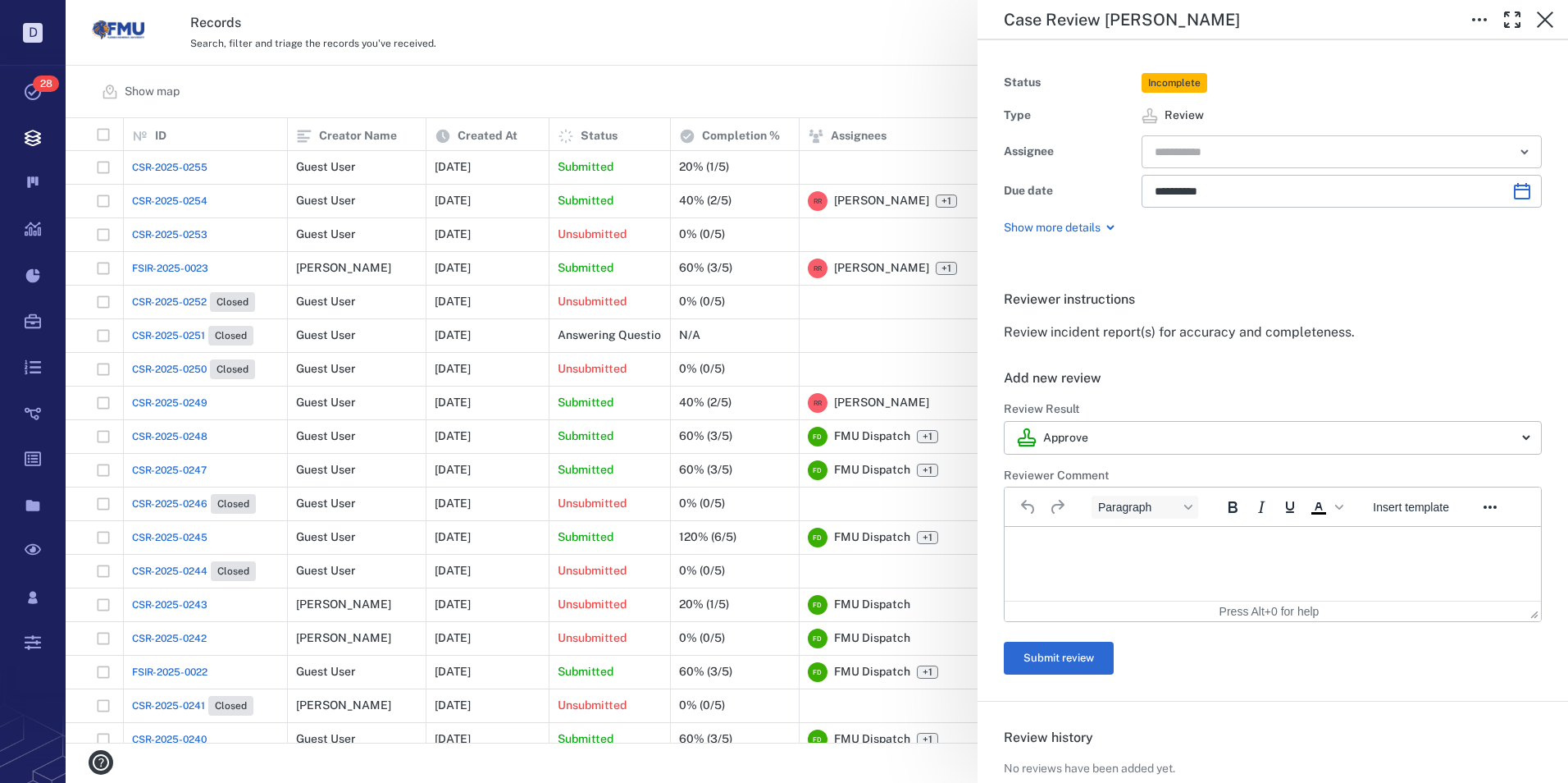
click at [1272, 151] on input "text" at bounding box center [1323, 152] width 340 height 23
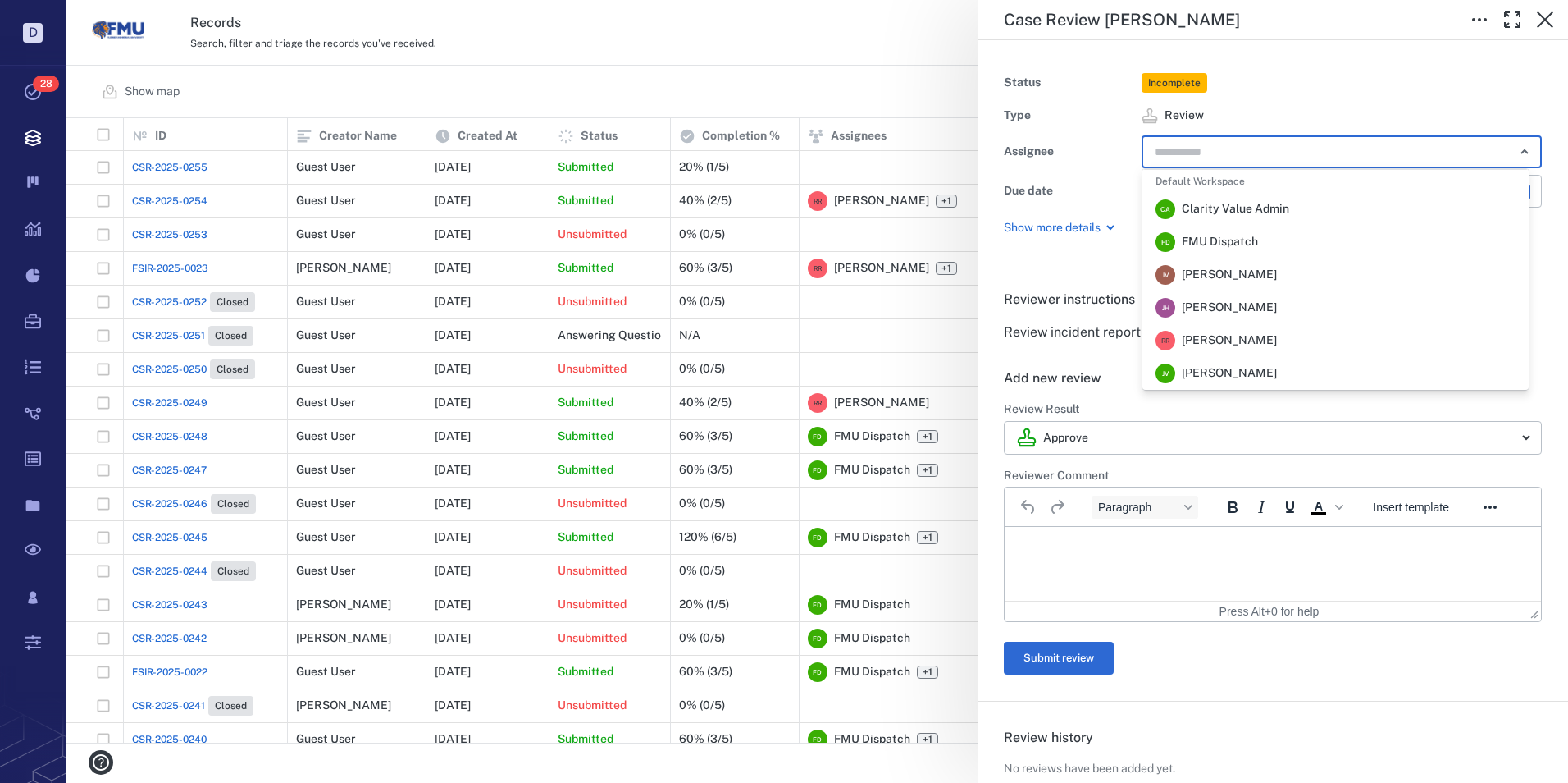
click at [1205, 333] on span "[PERSON_NAME]" at bounding box center [1229, 340] width 95 height 17
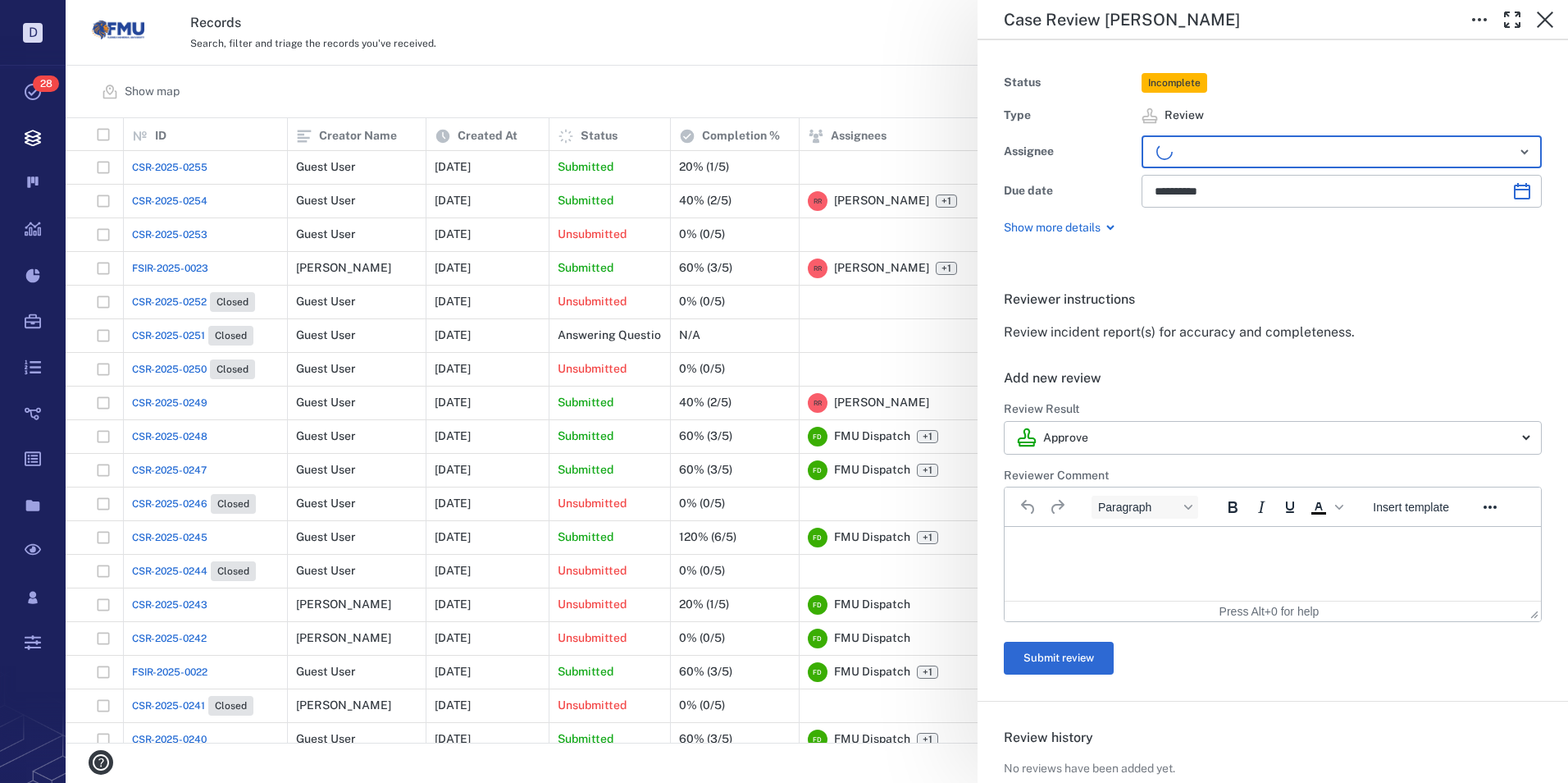
click at [1097, 547] on p "Rich Text Area. Press ALT-0 for help." at bounding box center [1273, 547] width 509 height 15
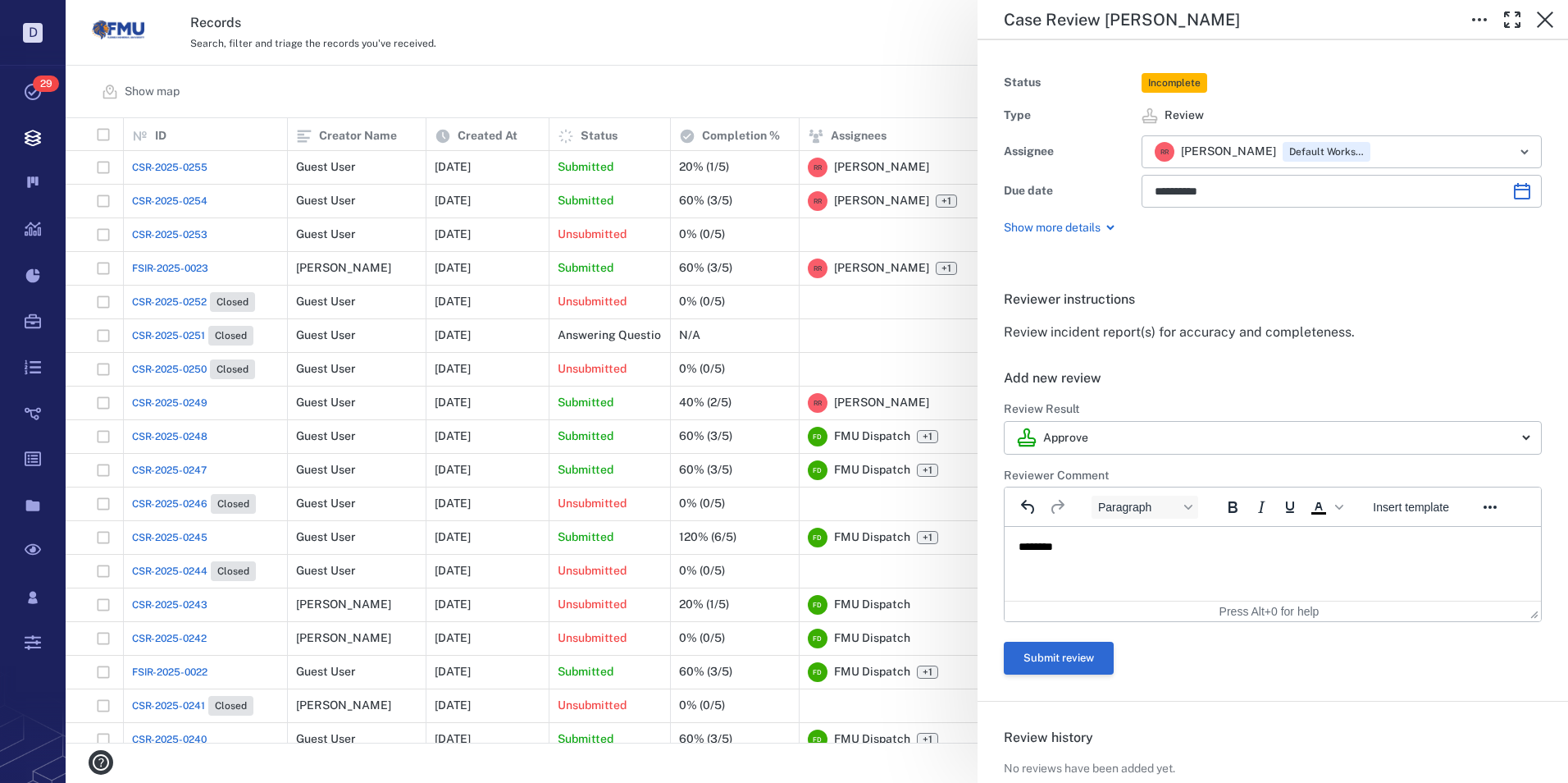
click at [1053, 657] on button "Submit review" at bounding box center [1059, 657] width 110 height 33
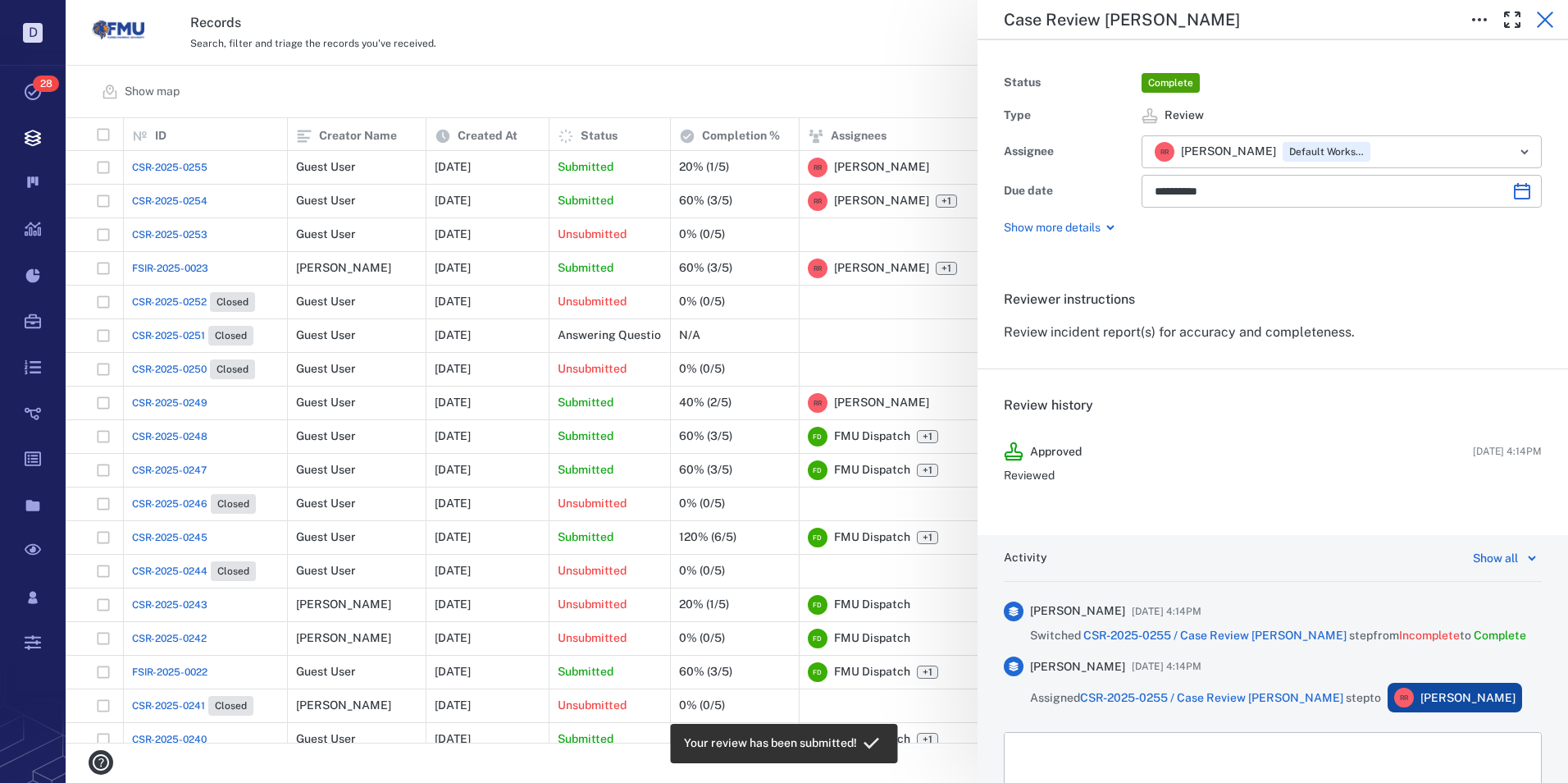
click at [1541, 16] on icon "button" at bounding box center [1545, 19] width 19 height 19
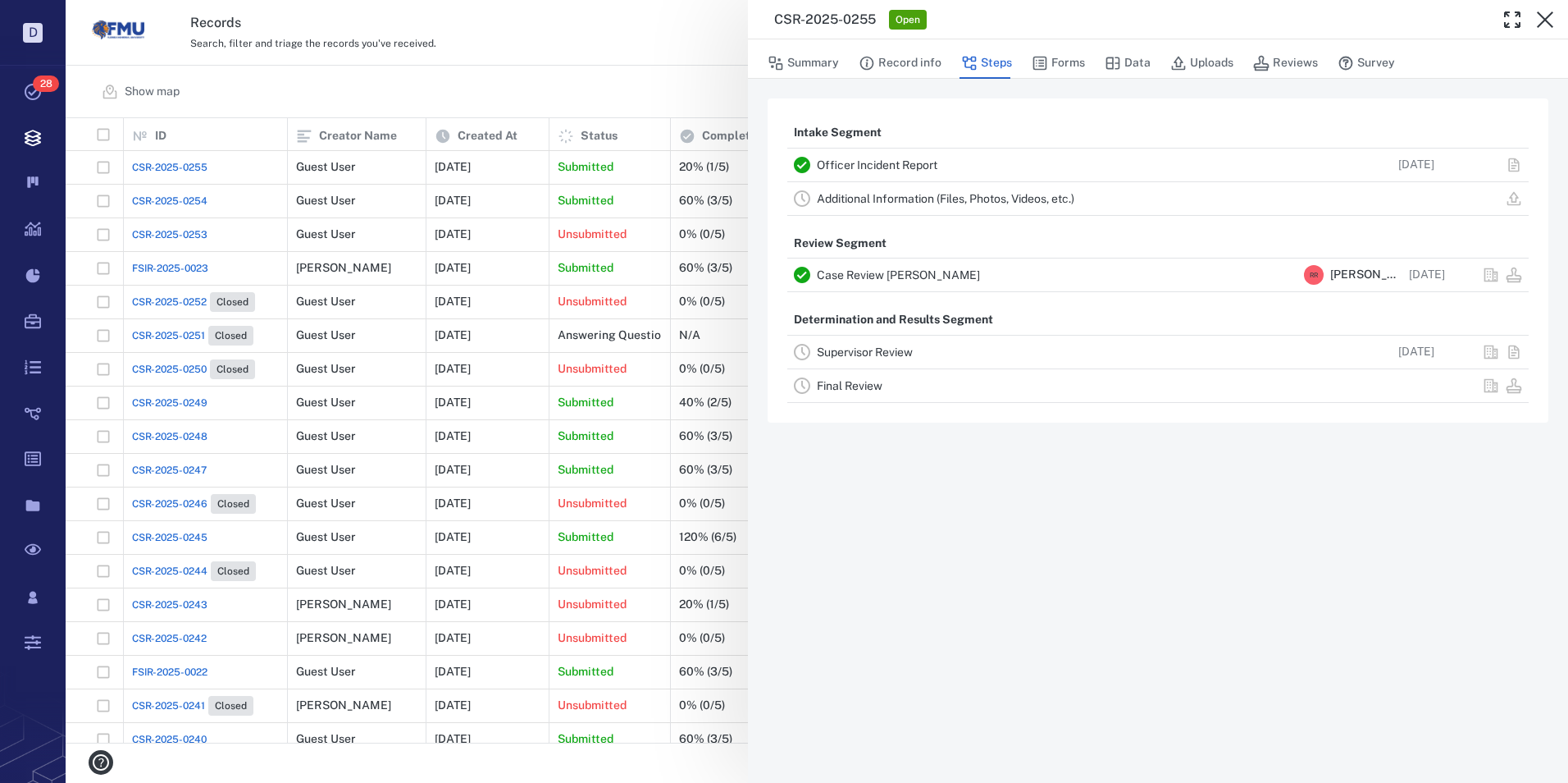
click at [826, 352] on link "Supervisor Review" at bounding box center [864, 352] width 96 height 13
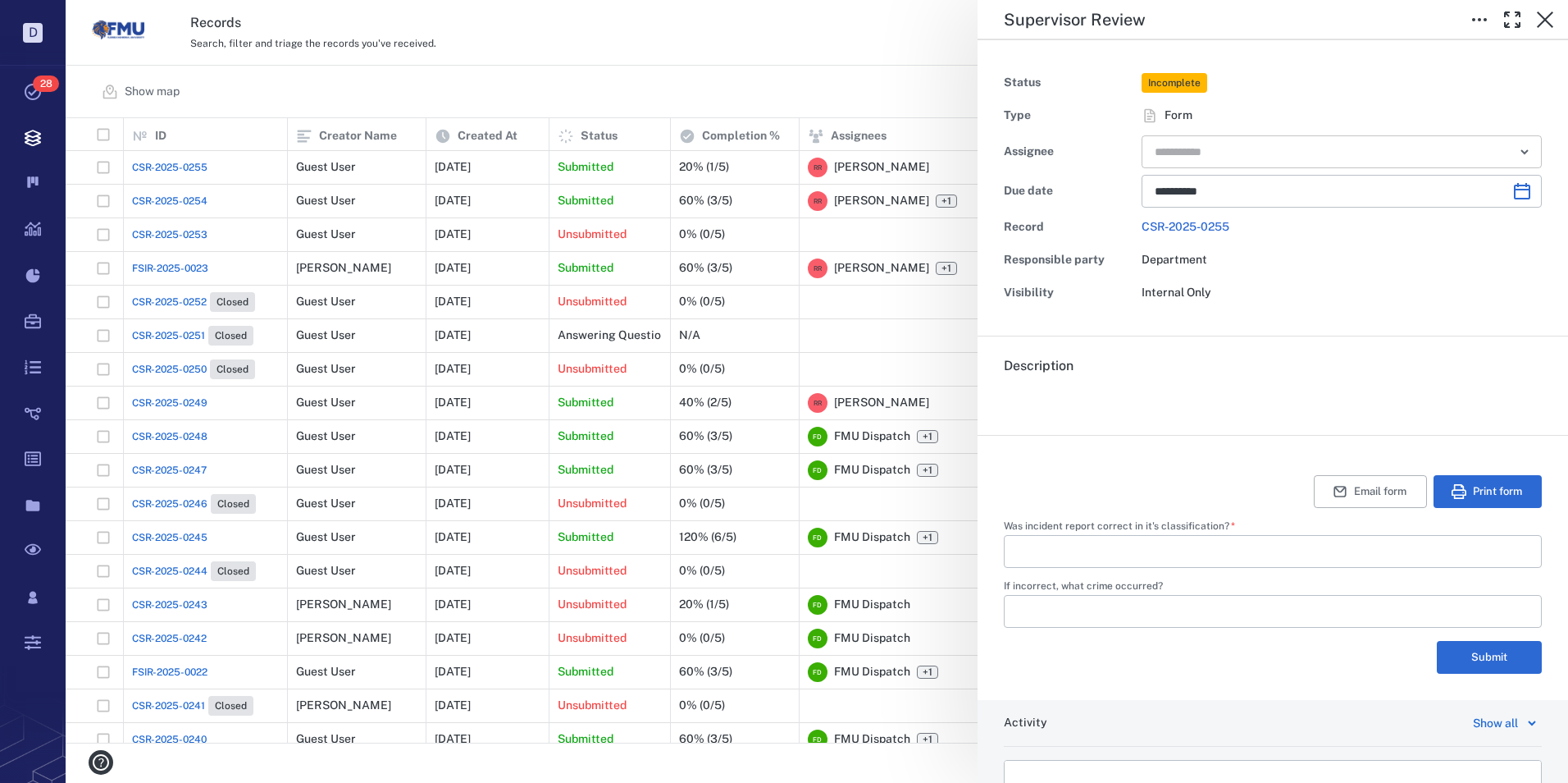
click at [1338, 142] on input "text" at bounding box center [1323, 152] width 340 height 23
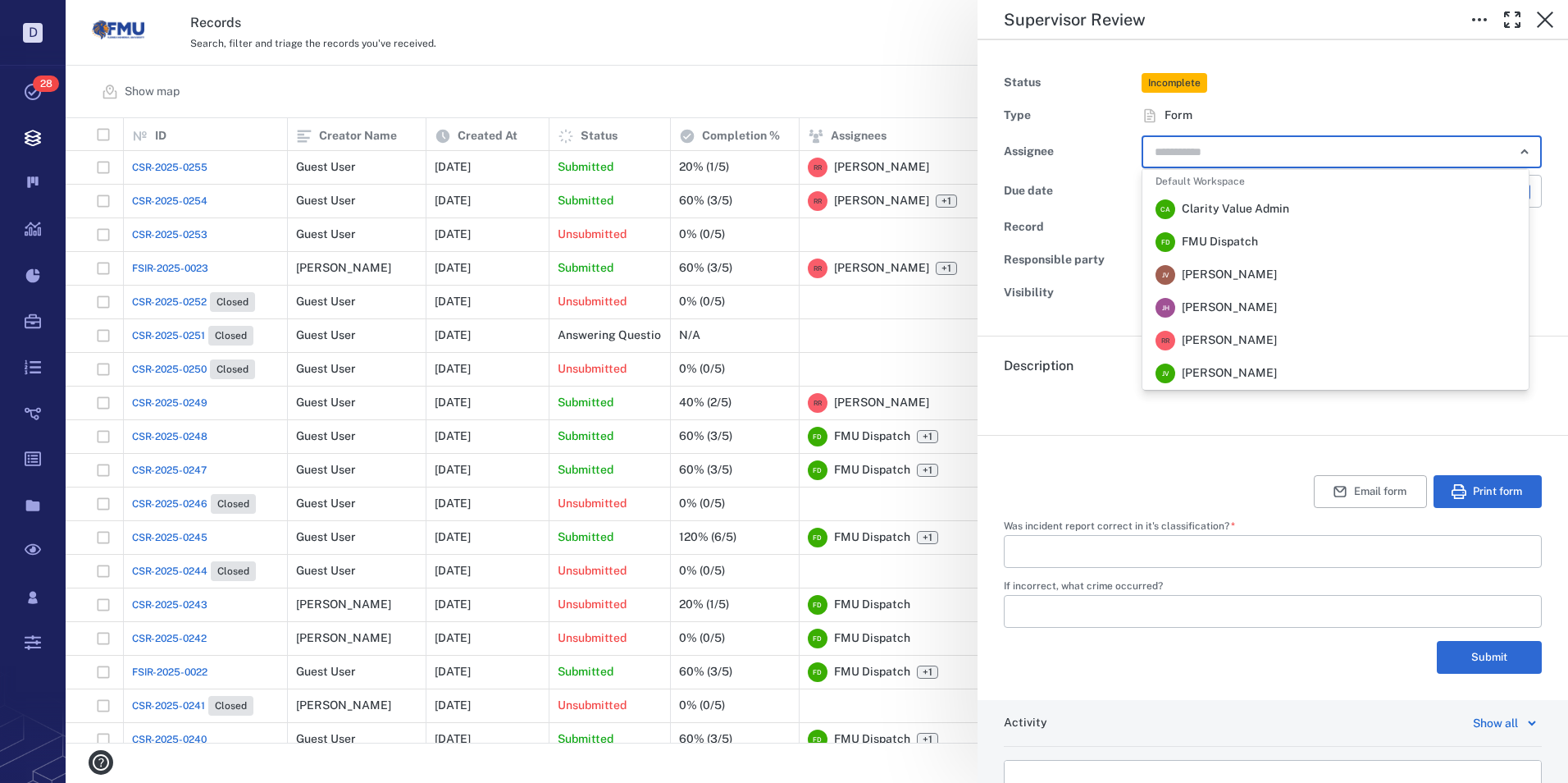
click at [1221, 340] on span "[PERSON_NAME]" at bounding box center [1229, 340] width 95 height 17
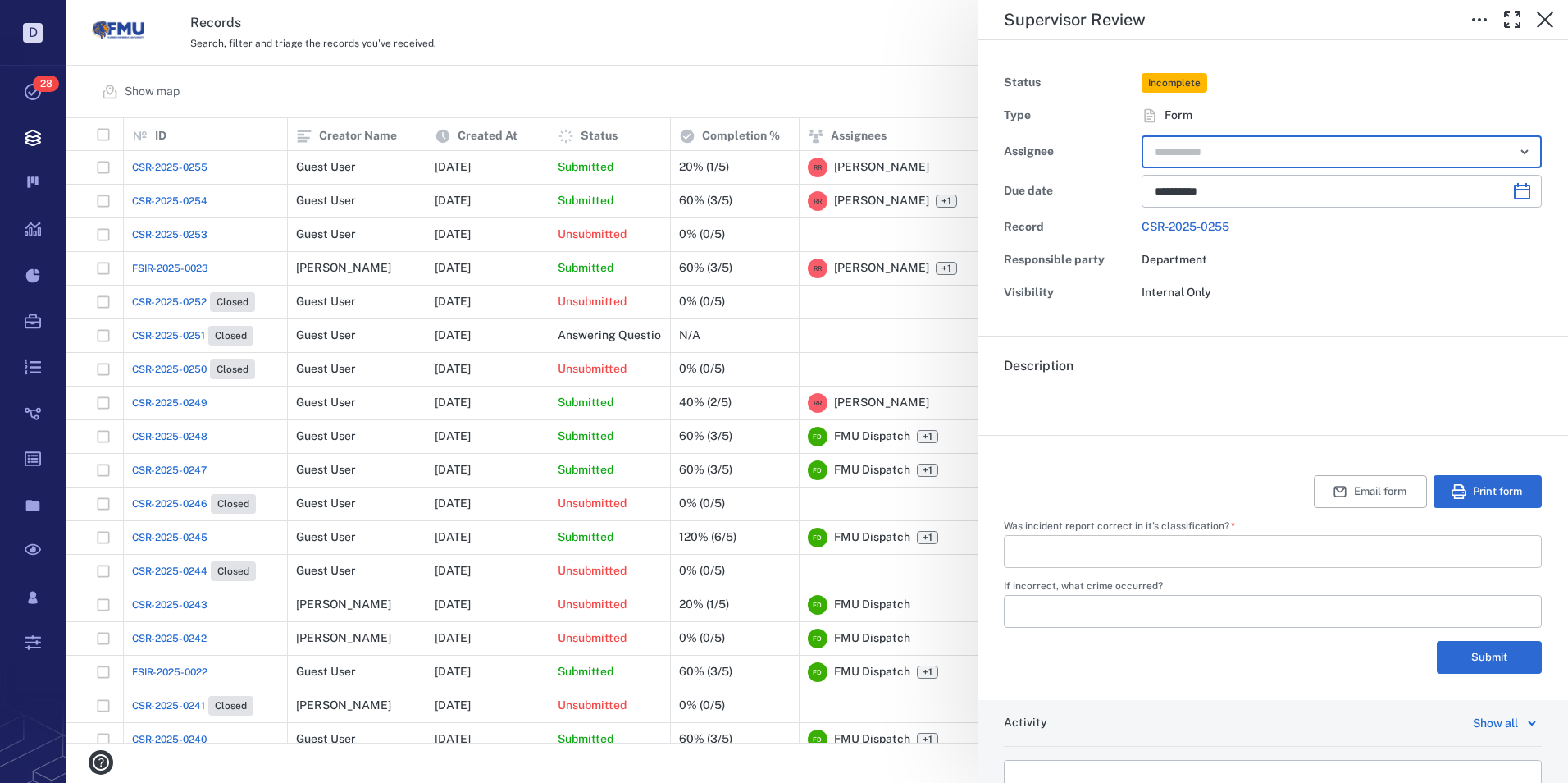
click at [1079, 560] on input "Was incident report correct in it's classification?   *" at bounding box center [1273, 551] width 512 height 33
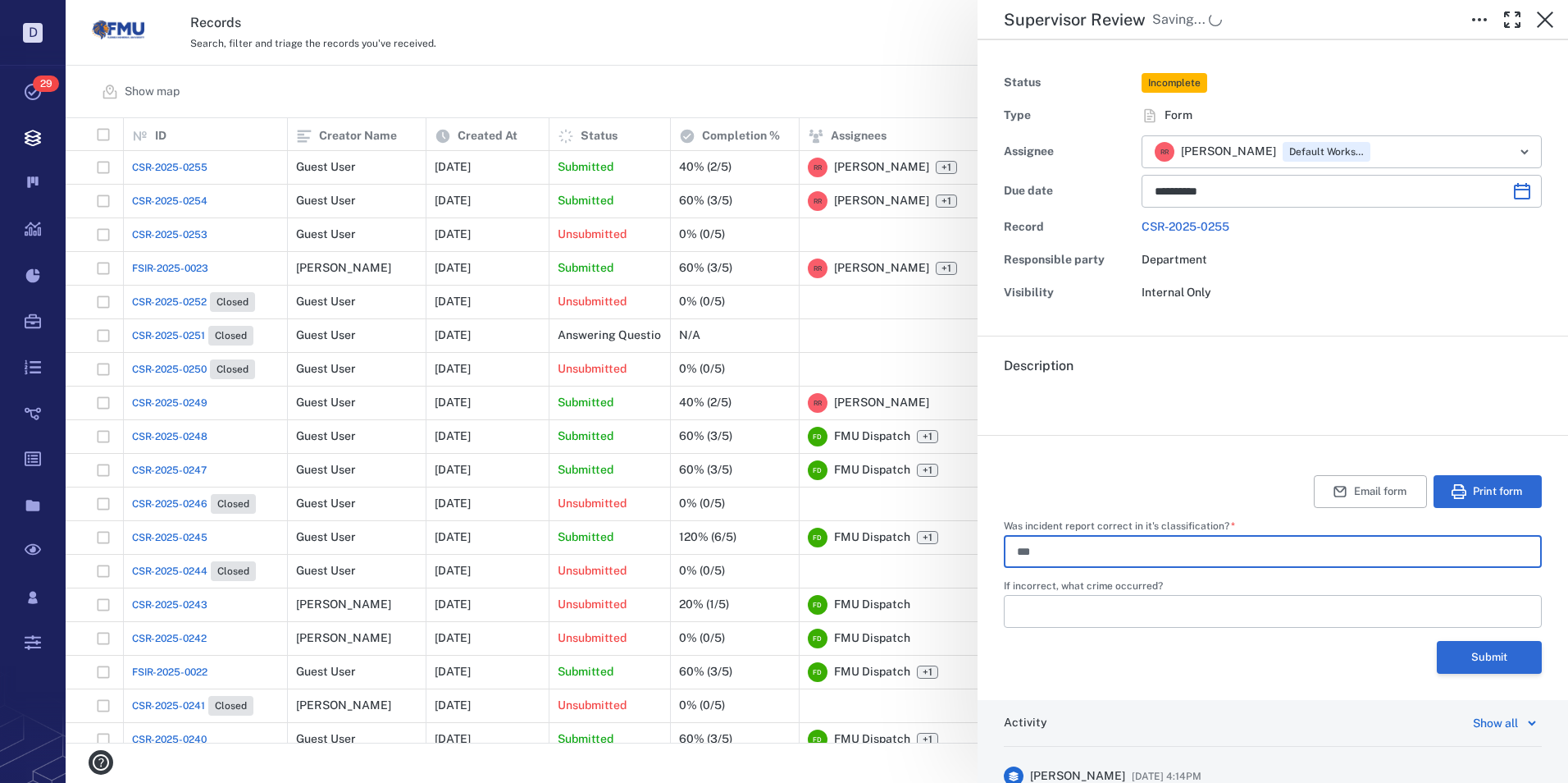
type input "***"
click at [1486, 663] on button "Submit" at bounding box center [1490, 656] width 105 height 33
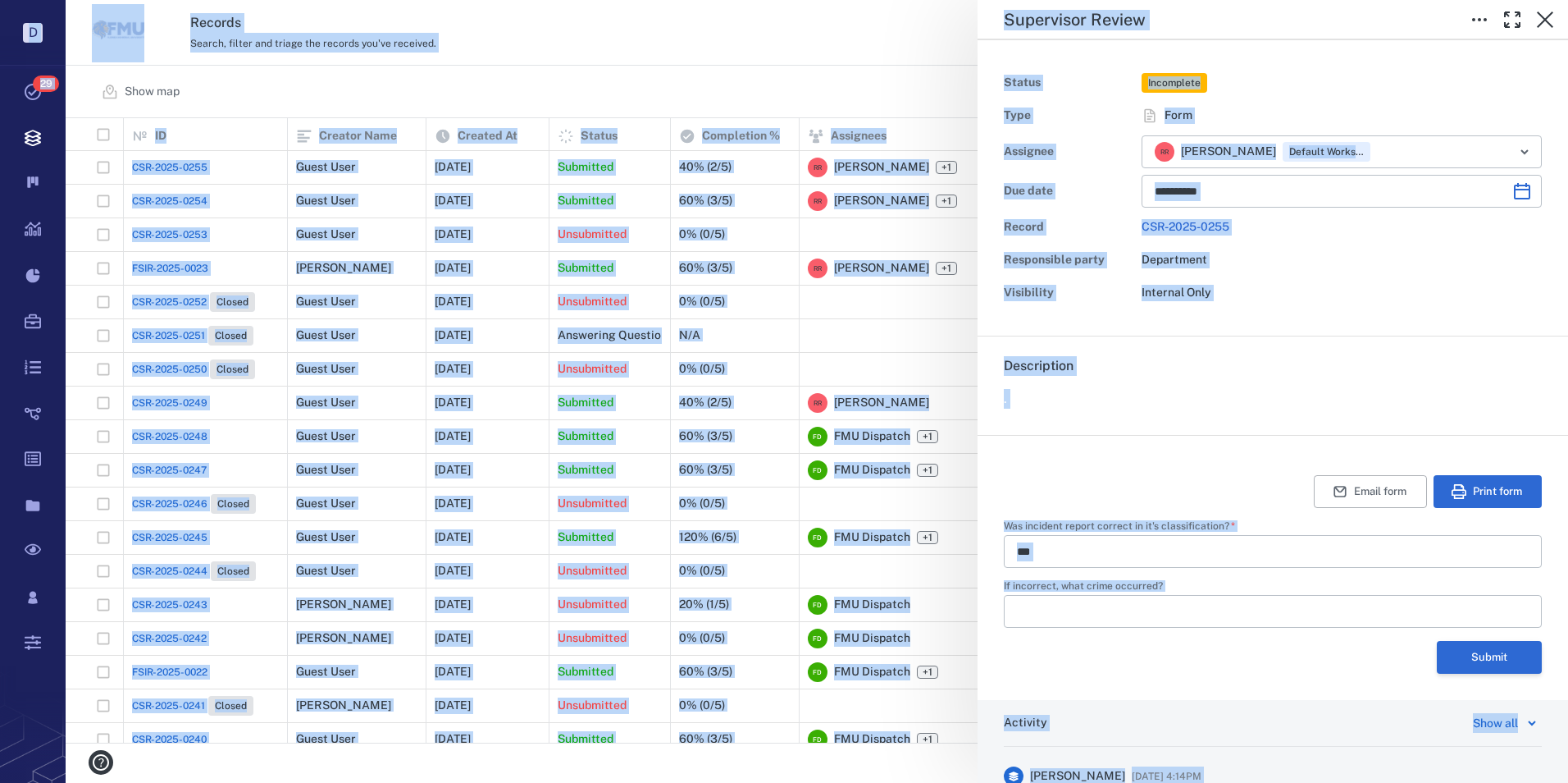
click at [1482, 657] on button "Submit" at bounding box center [1490, 656] width 105 height 33
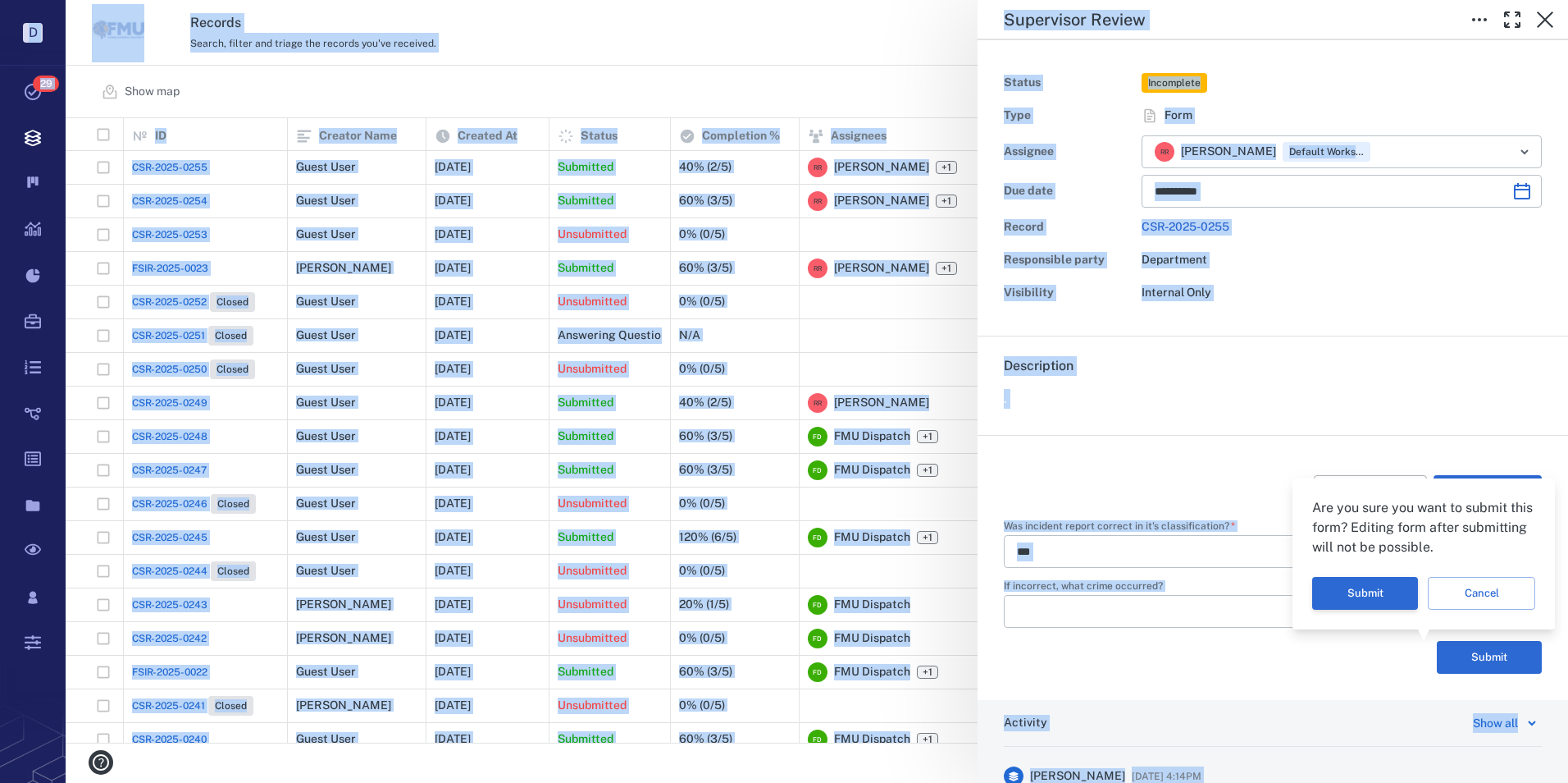
click at [1357, 584] on button "Submit" at bounding box center [1365, 592] width 105 height 33
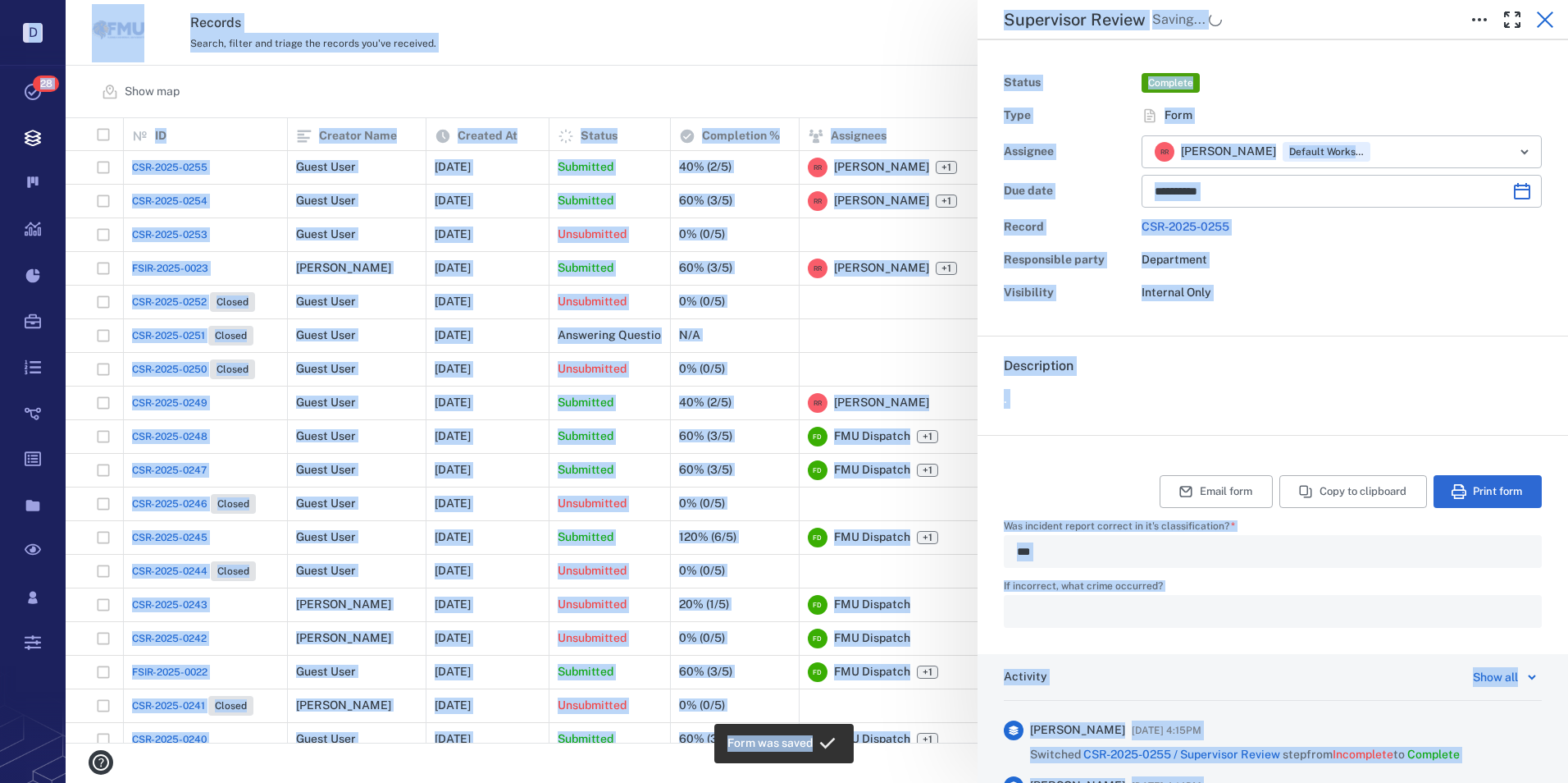
click at [1543, 13] on icon "button" at bounding box center [1545, 19] width 19 height 19
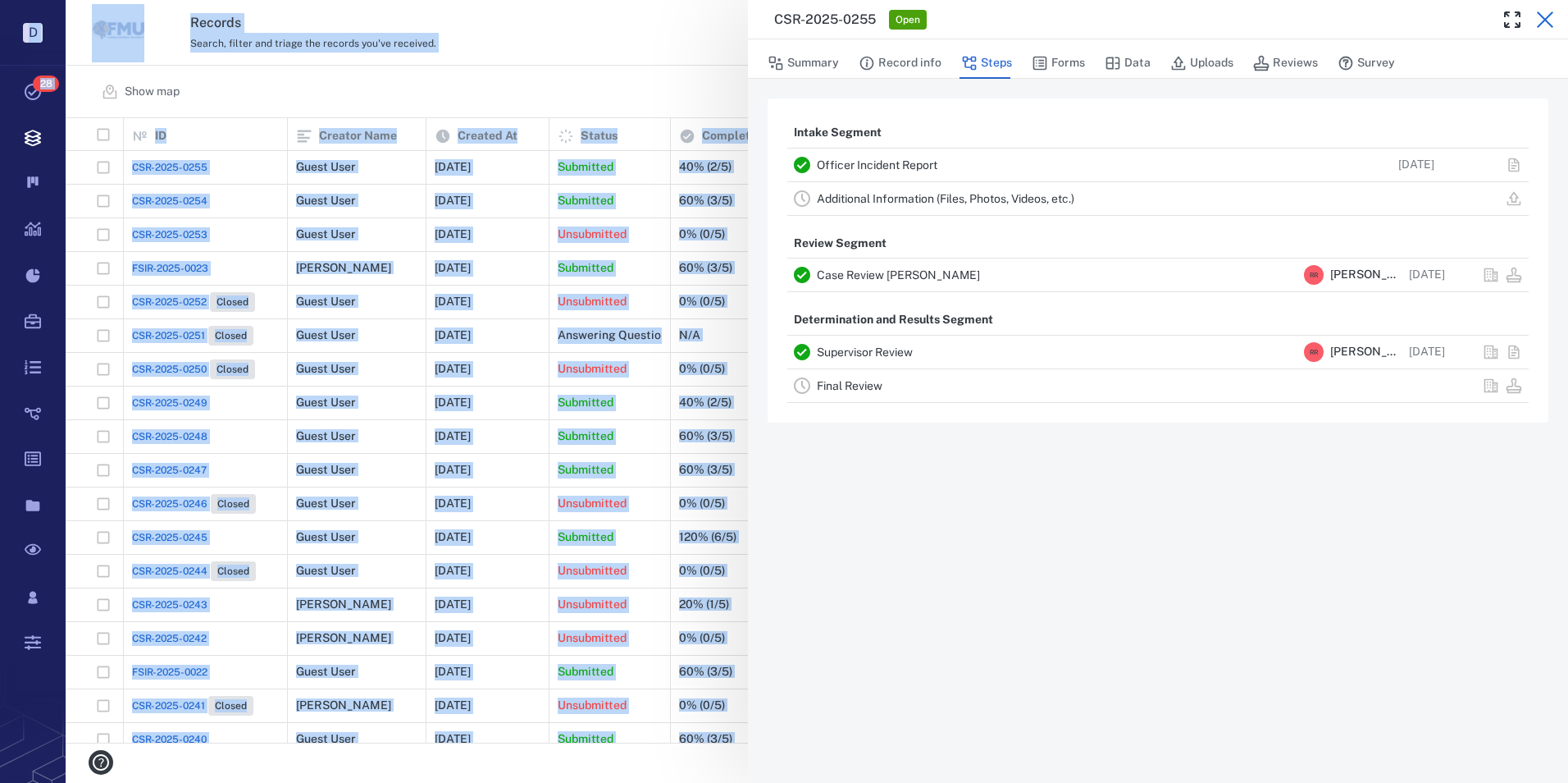
click at [1544, 18] on icon "button" at bounding box center [1545, 19] width 17 height 17
